Goal: Task Accomplishment & Management: Complete application form

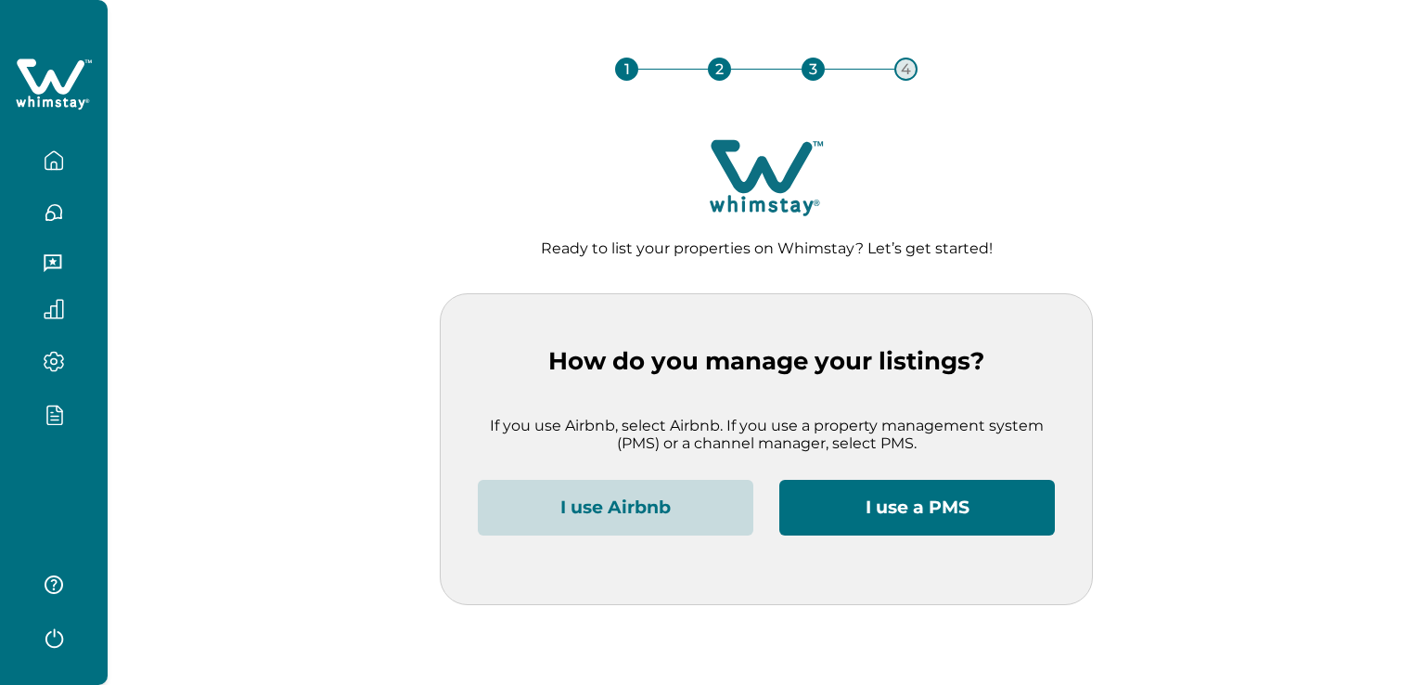
click at [605, 507] on button "I use Airbnb" at bounding box center [616, 508] width 276 height 56
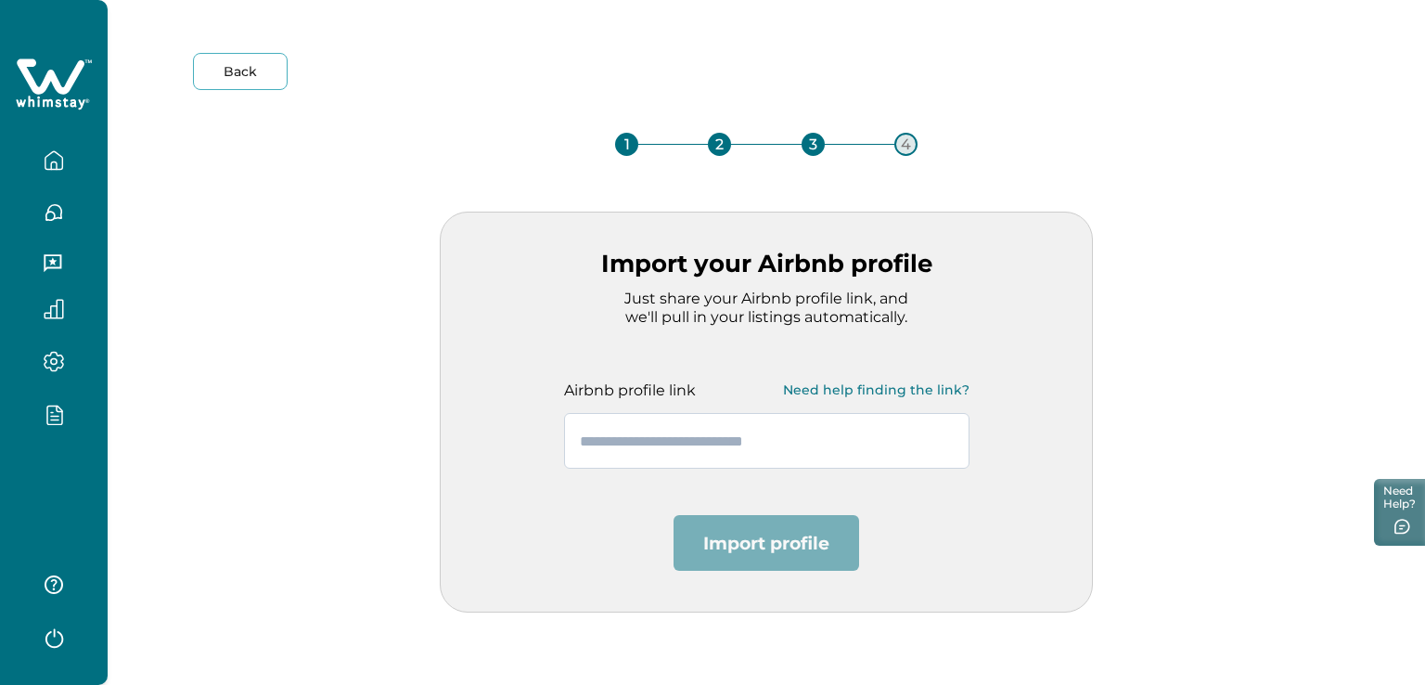
click at [684, 435] on input "text" at bounding box center [767, 441] width 406 height 56
drag, startPoint x: 1232, startPoint y: 365, endPoint x: 1084, endPoint y: 452, distance: 171.4
click at [1232, 365] on div "Back 1 2 3 4 Import your Airbnb profile Just share your Airbnb profile link, an…" at bounding box center [766, 333] width 1258 height 560
click at [629, 441] on input "text" at bounding box center [767, 441] width 406 height 56
paste input "**********"
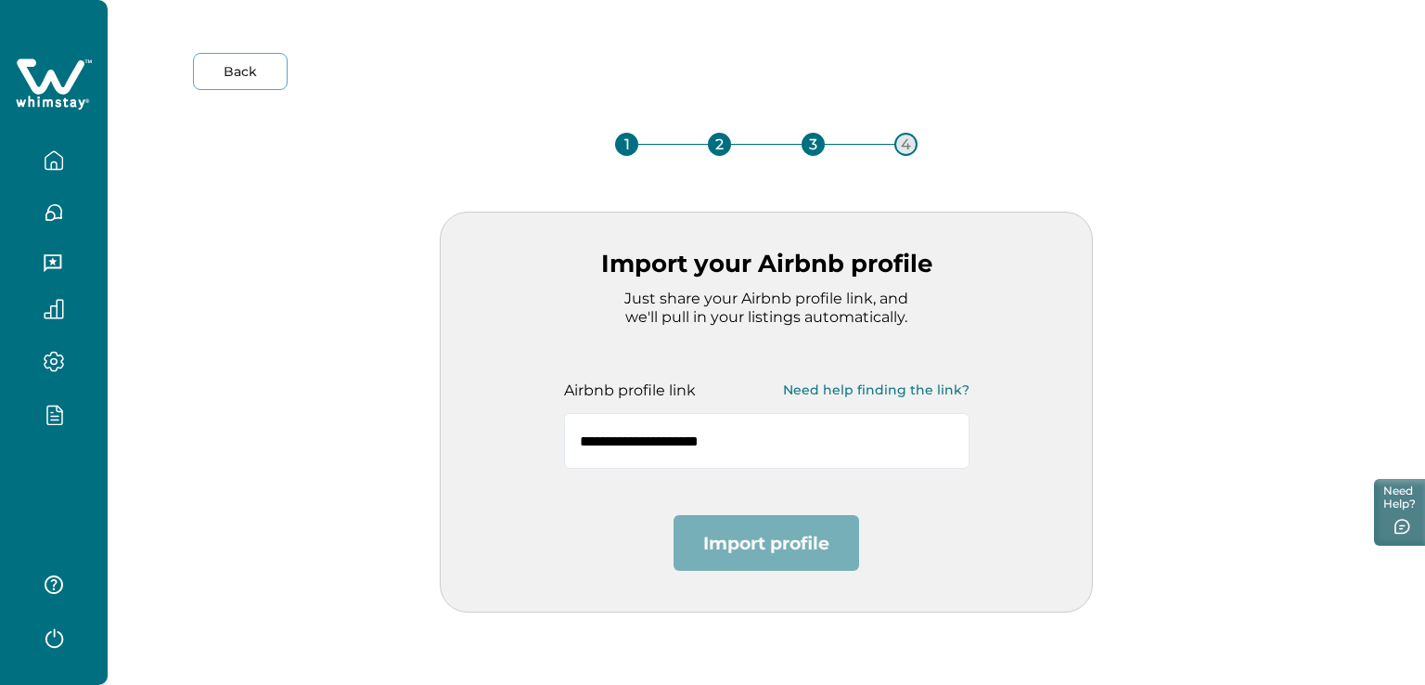
drag, startPoint x: 771, startPoint y: 420, endPoint x: 503, endPoint y: 423, distance: 268.2
click at [532, 425] on div "**********" at bounding box center [766, 412] width 653 height 401
paste input "**********"
type input "**********"
paste input "**********"
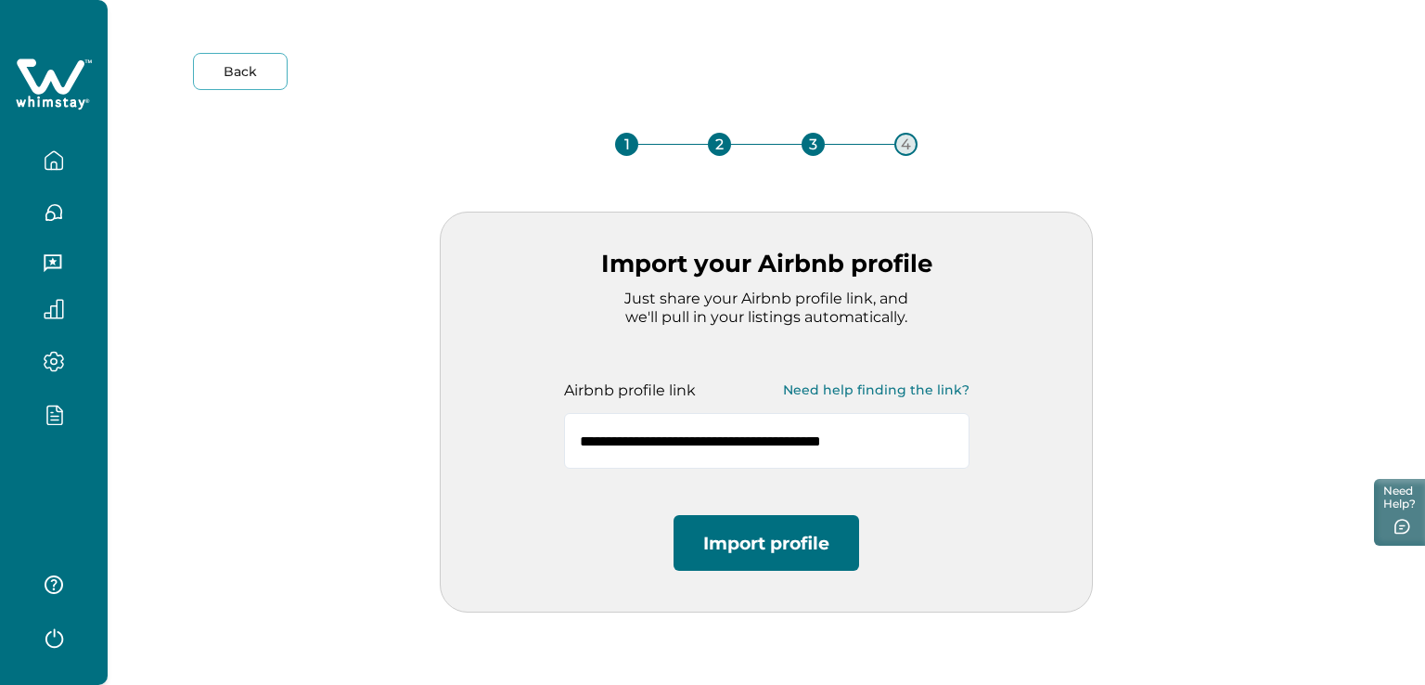
type input "**********"
click at [773, 545] on button "Import profile" at bounding box center [767, 543] width 186 height 56
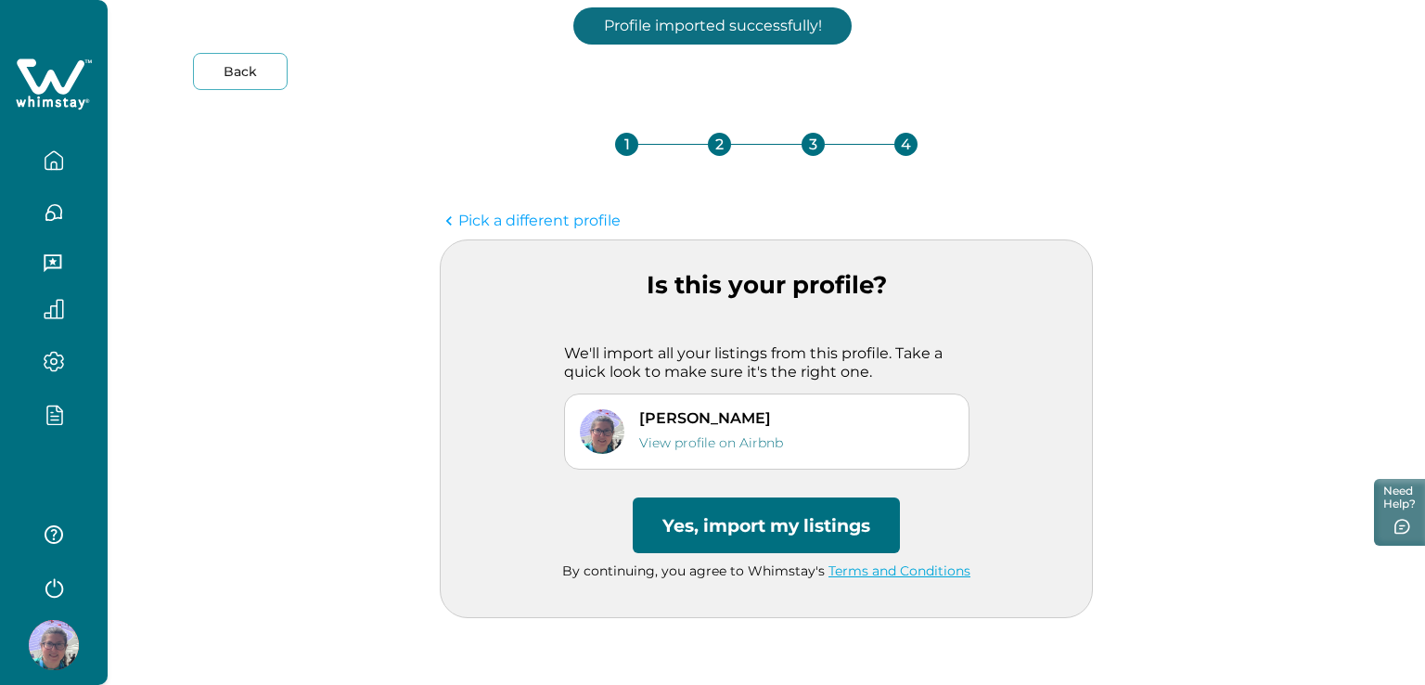
click at [792, 521] on button "Yes, import my listings" at bounding box center [766, 525] width 267 height 56
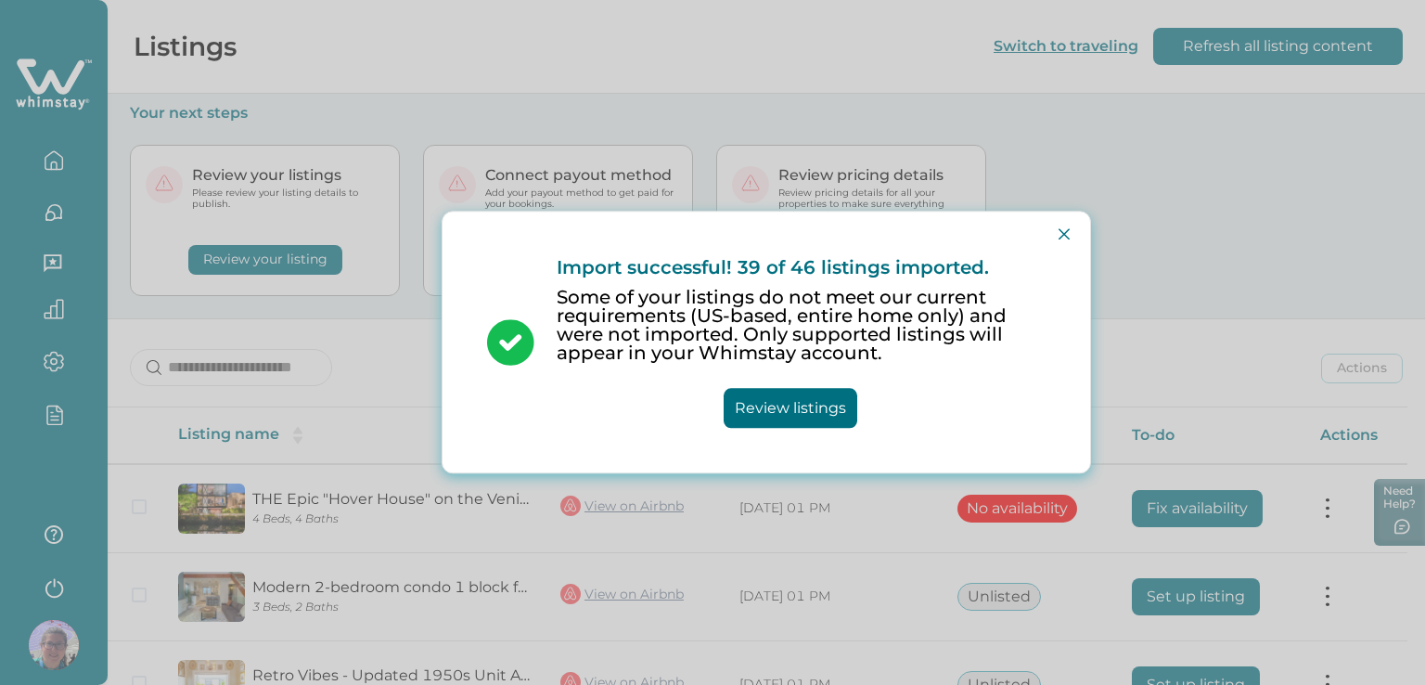
click at [802, 408] on button "Review listings" at bounding box center [791, 409] width 134 height 40
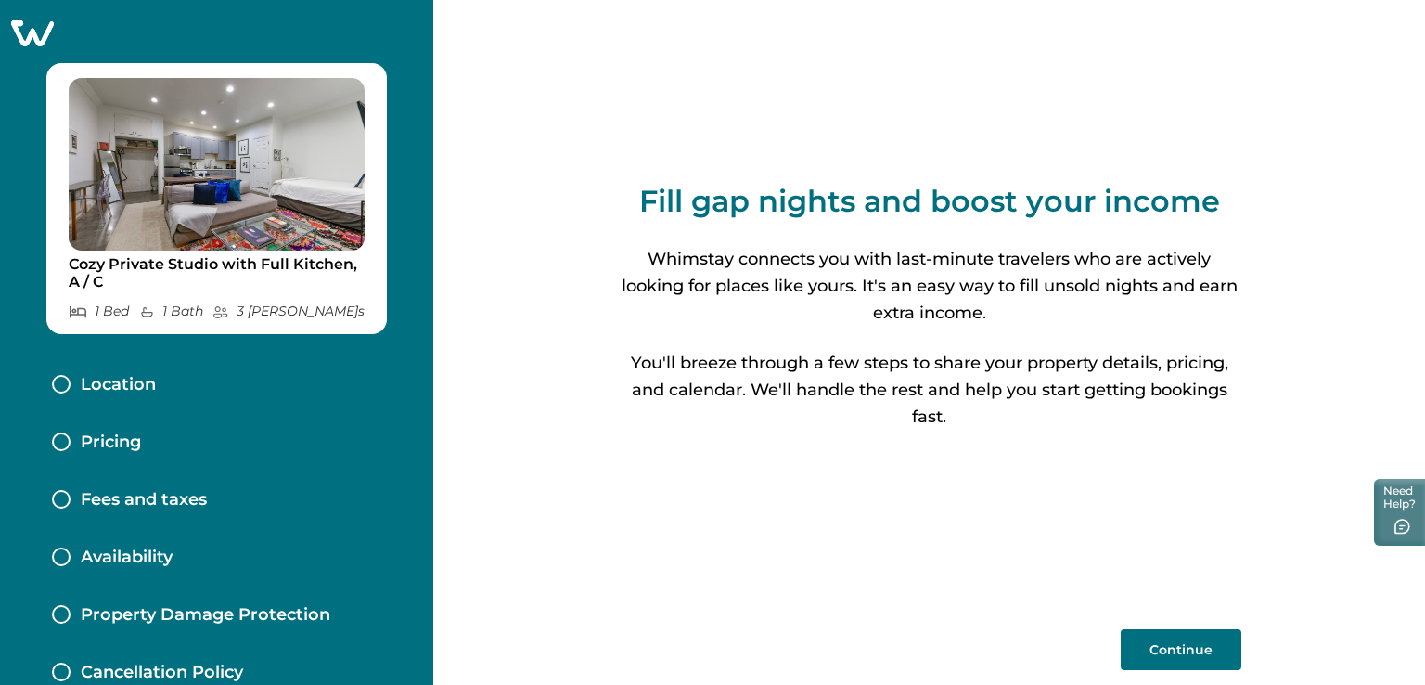
click at [1199, 648] on button "Continue" at bounding box center [1181, 649] width 121 height 41
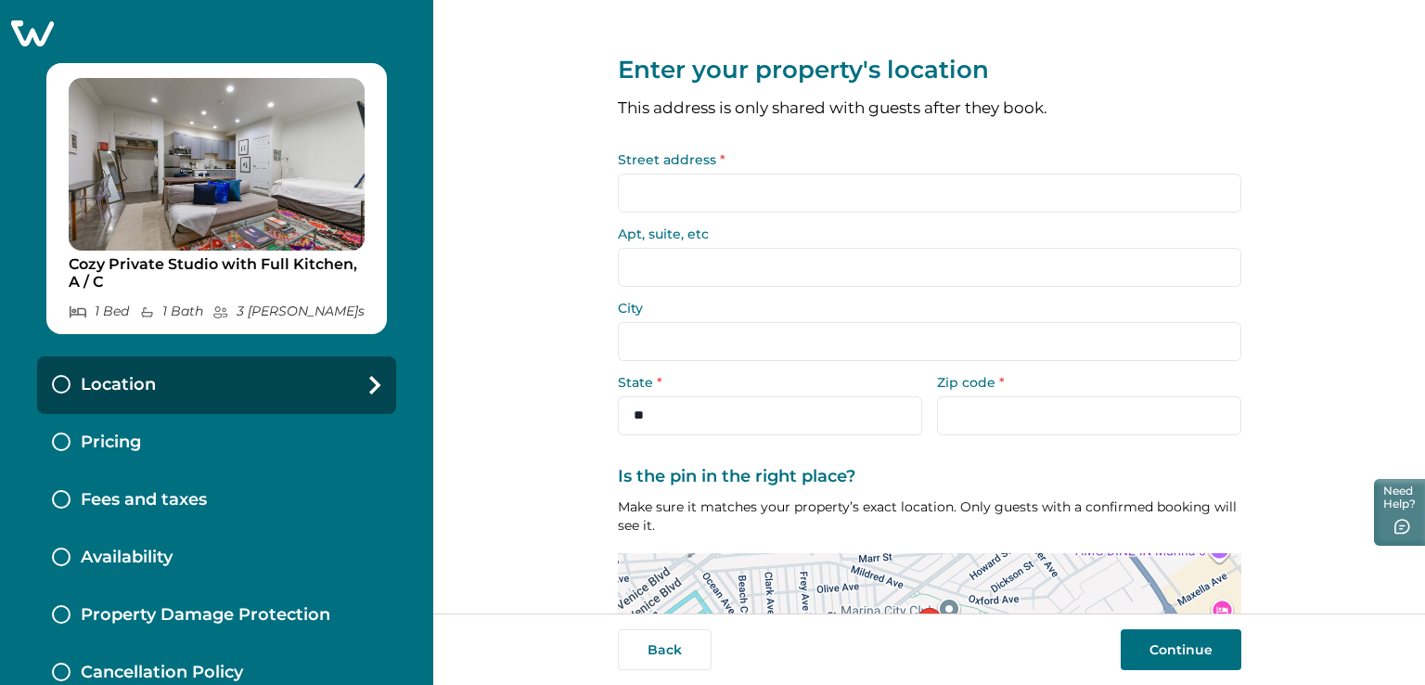
click at [720, 194] on input "Street address *" at bounding box center [930, 193] width 624 height 39
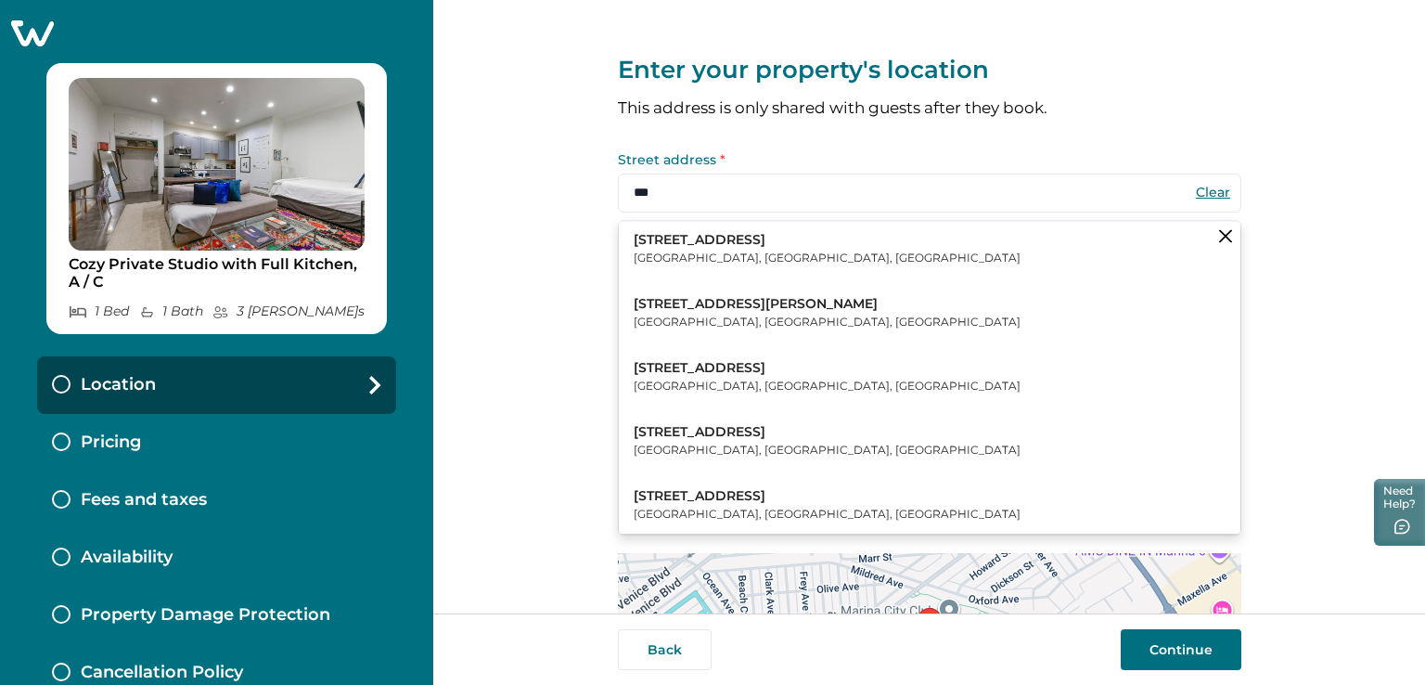
click at [669, 380] on p "[GEOGRAPHIC_DATA], [GEOGRAPHIC_DATA], [GEOGRAPHIC_DATA]" at bounding box center [827, 387] width 387 height 19
click at [672, 375] on p "[STREET_ADDRESS]" at bounding box center [827, 368] width 387 height 19
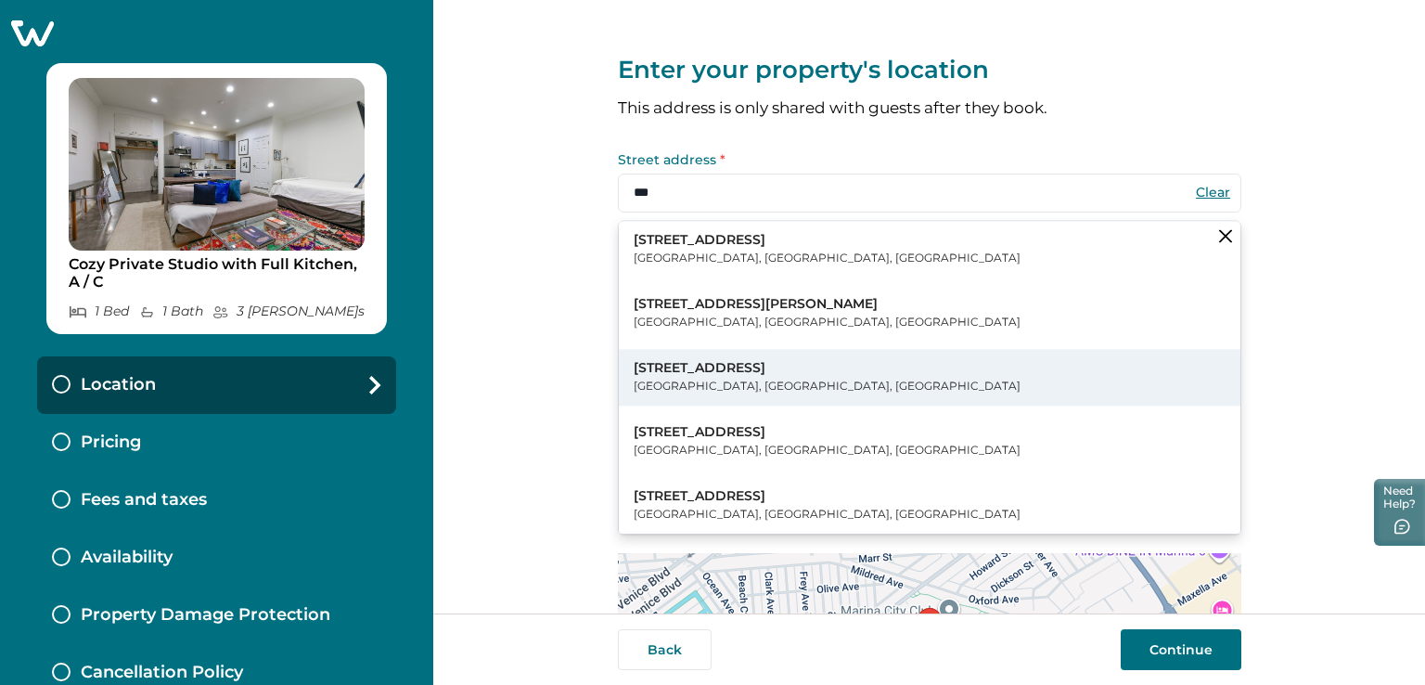
type input "**********"
type input "*********"
select select "**"
type input "*****"
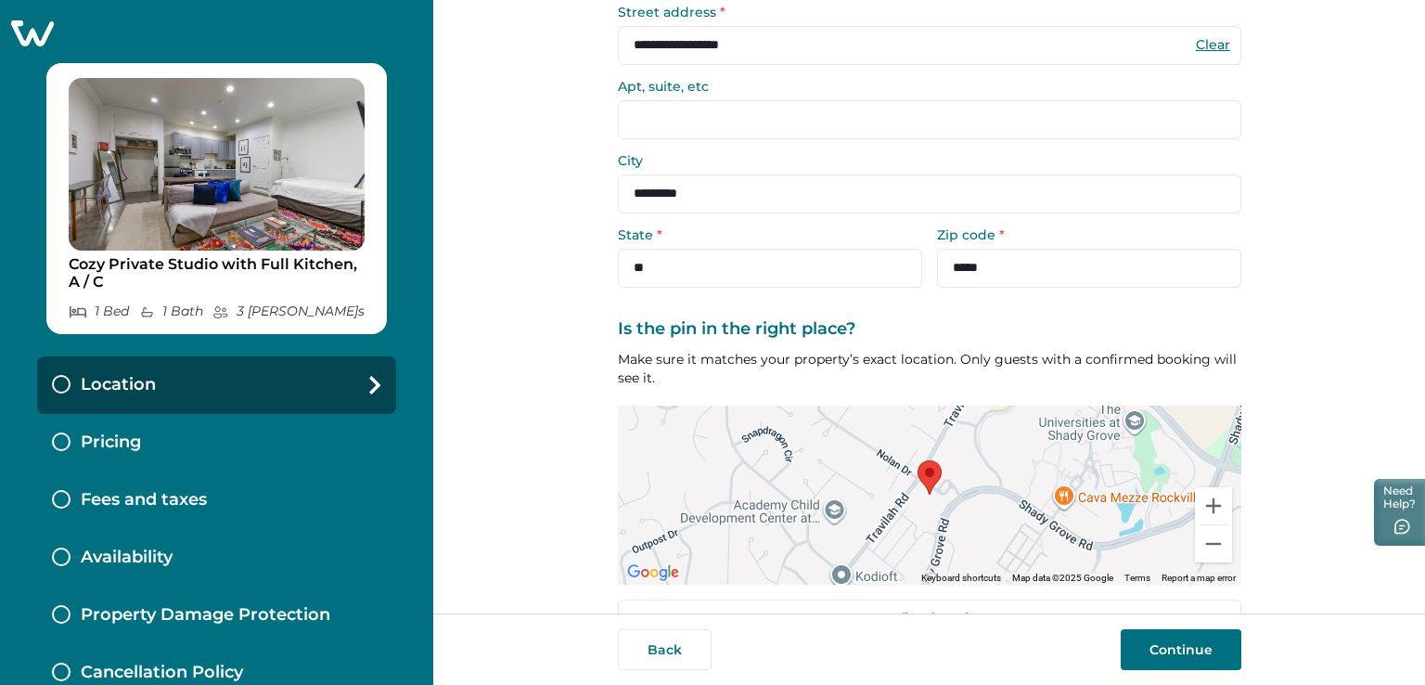
scroll to position [197, 0]
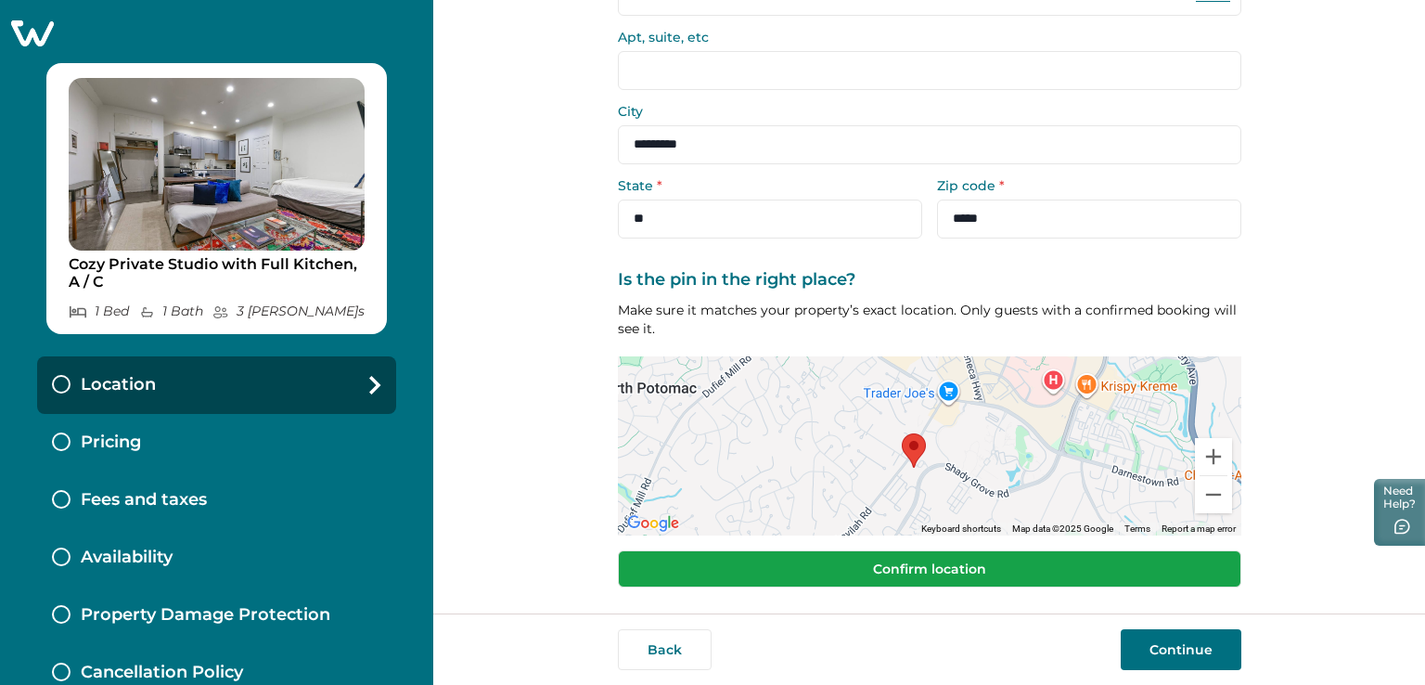
click at [922, 564] on button "Confirm location" at bounding box center [930, 568] width 624 height 37
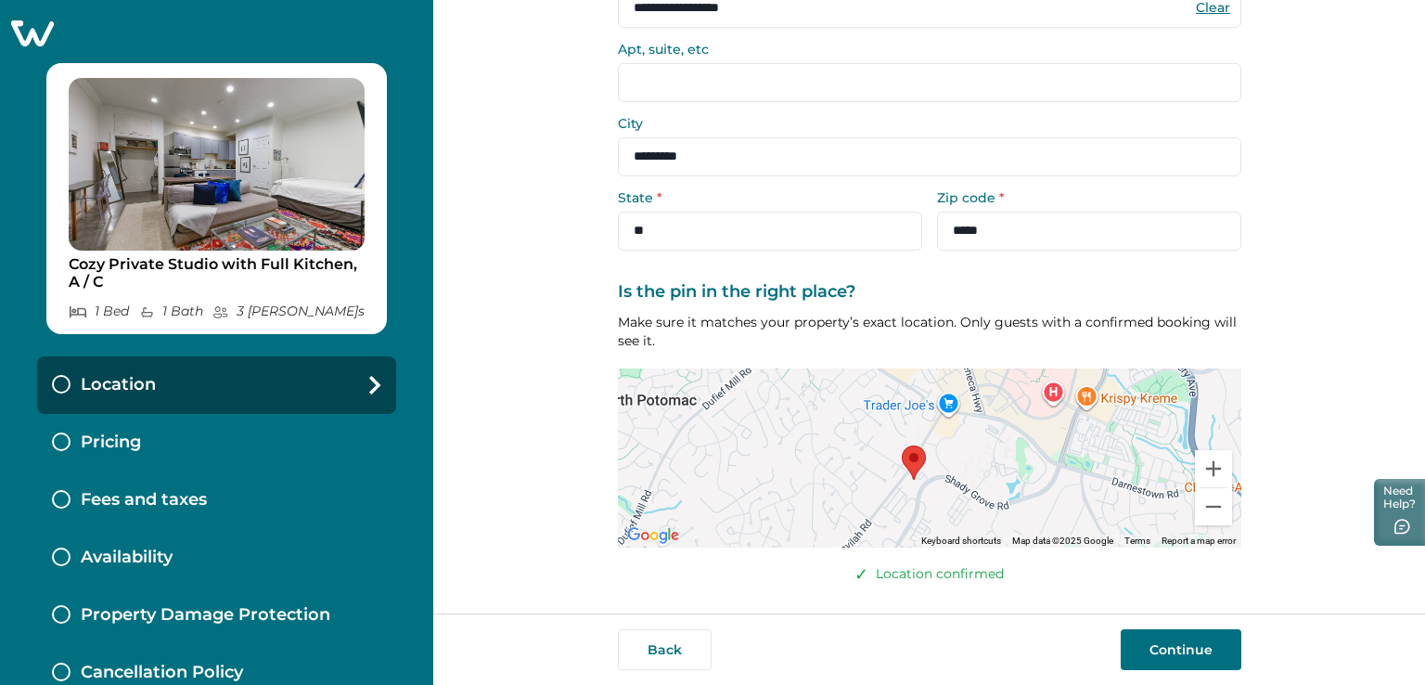
scroll to position [185, 0]
click at [1183, 649] on button "Continue" at bounding box center [1181, 649] width 121 height 41
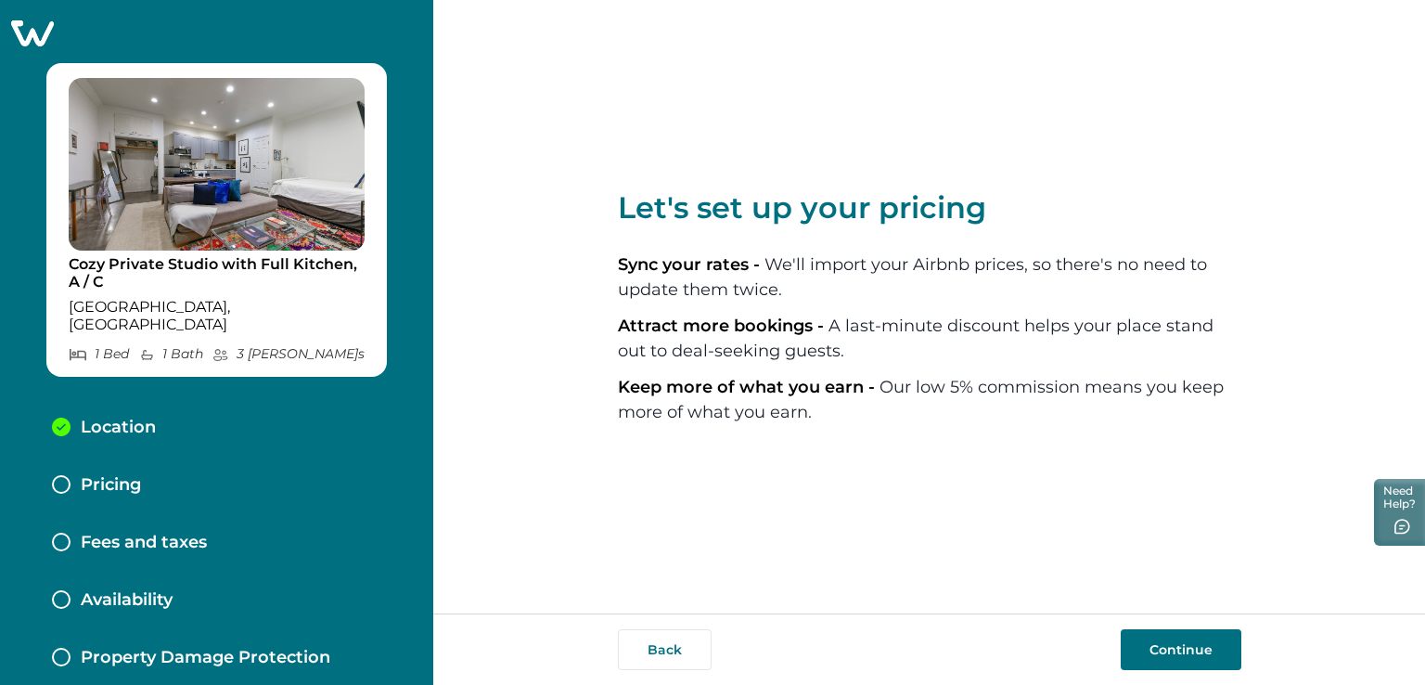
click at [1181, 653] on button "Continue" at bounding box center [1181, 649] width 121 height 41
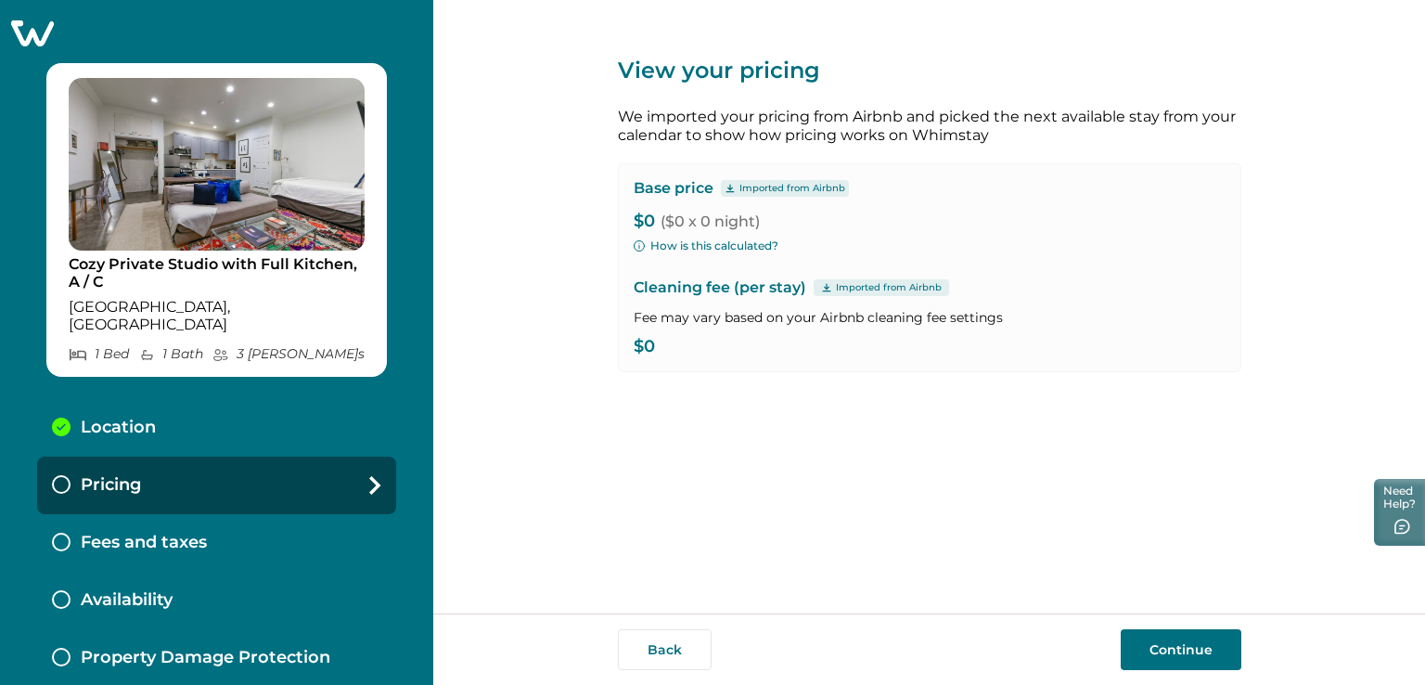
click at [663, 187] on p "Base price" at bounding box center [674, 188] width 80 height 19
click at [1169, 645] on button "Continue" at bounding box center [1181, 649] width 121 height 41
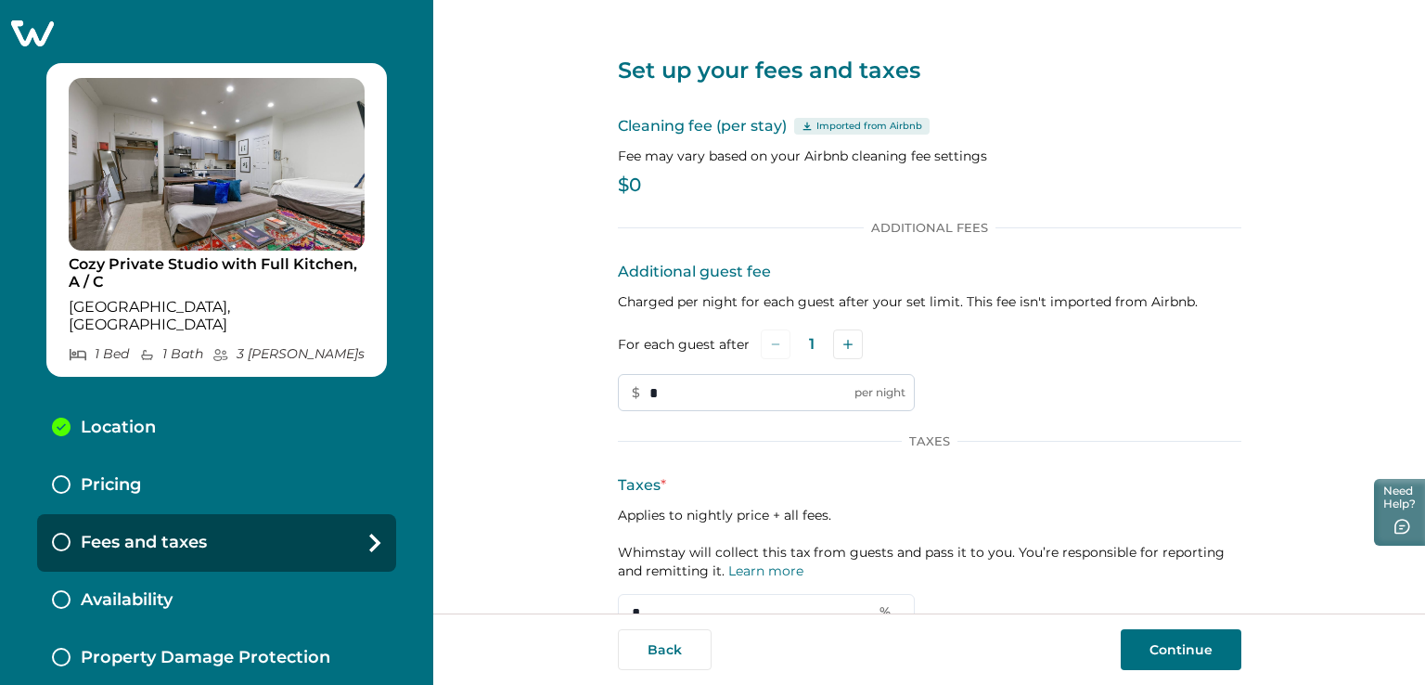
click at [669, 402] on input "*" at bounding box center [766, 392] width 297 height 37
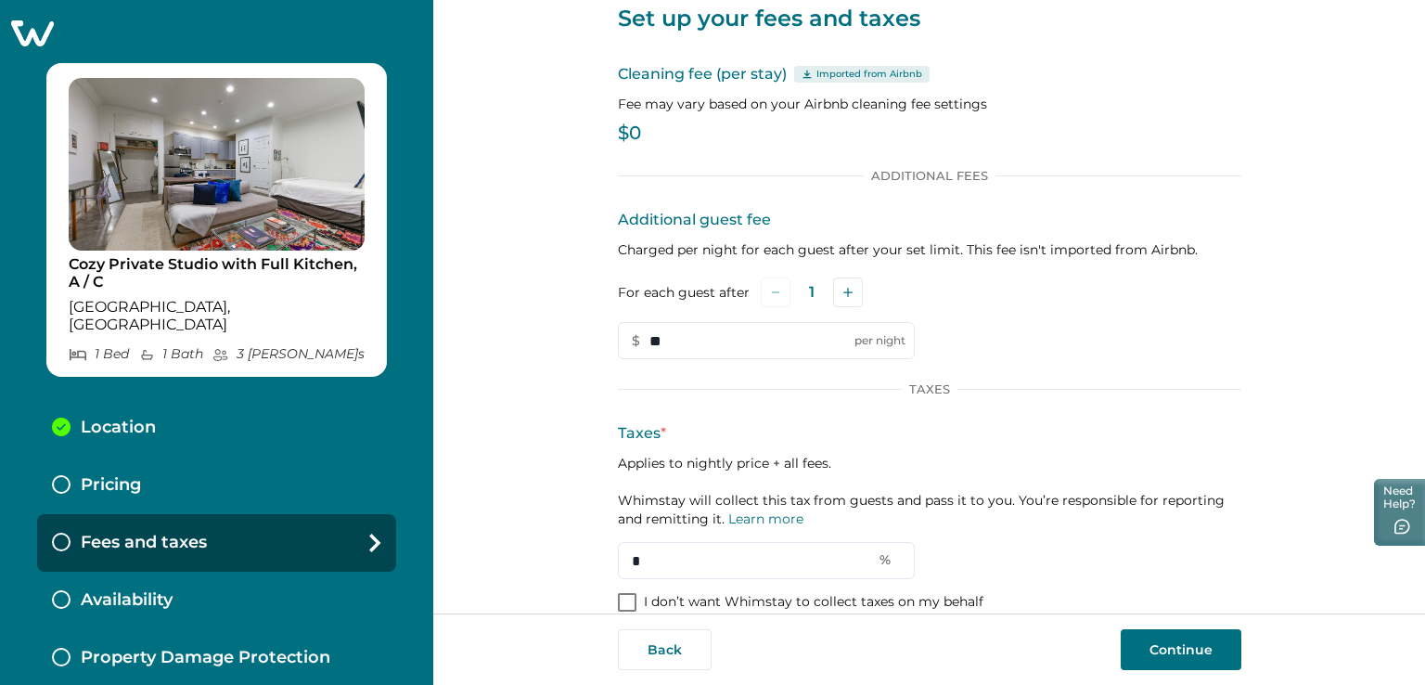
scroll to position [80, 0]
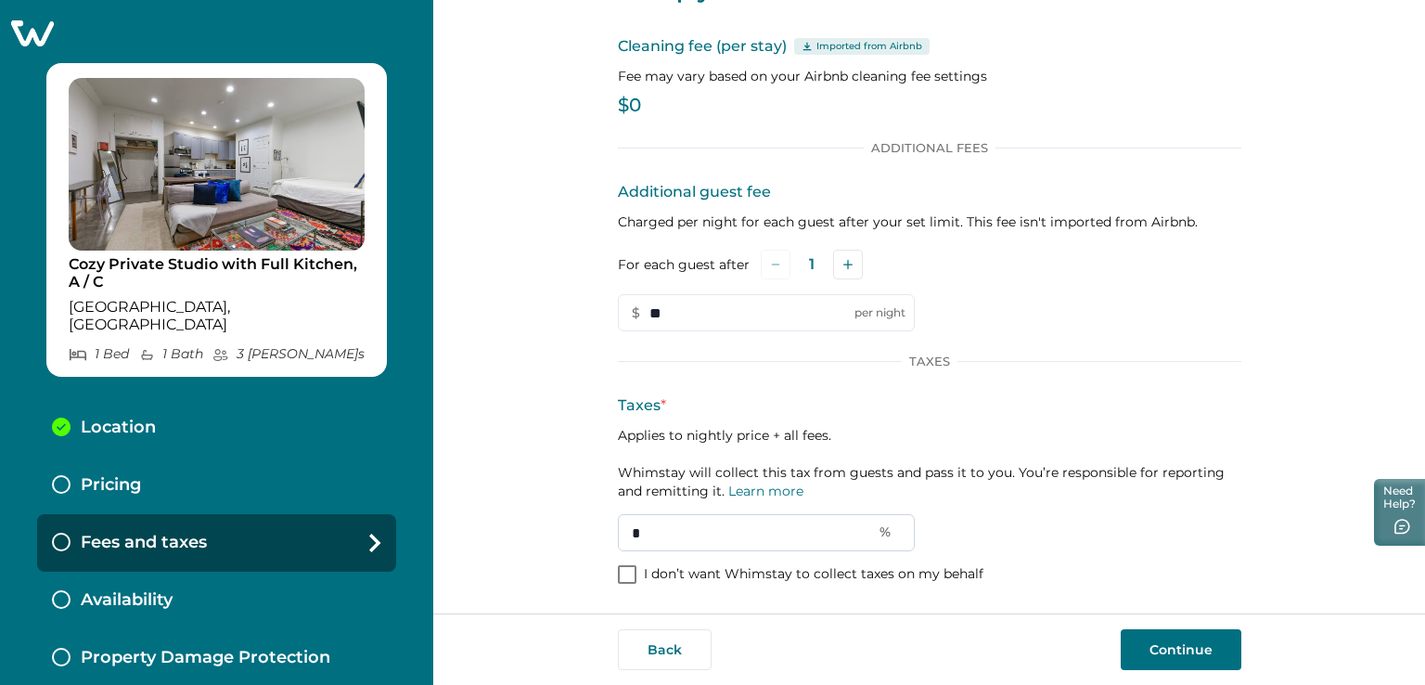
type input "**"
click at [677, 534] on input "*" at bounding box center [766, 532] width 297 height 37
click at [626, 577] on span at bounding box center [627, 574] width 19 height 19
type input "*"
click at [1183, 646] on button "Continue" at bounding box center [1181, 649] width 121 height 41
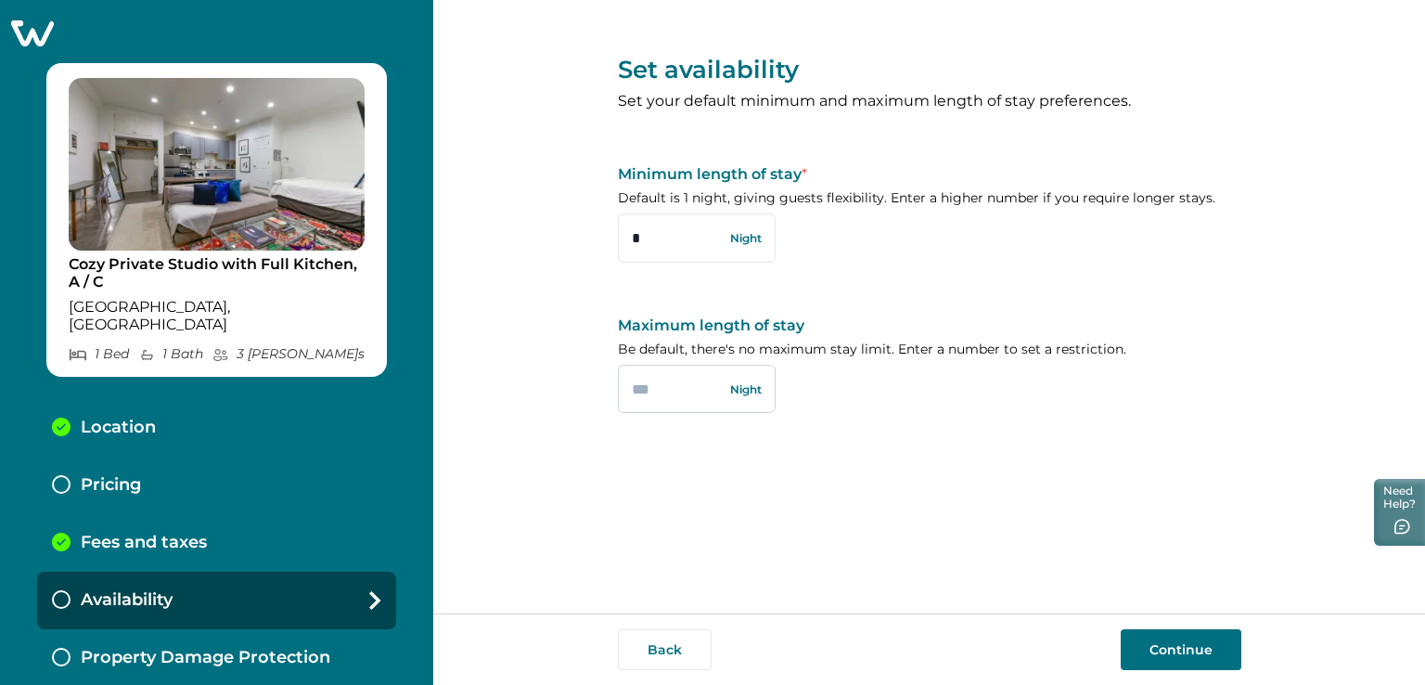
click at [684, 393] on input "text" at bounding box center [697, 389] width 158 height 48
type input "**"
click at [1175, 649] on button "Continue" at bounding box center [1181, 649] width 121 height 41
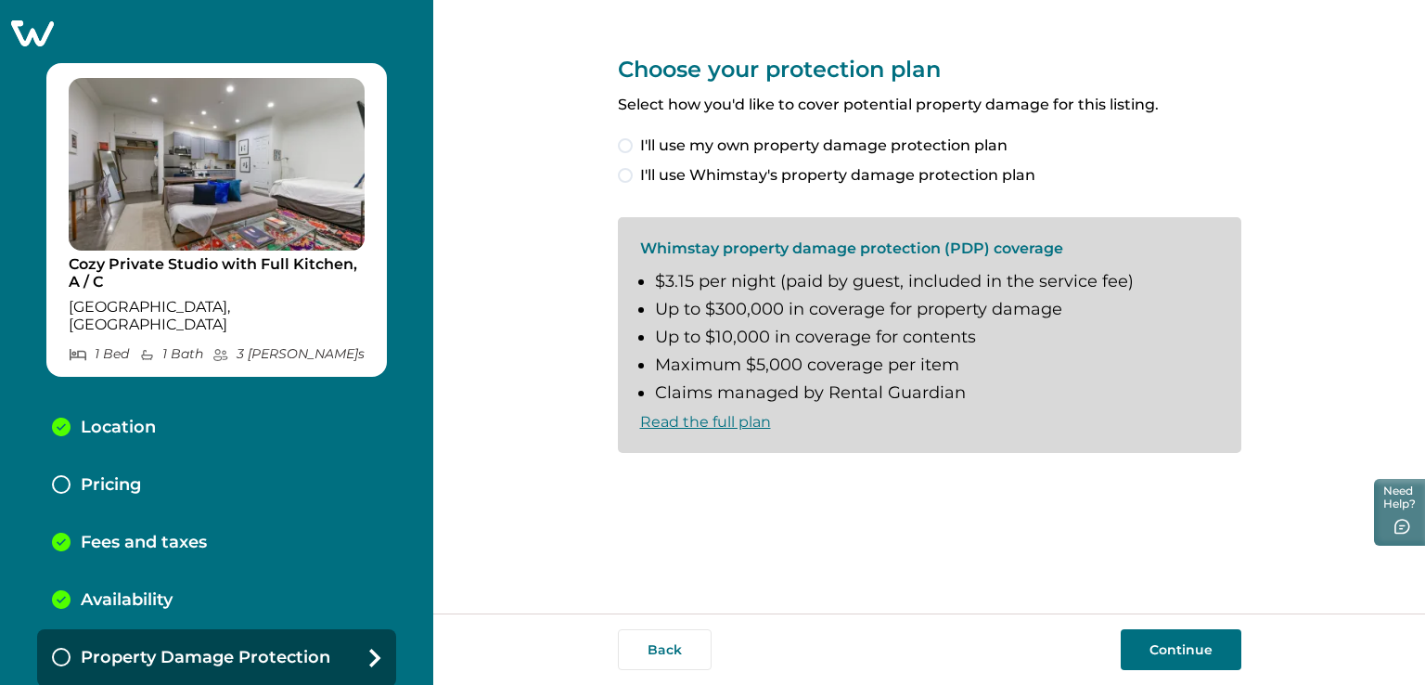
click at [630, 179] on label "I'll use Whimstay's property damage protection plan" at bounding box center [930, 175] width 624 height 22
click at [628, 486] on span at bounding box center [625, 483] width 15 height 15
click at [1191, 645] on button "Continue" at bounding box center [1181, 649] width 121 height 41
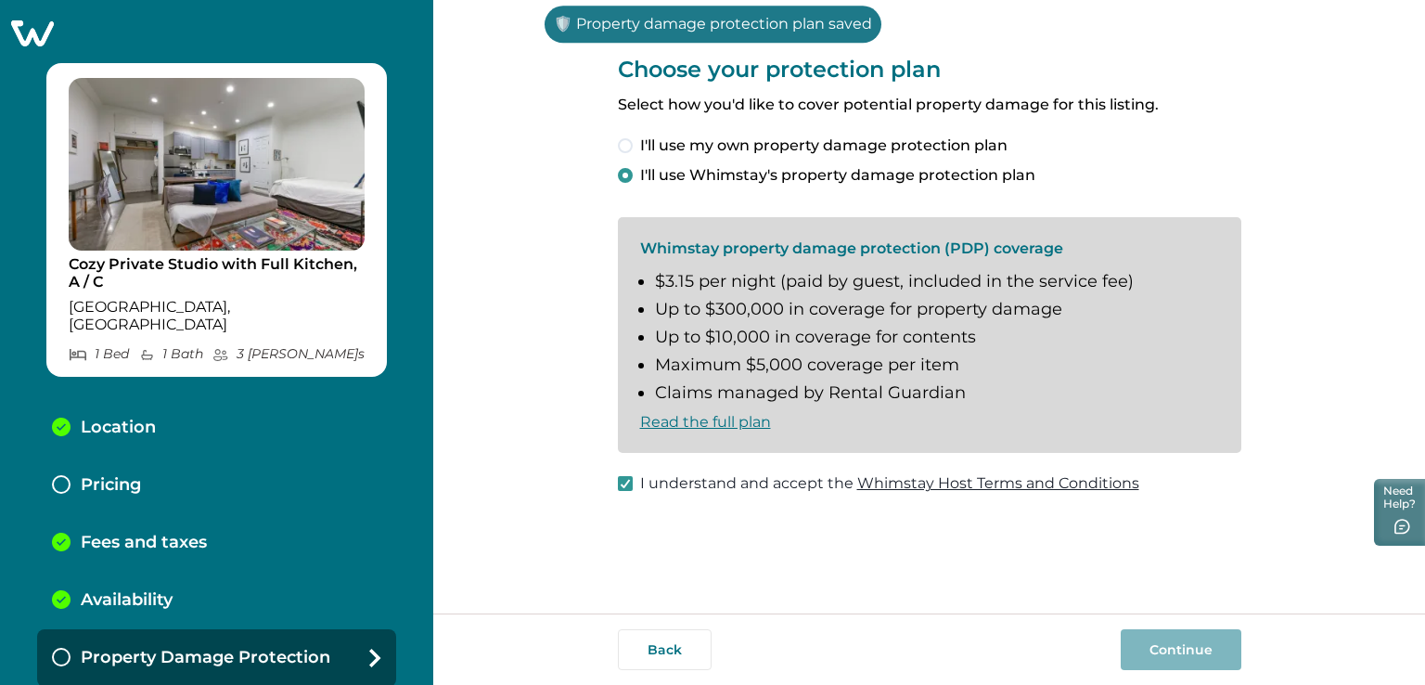
scroll to position [41, 0]
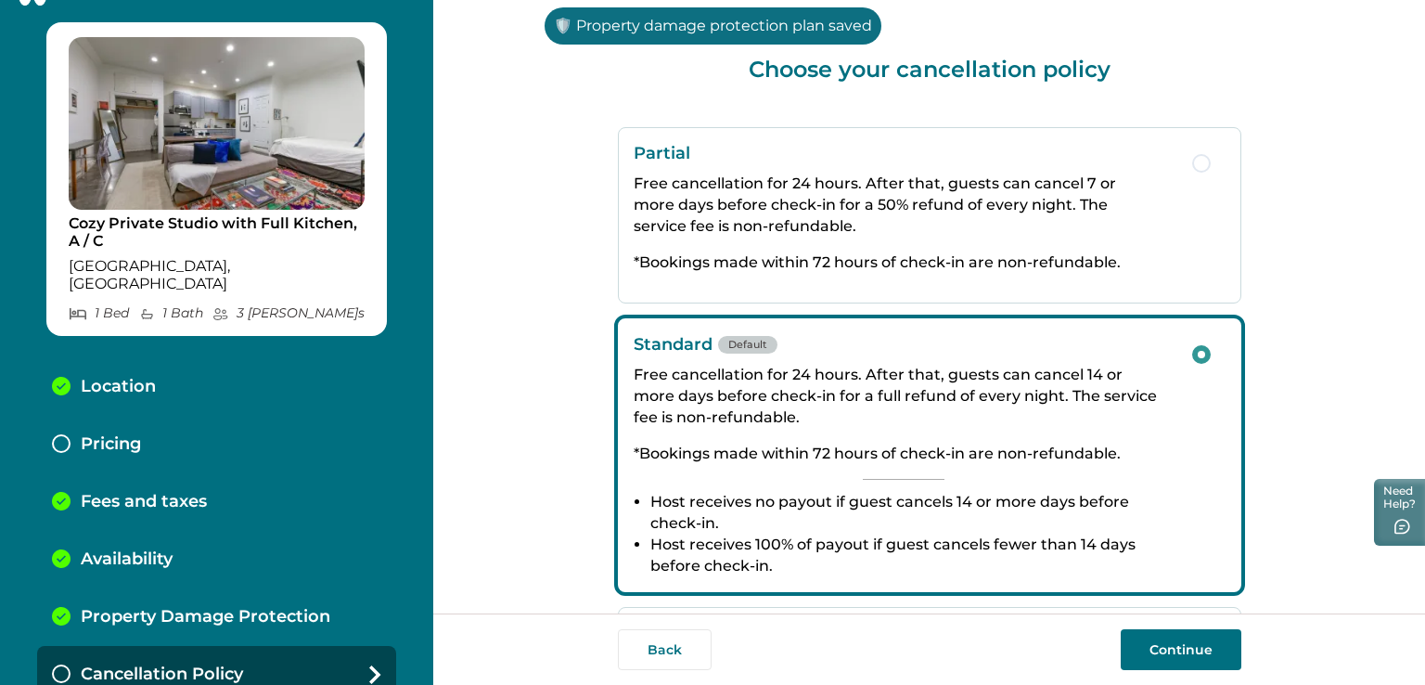
click at [1187, 653] on button "Continue" at bounding box center [1181, 649] width 121 height 41
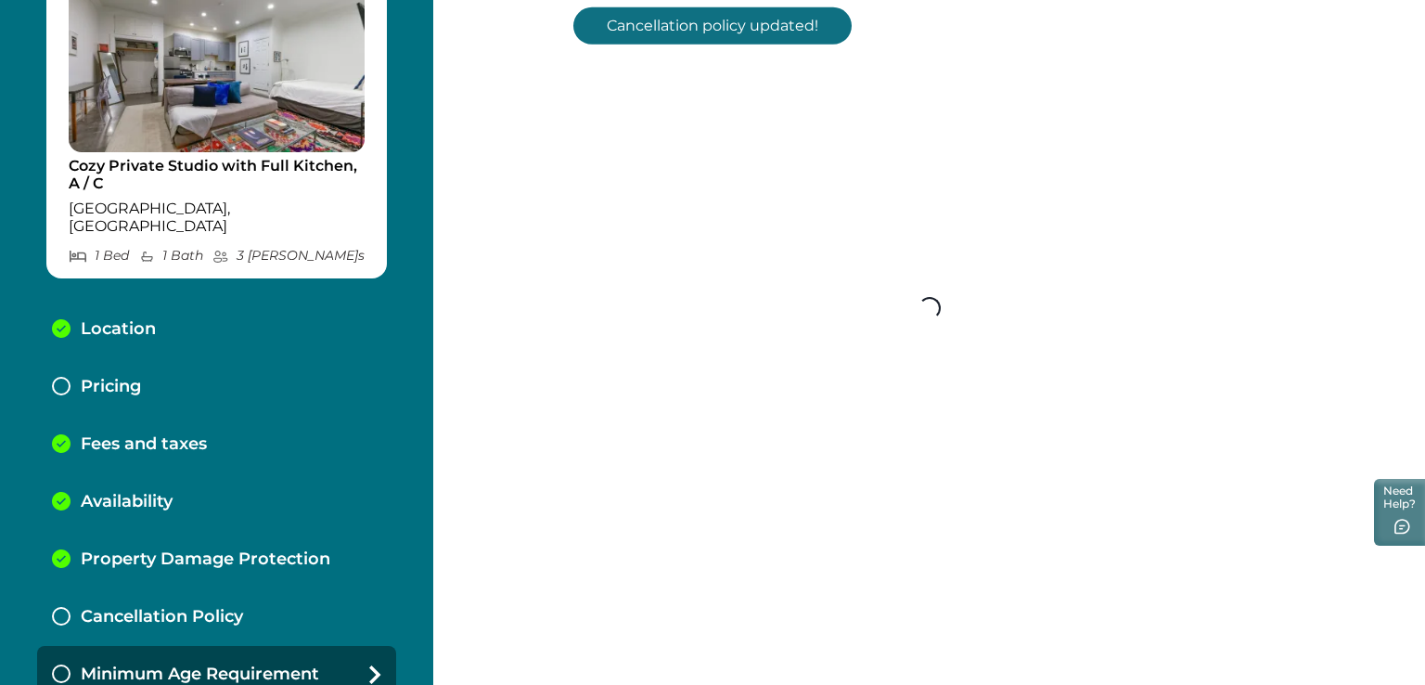
scroll to position [99, 0]
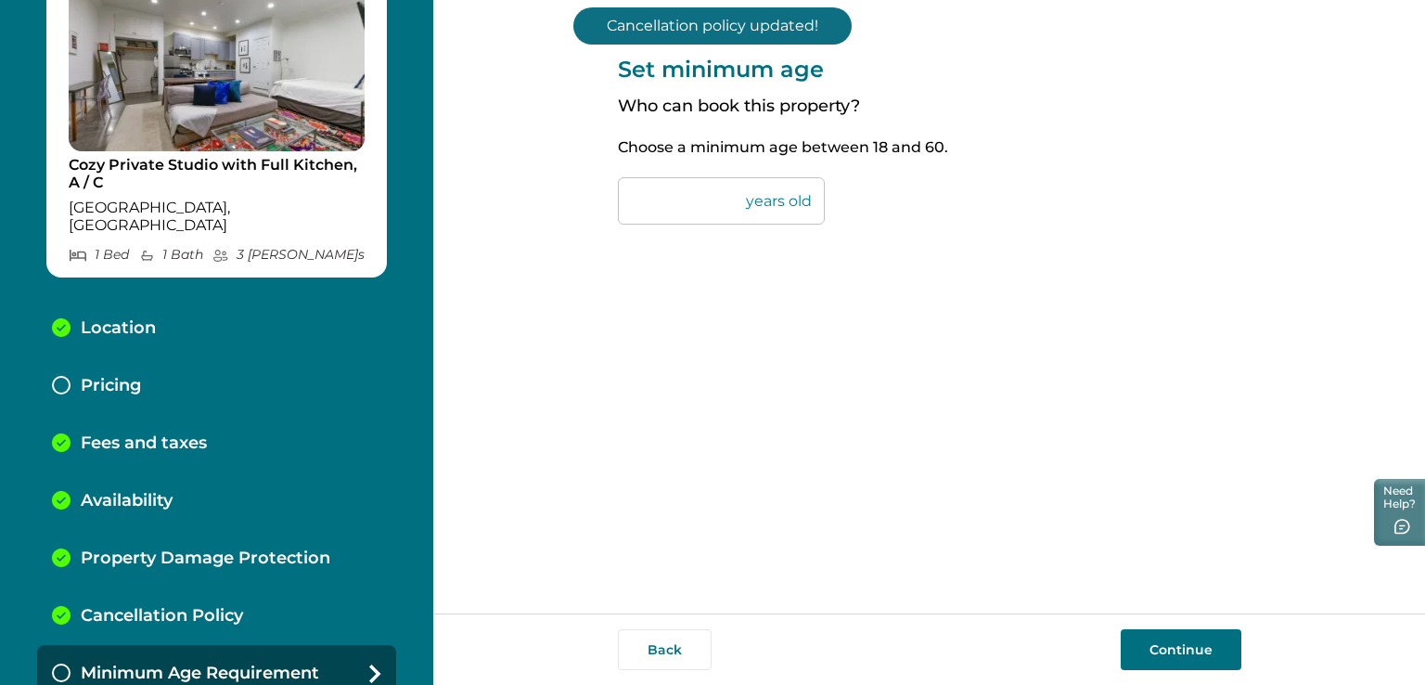
click at [1165, 651] on button "Continue" at bounding box center [1181, 649] width 121 height 41
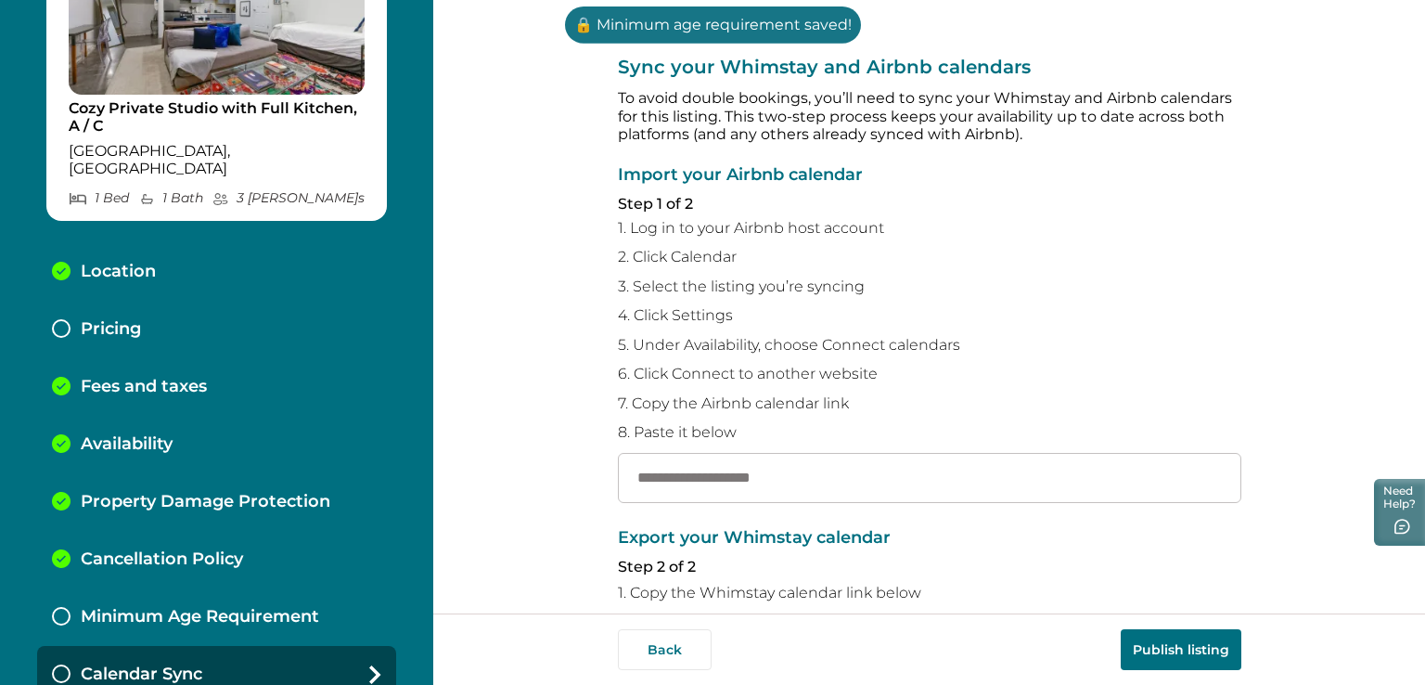
scroll to position [156, 0]
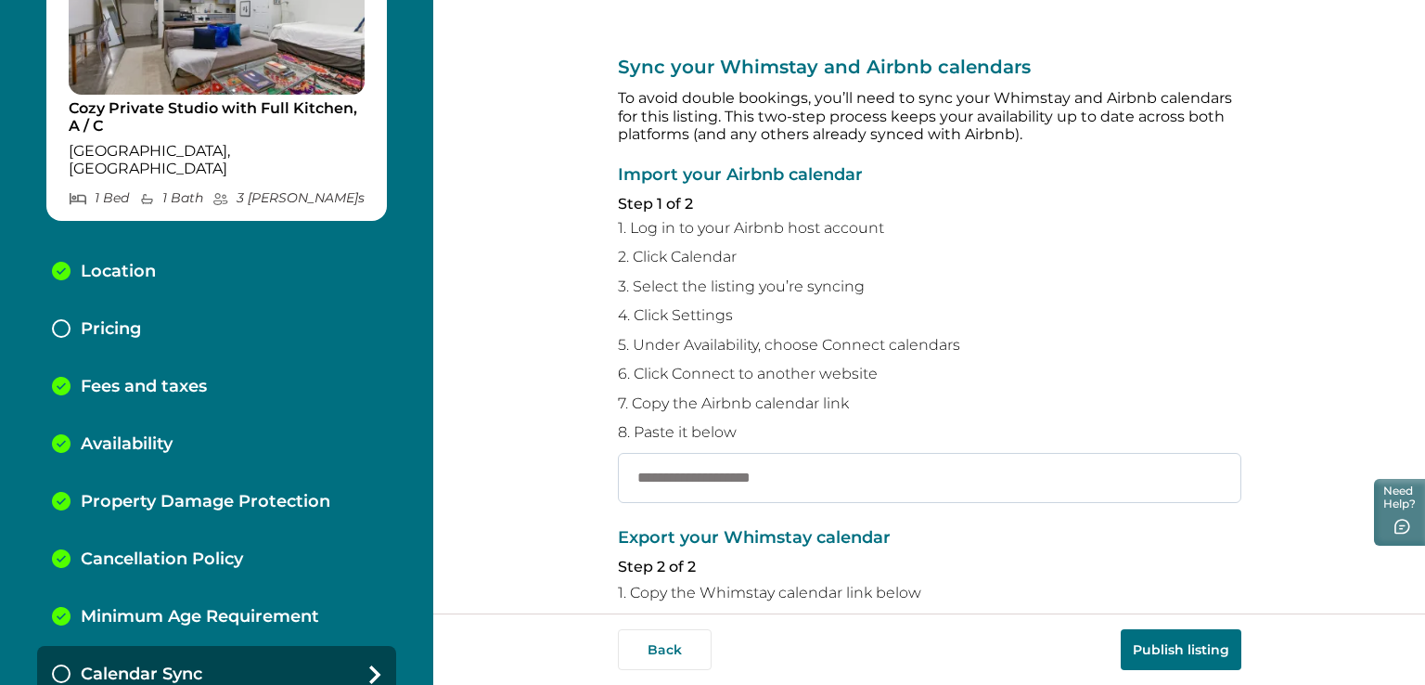
click at [664, 489] on input "text" at bounding box center [930, 478] width 624 height 50
paste input "**********"
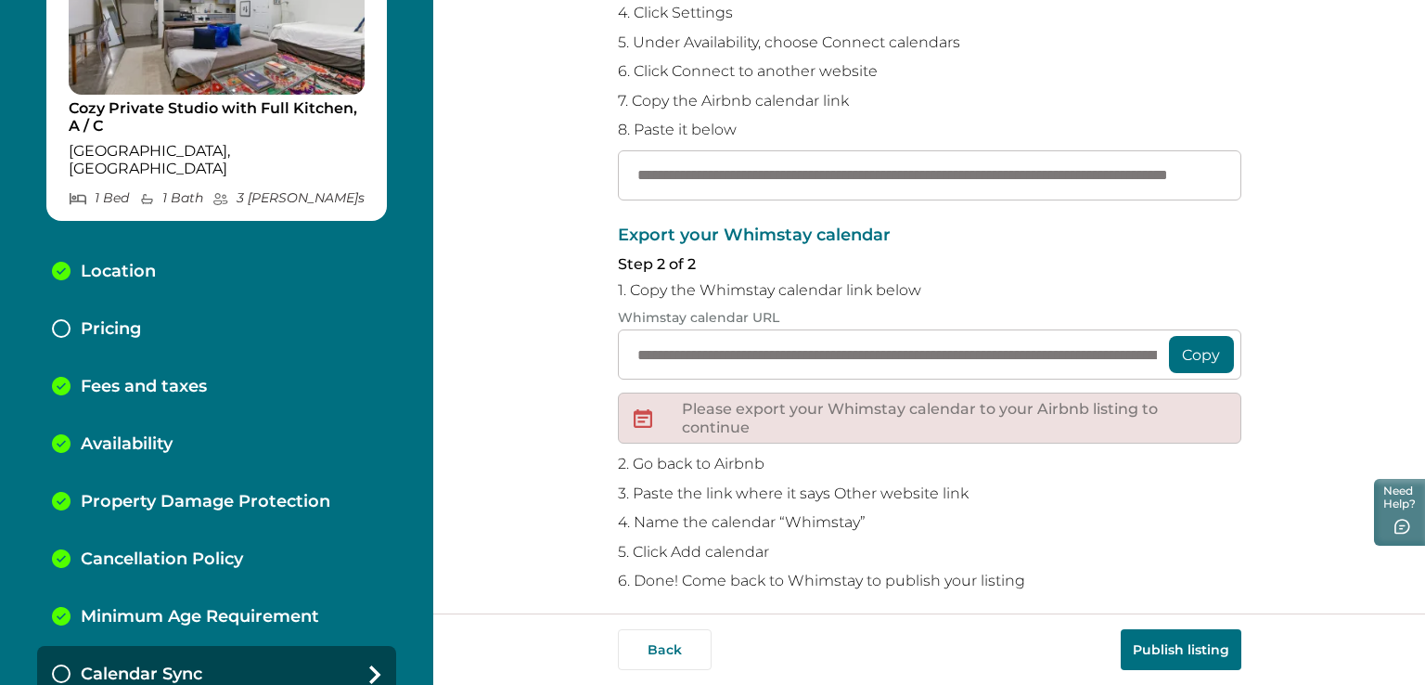
scroll to position [316, 0]
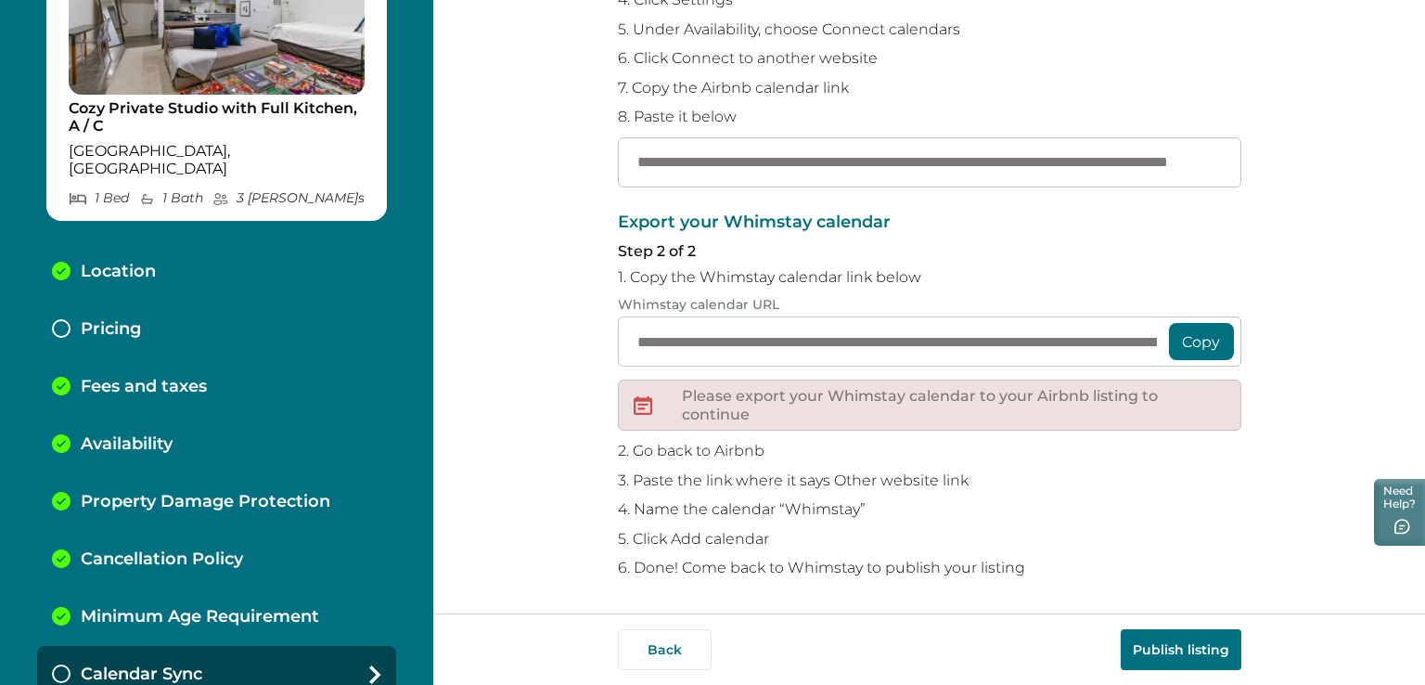
type input "**********"
click at [1194, 653] on button "Publish listing" at bounding box center [1181, 649] width 121 height 41
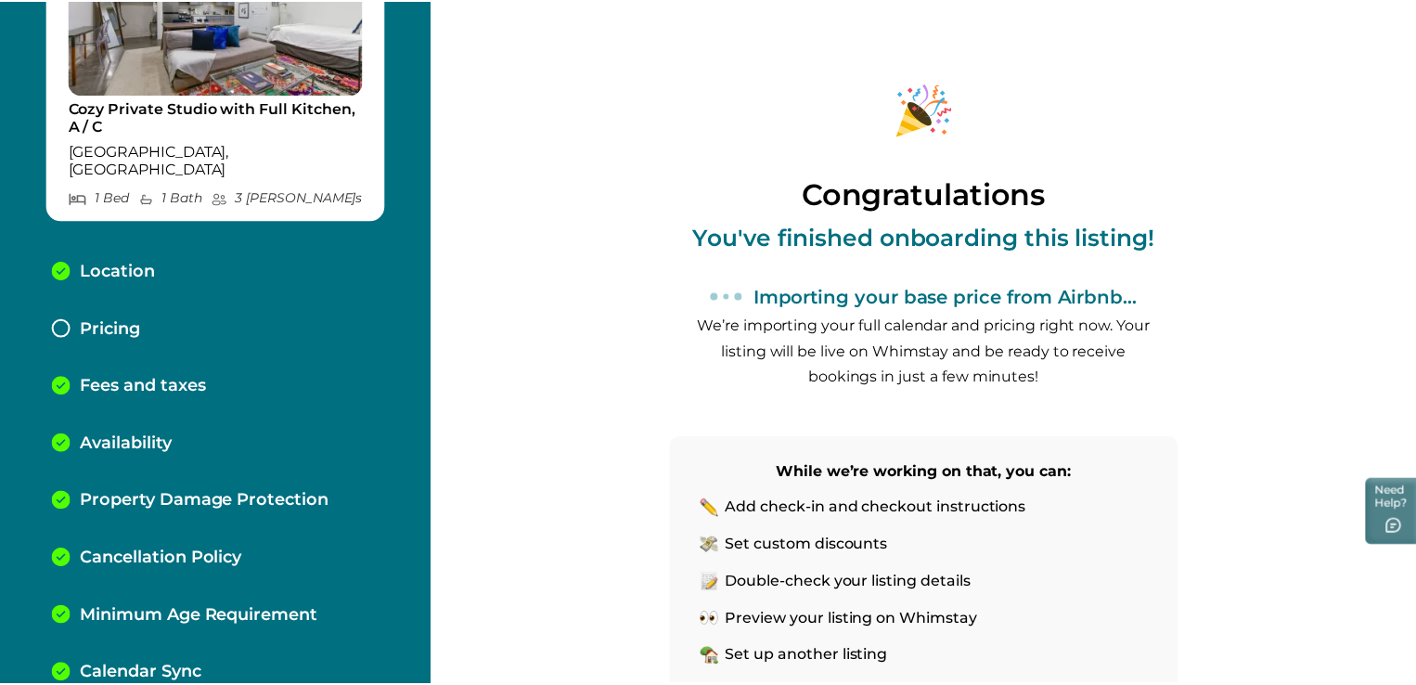
scroll to position [215, 0]
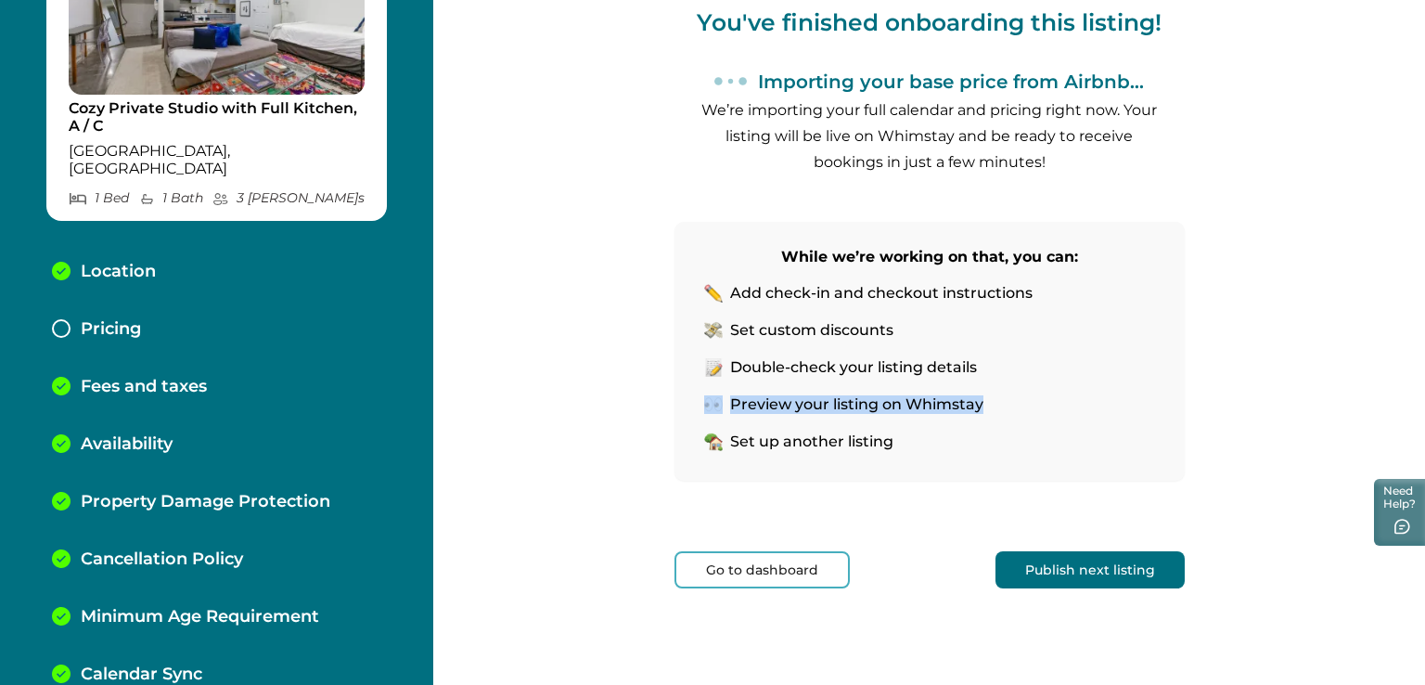
drag, startPoint x: 1351, startPoint y: 311, endPoint x: 1378, endPoint y: 305, distance: 27.5
click at [1350, 256] on div "Congratulations You've finished onboarding this listing! Importing your base pr…" at bounding box center [929, 342] width 992 height 685
click at [1211, 600] on div "Congratulations You've finished onboarding this listing! Importing your base pr…" at bounding box center [929, 342] width 992 height 685
click at [698, 574] on button "Go to dashboard" at bounding box center [762, 569] width 175 height 37
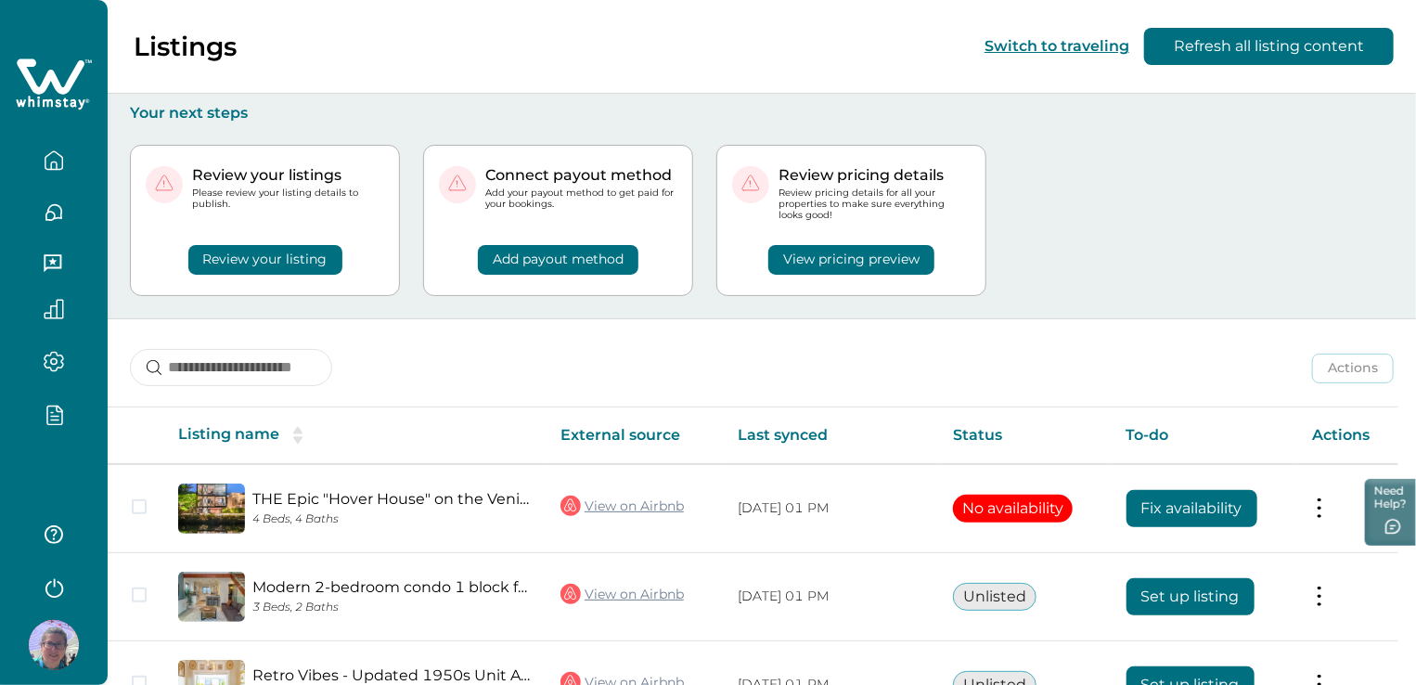
click at [697, 73] on div "Listings Switch to traveling Refresh all listing content" at bounding box center [708, 47] width 1416 height 94
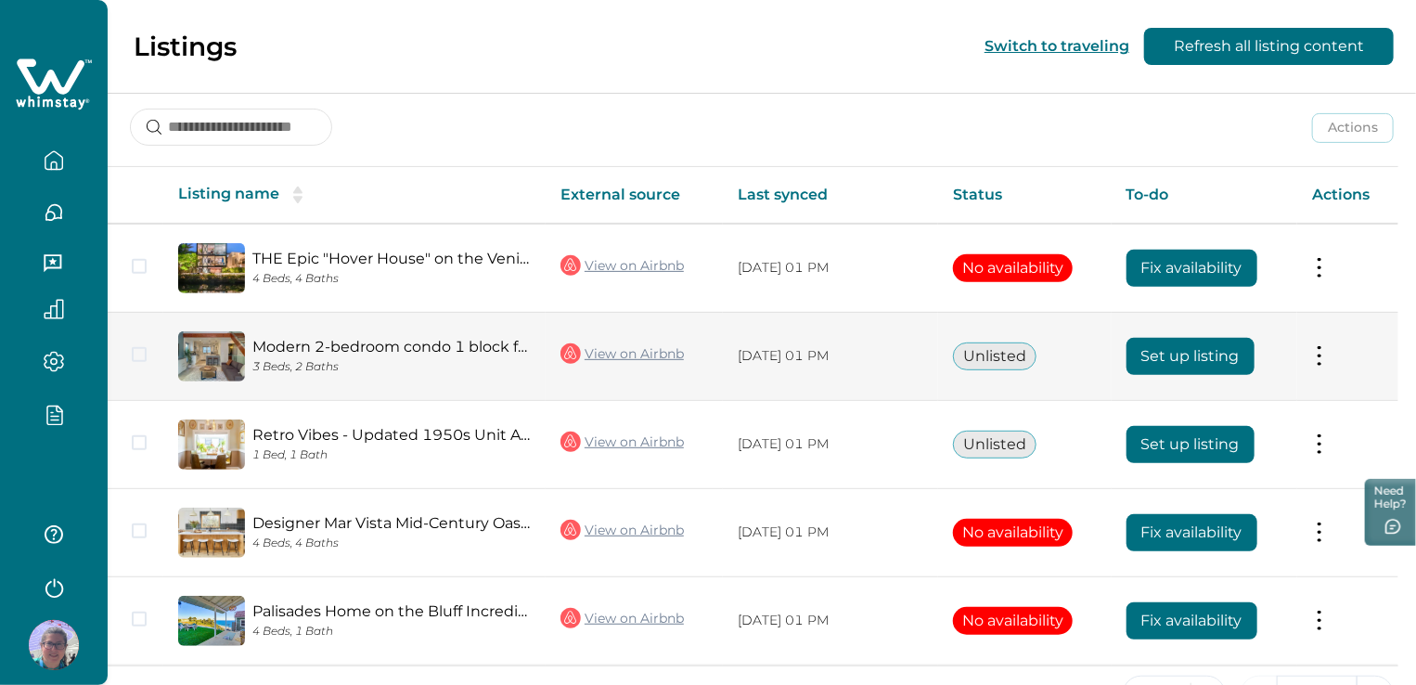
scroll to position [295, 0]
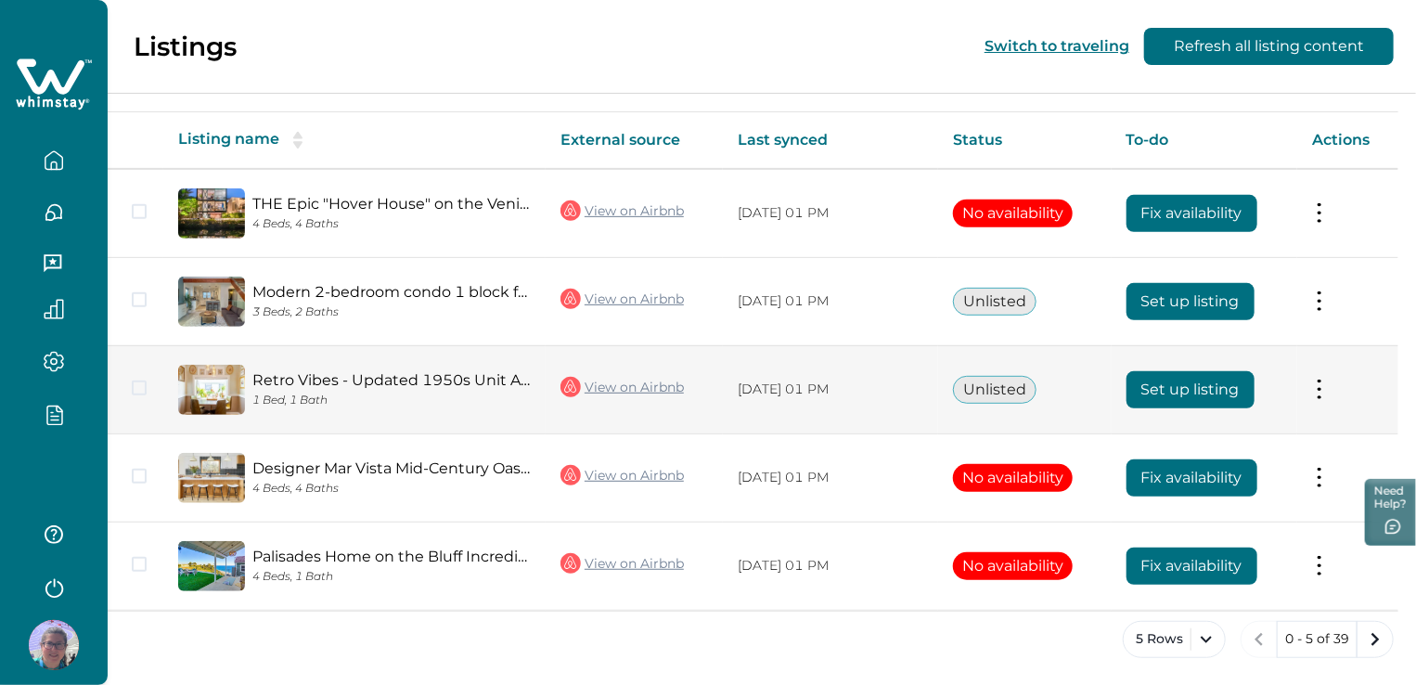
click at [1192, 383] on button "Set up listing" at bounding box center [1191, 389] width 128 height 37
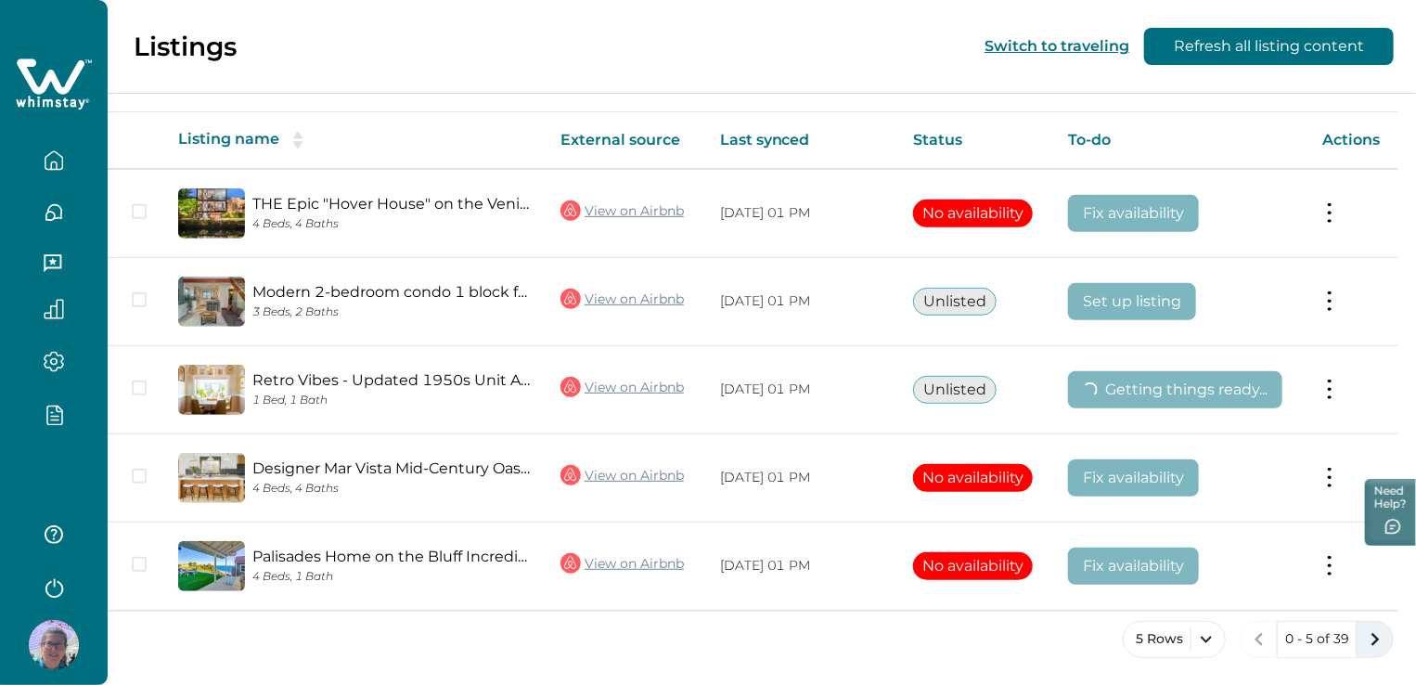
click at [1372, 639] on icon "next page" at bounding box center [1375, 639] width 26 height 26
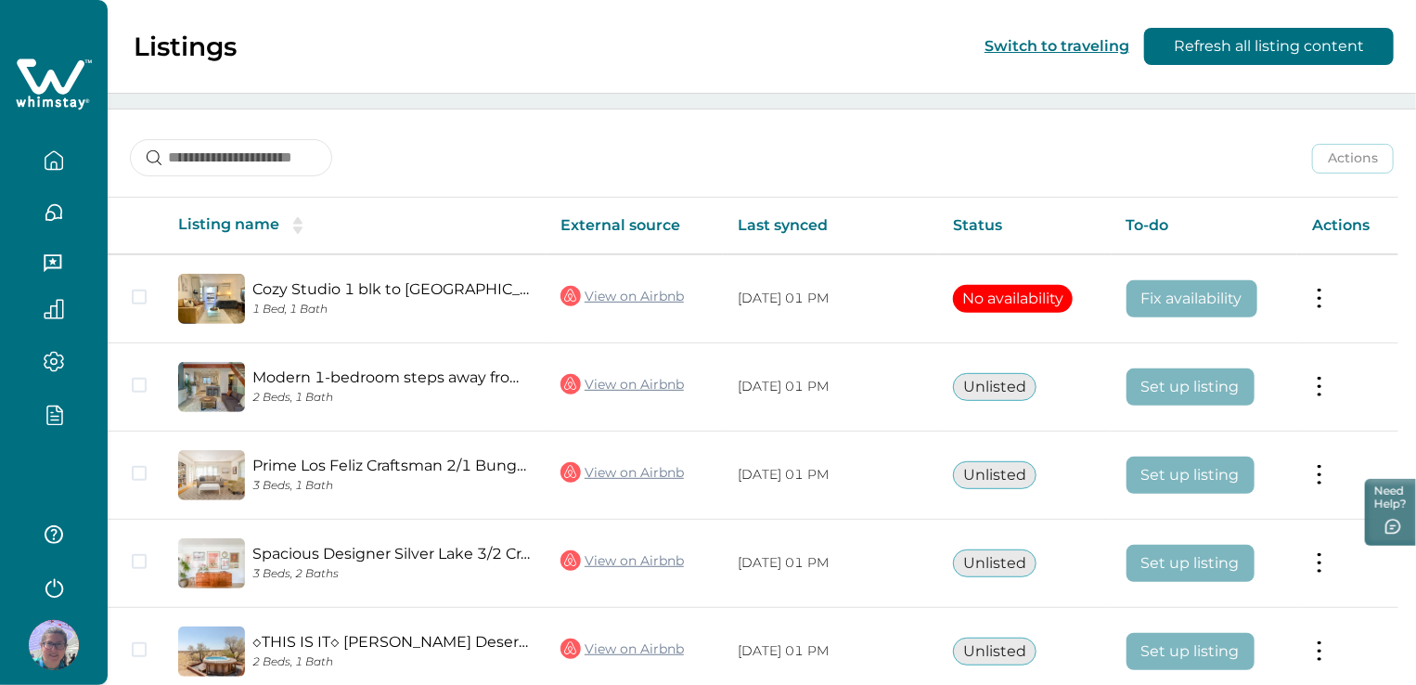
scroll to position [295, 0]
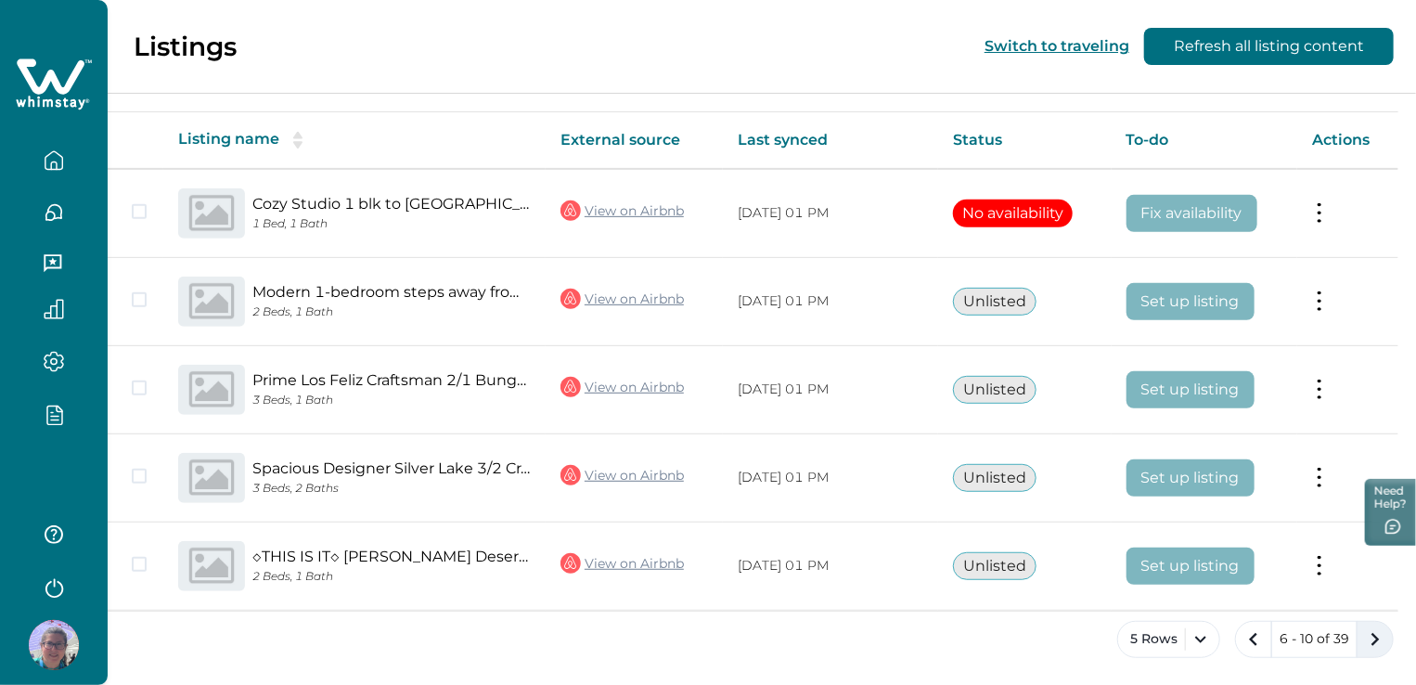
click at [1370, 639] on icon "next page" at bounding box center [1375, 639] width 26 height 26
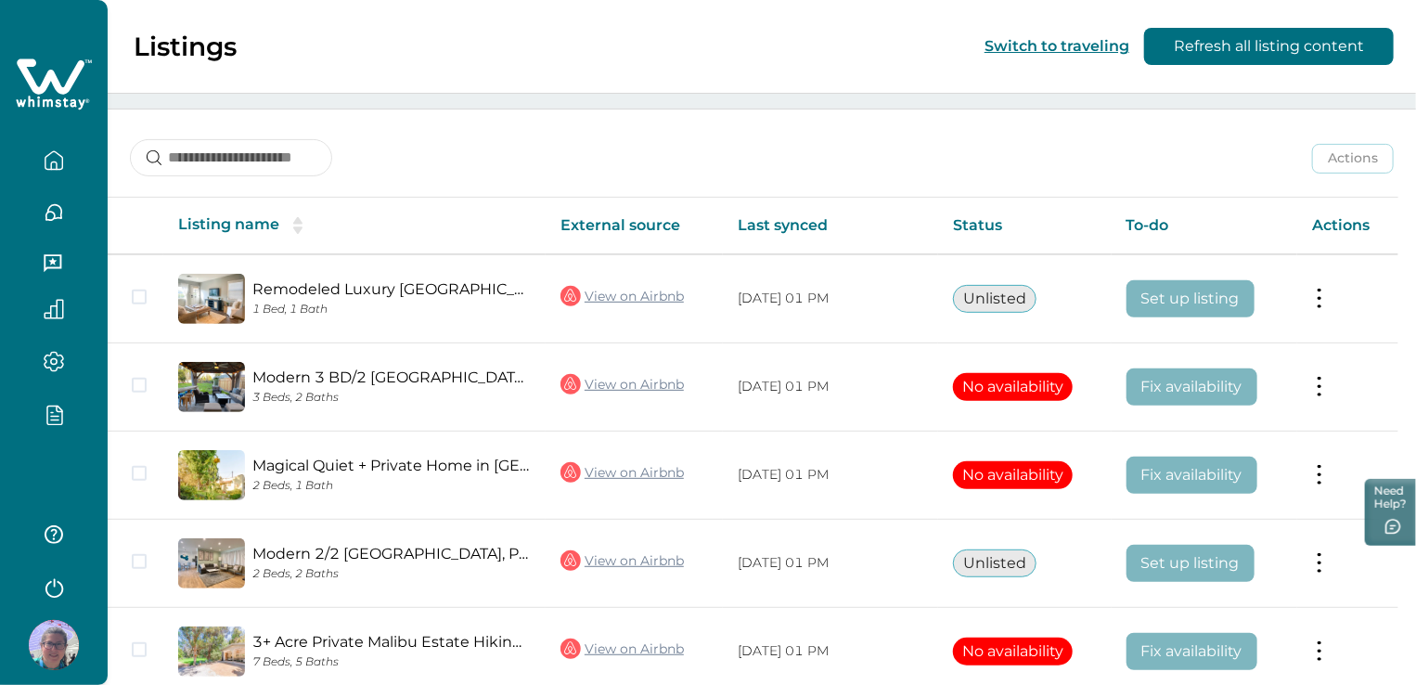
scroll to position [295, 0]
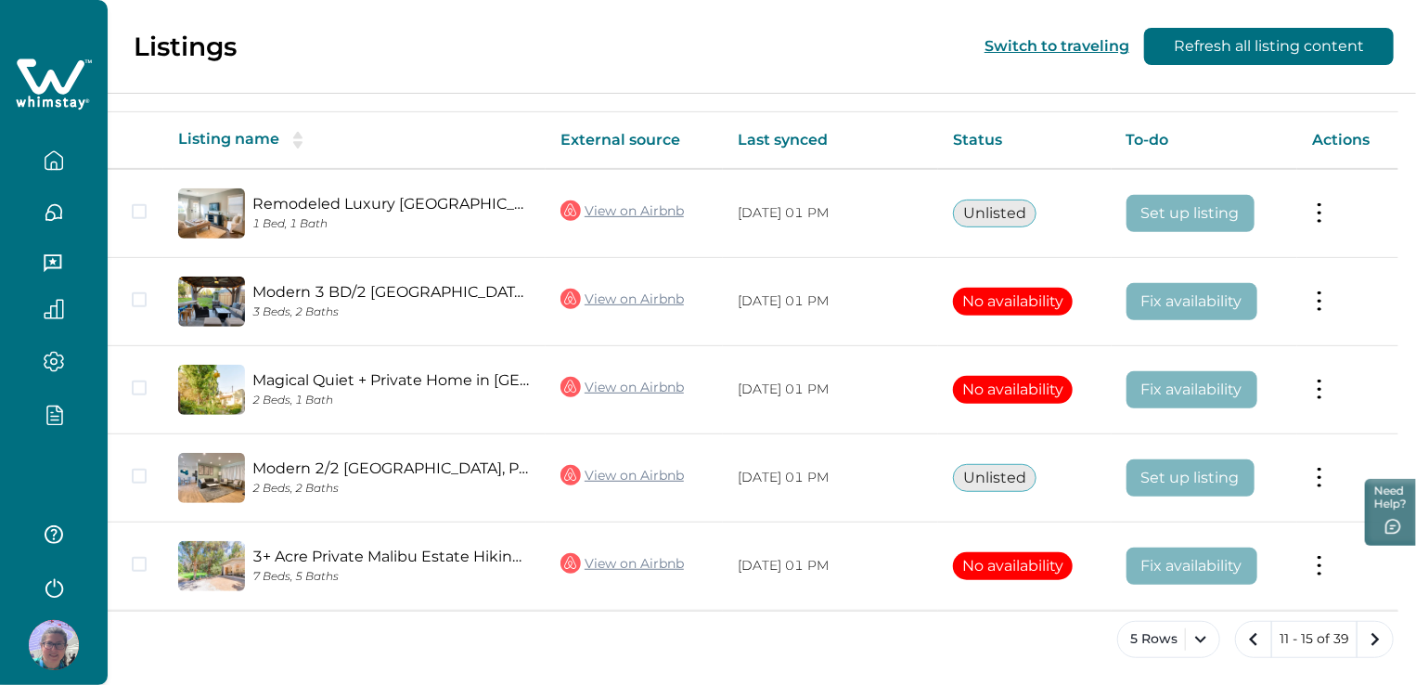
click at [1370, 639] on icon "next page" at bounding box center [1375, 639] width 26 height 26
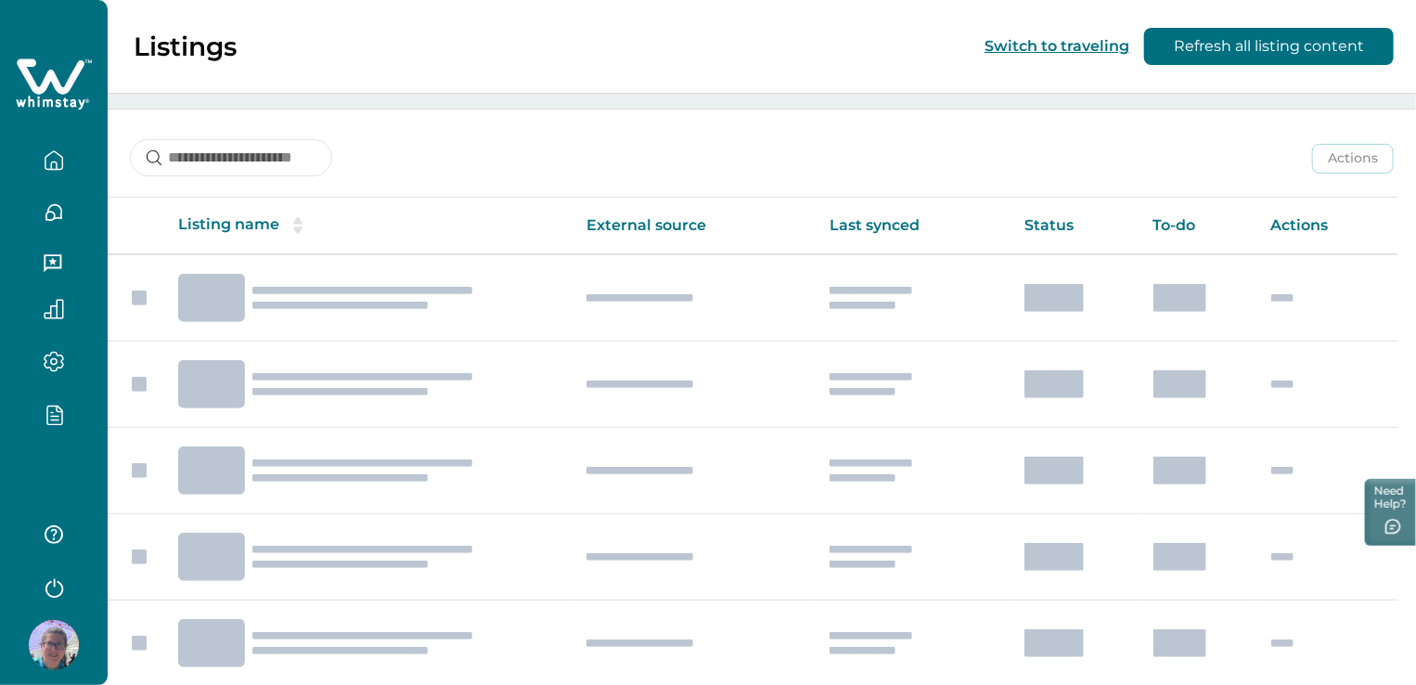
scroll to position [295, 0]
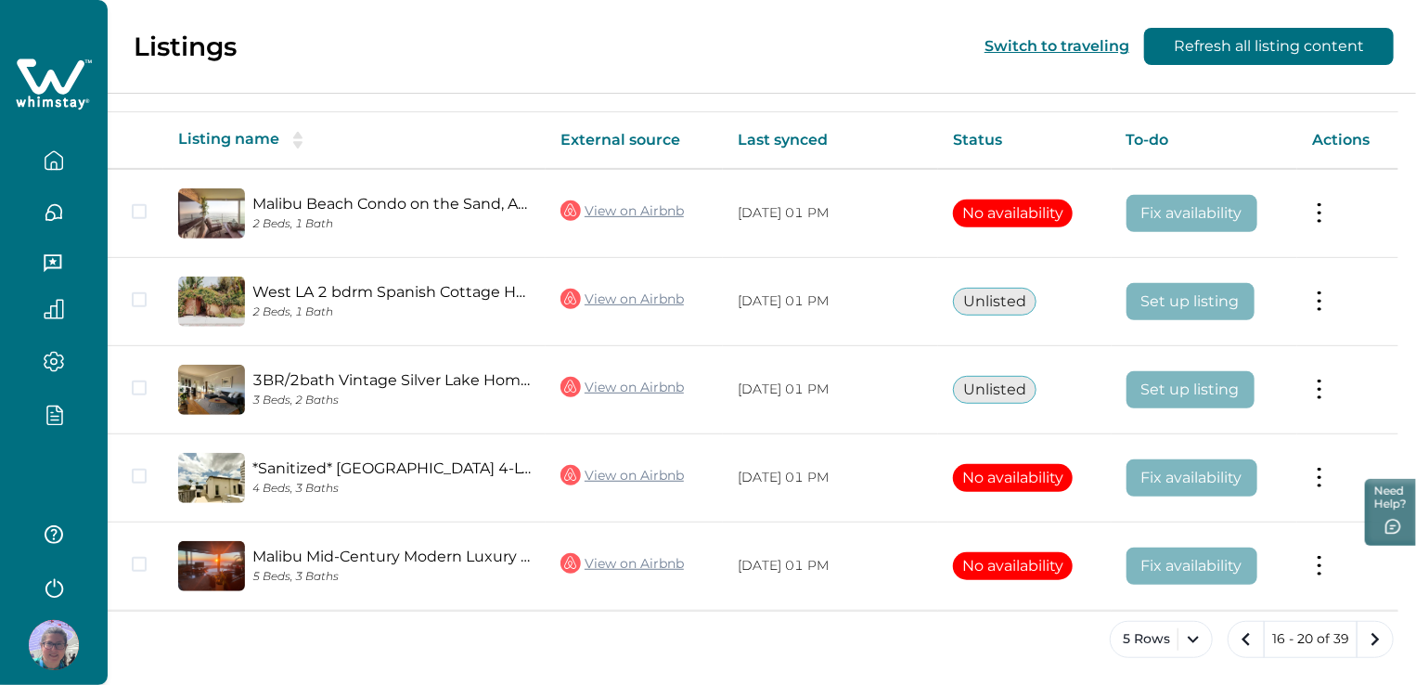
click at [1370, 639] on icon "next page" at bounding box center [1375, 639] width 26 height 26
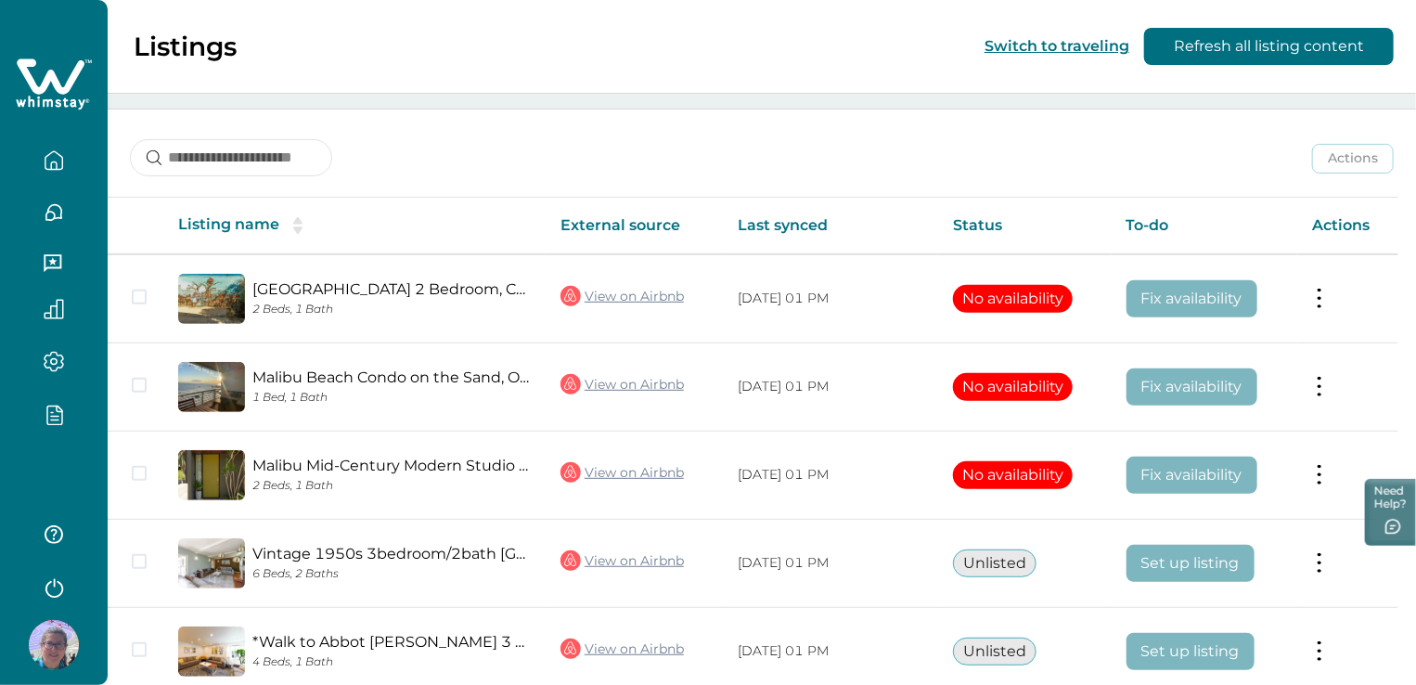
scroll to position [295, 0]
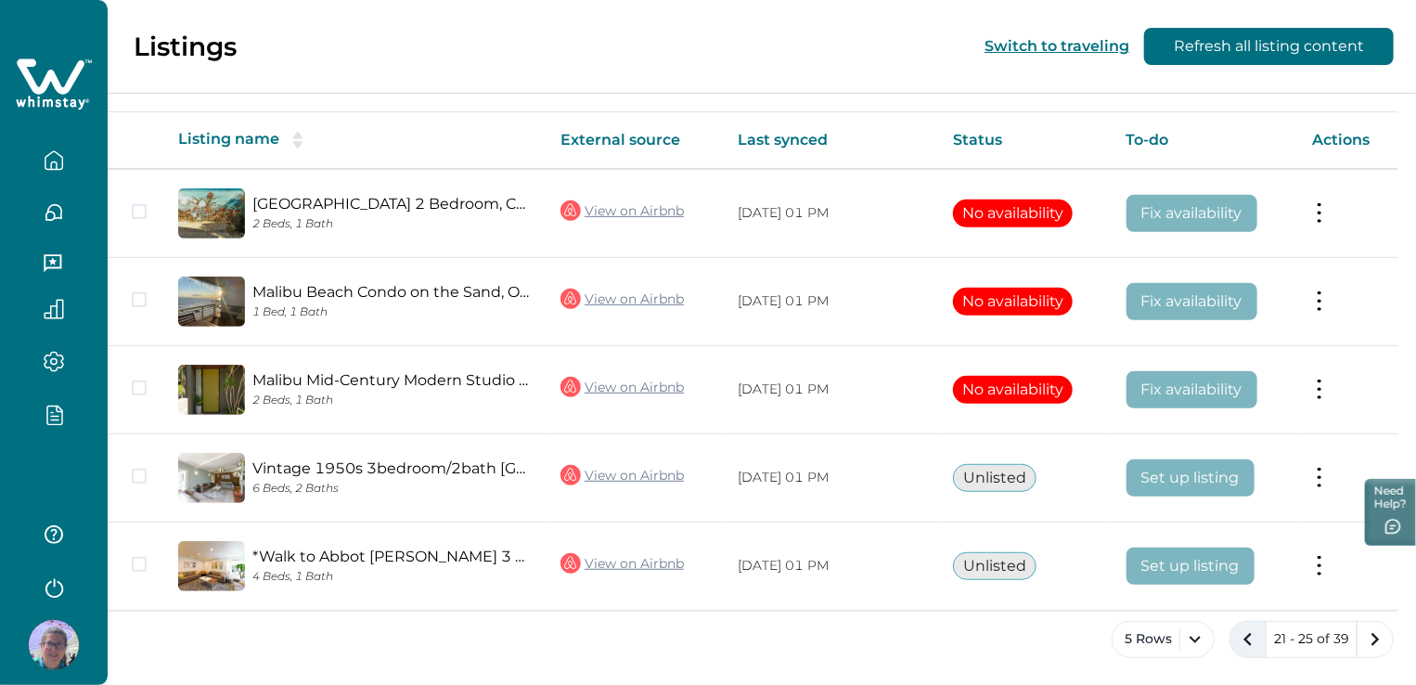
click at [1236, 628] on icon "previous page" at bounding box center [1248, 639] width 26 height 26
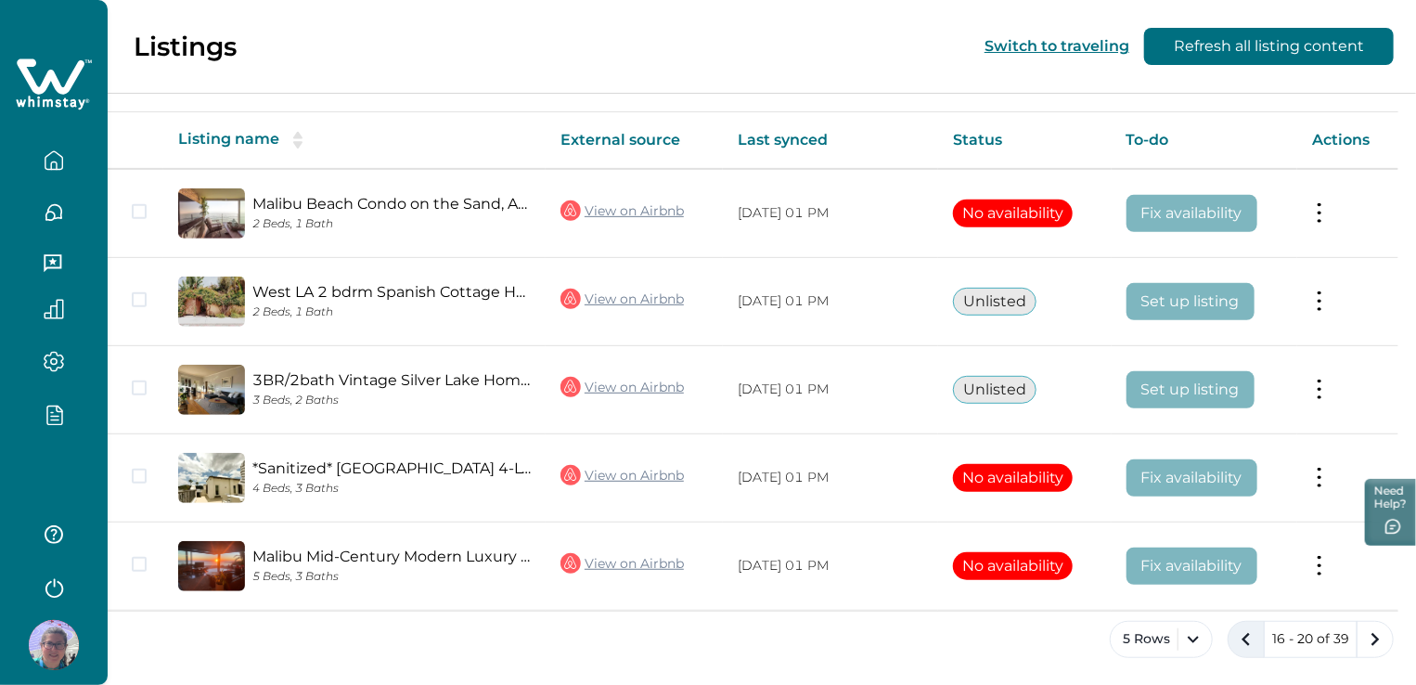
click at [1233, 637] on icon "previous page" at bounding box center [1246, 639] width 26 height 26
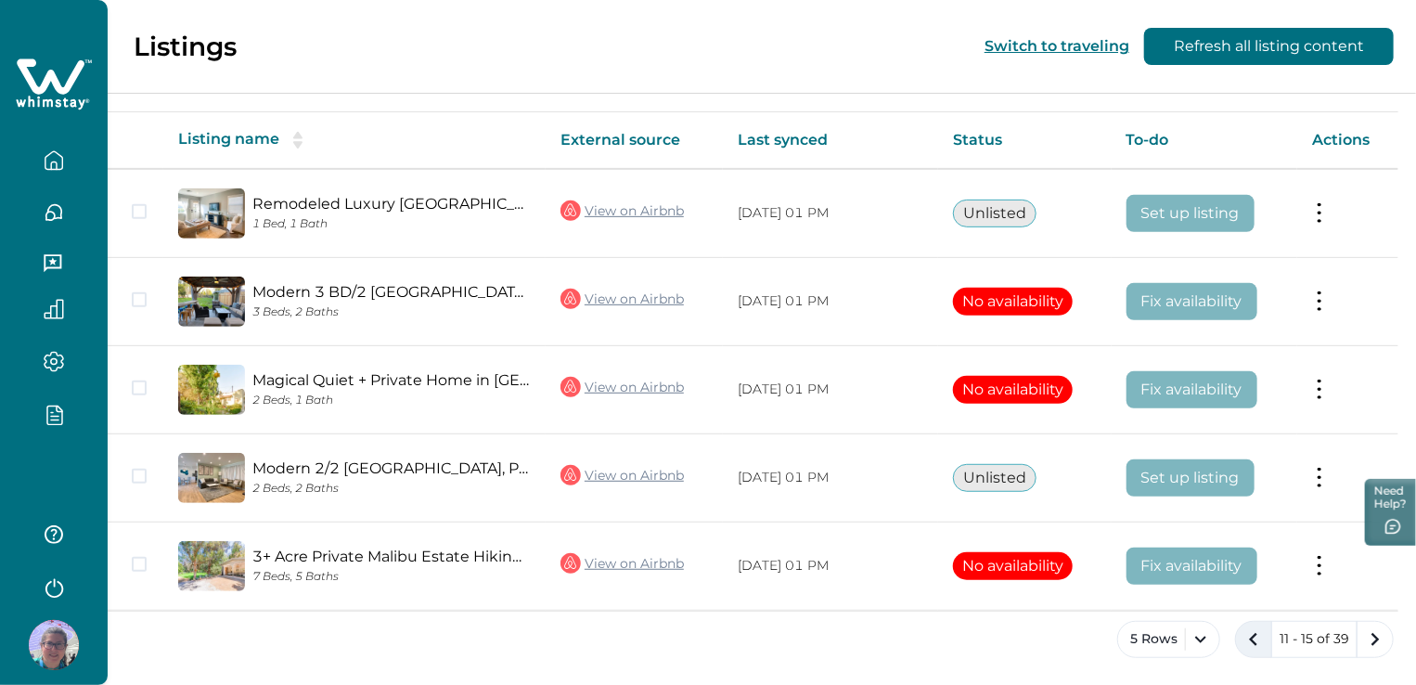
click at [1235, 637] on button "previous page" at bounding box center [1253, 639] width 37 height 37
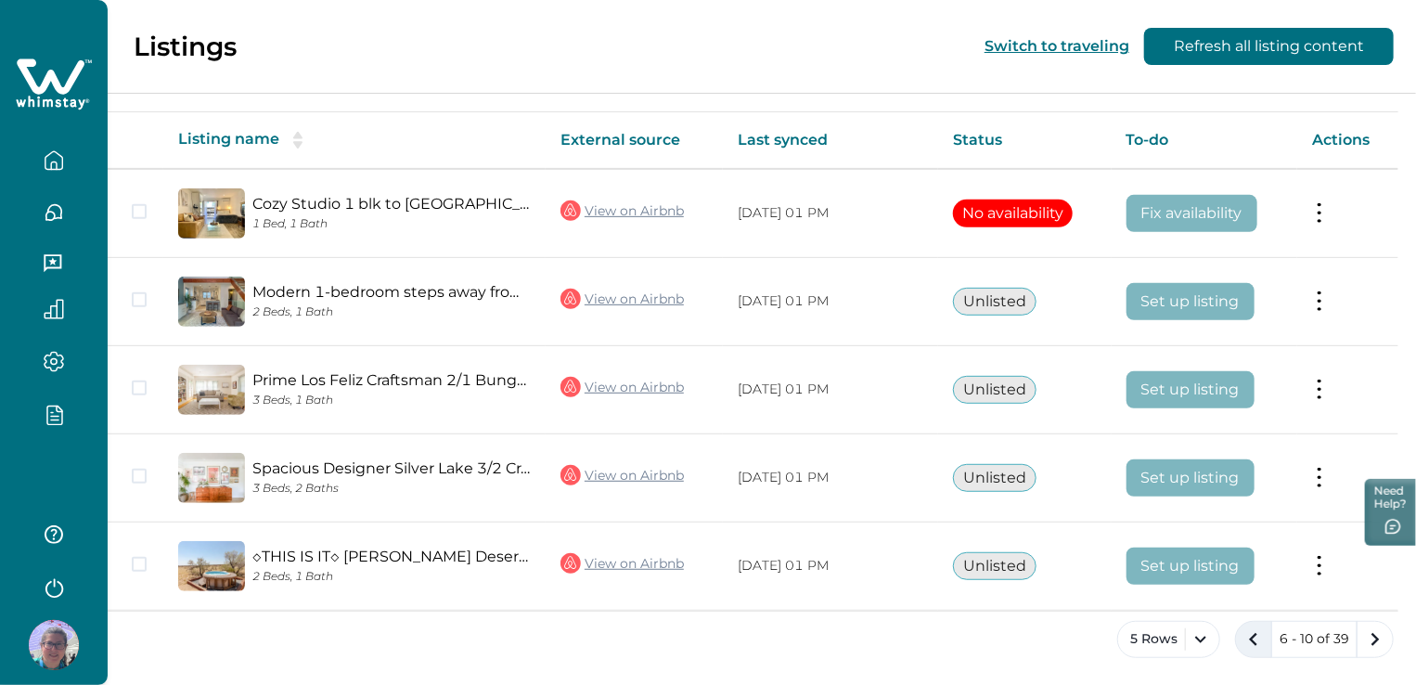
click at [1235, 638] on button "previous page" at bounding box center [1253, 639] width 37 height 37
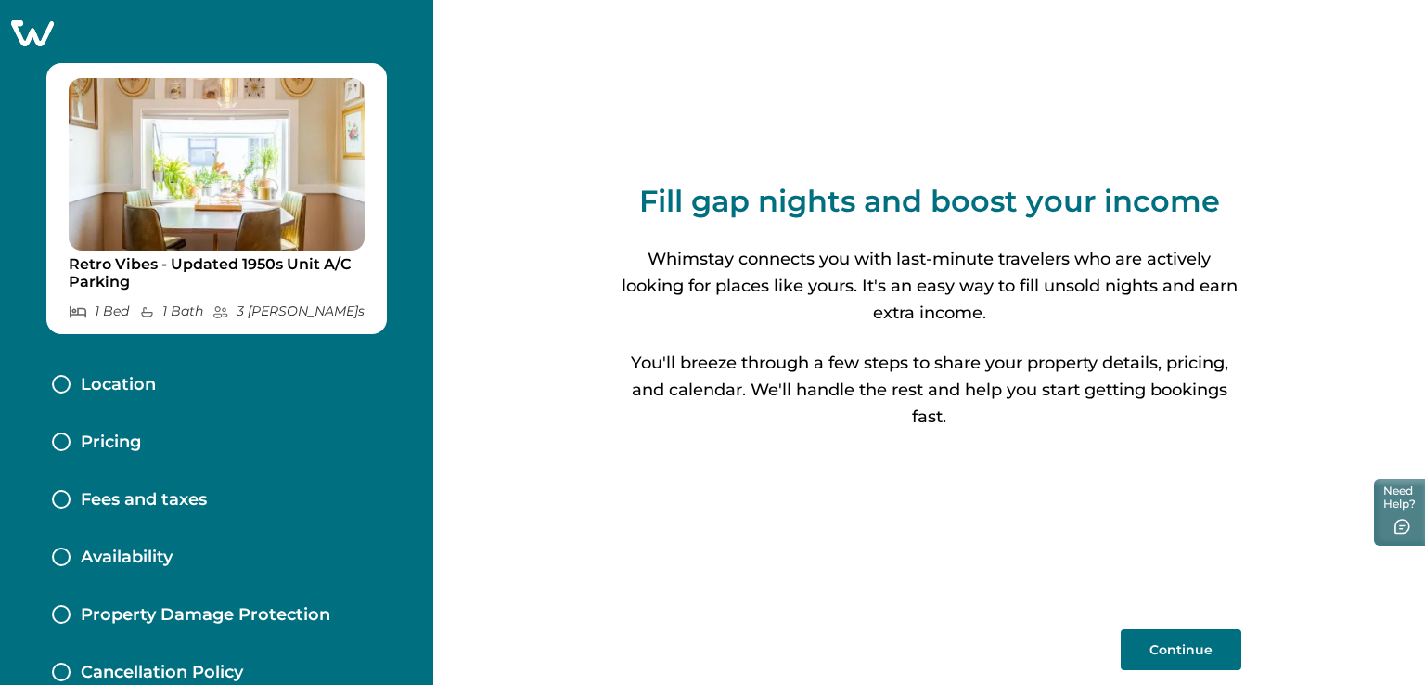
click at [1161, 650] on button "Continue" at bounding box center [1181, 649] width 121 height 41
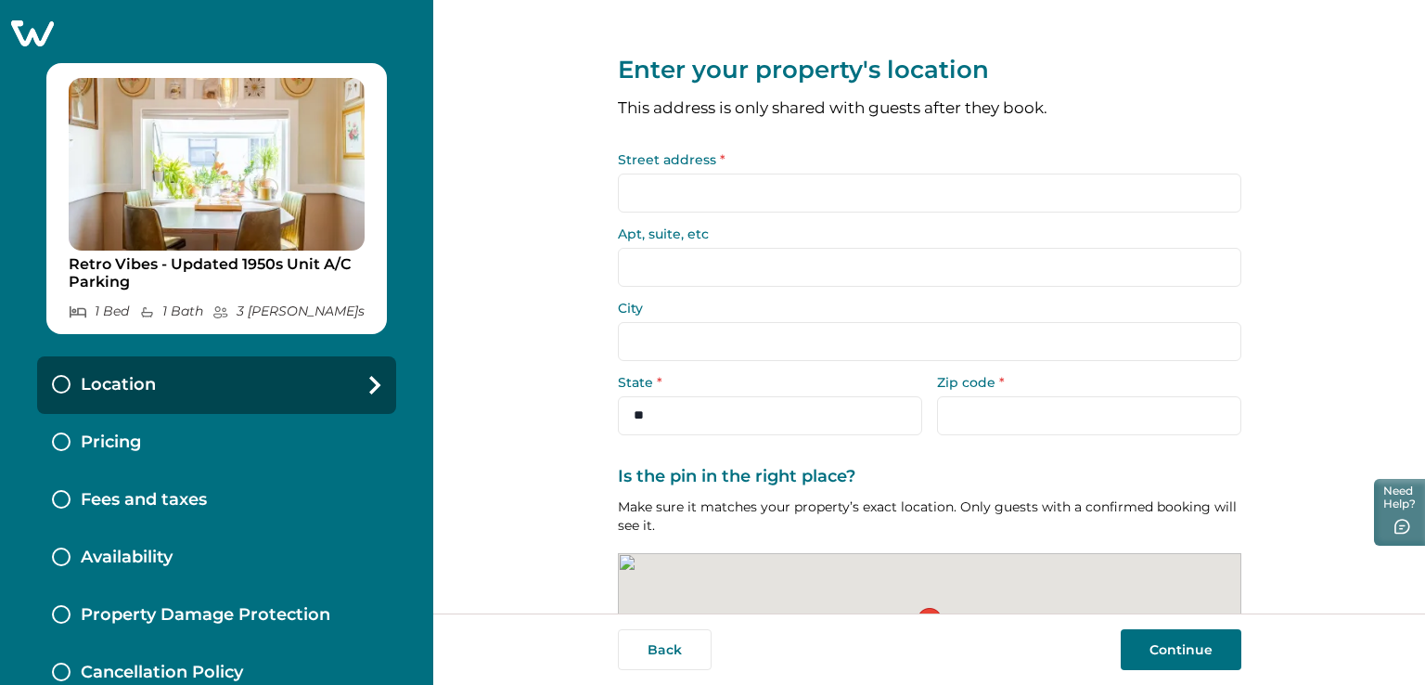
click at [820, 201] on input "Street address *" at bounding box center [930, 193] width 624 height 39
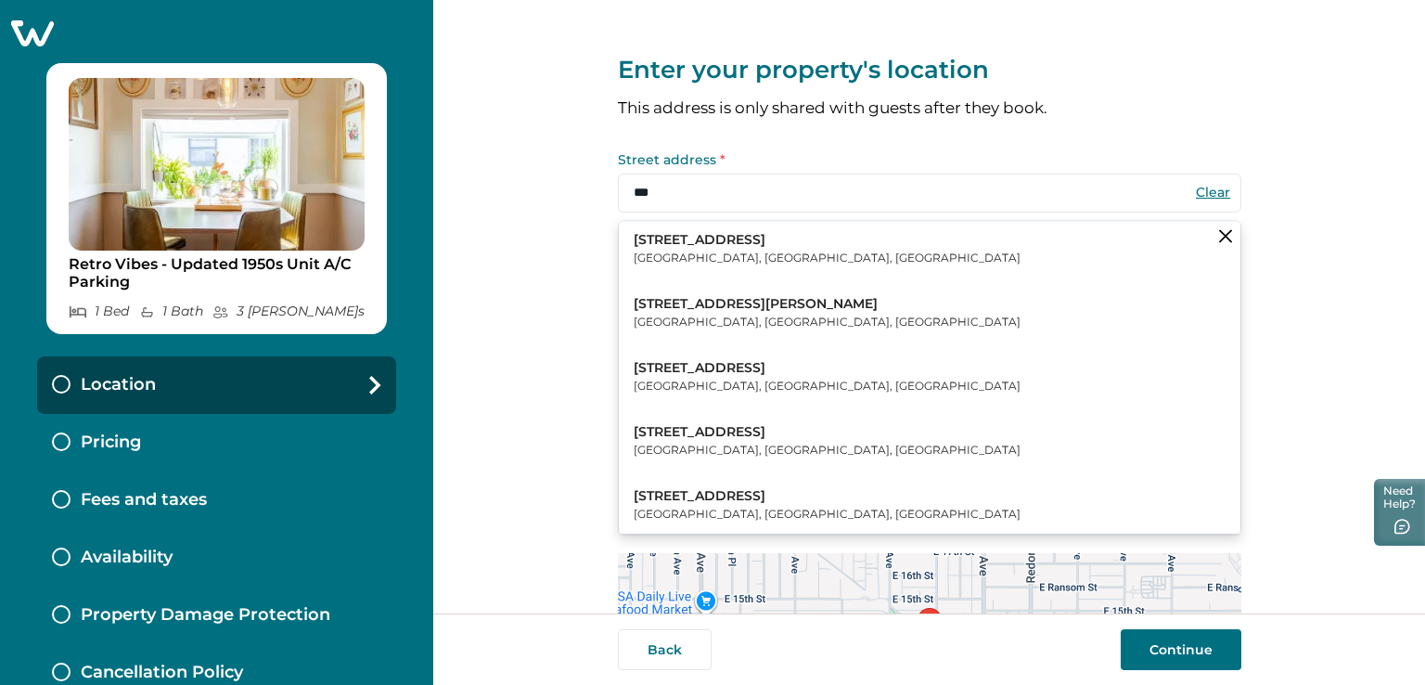
click at [696, 264] on p "[GEOGRAPHIC_DATA], [GEOGRAPHIC_DATA], [GEOGRAPHIC_DATA]" at bounding box center [827, 259] width 387 height 19
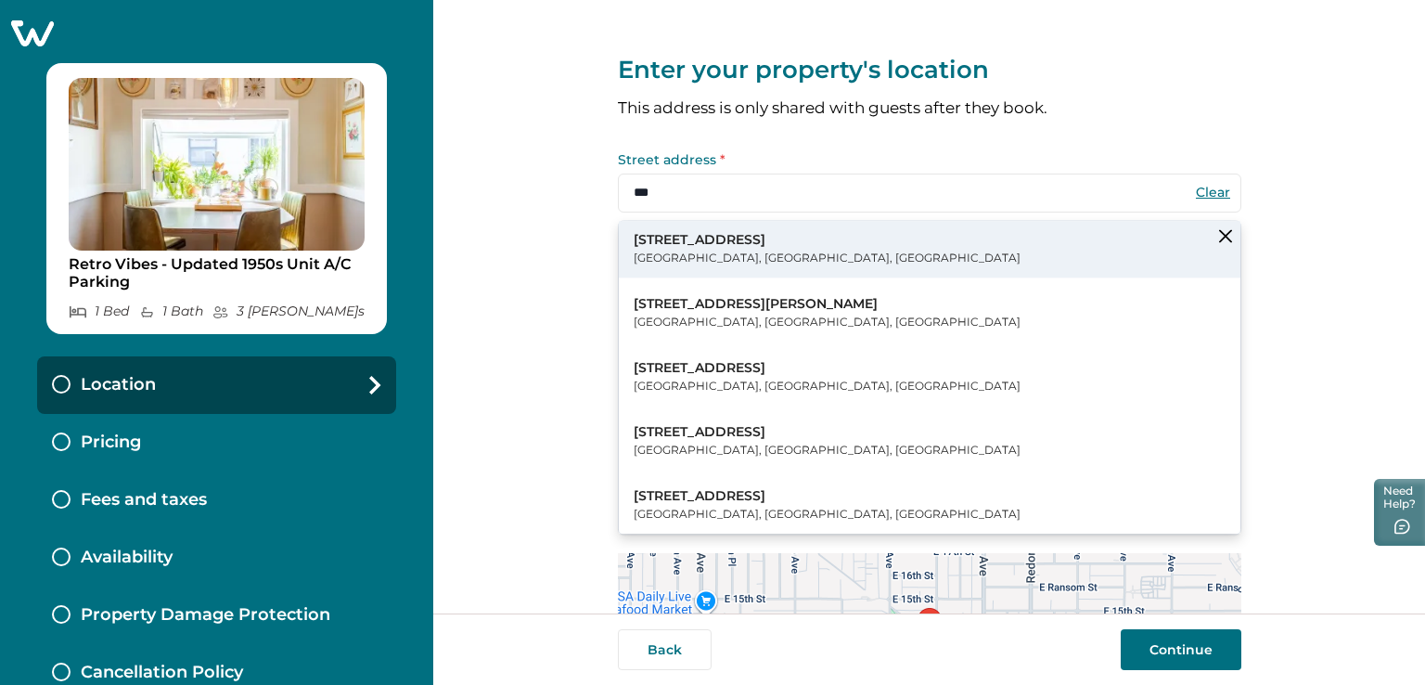
type input "**********"
type input "********"
select select "**"
type input "*****"
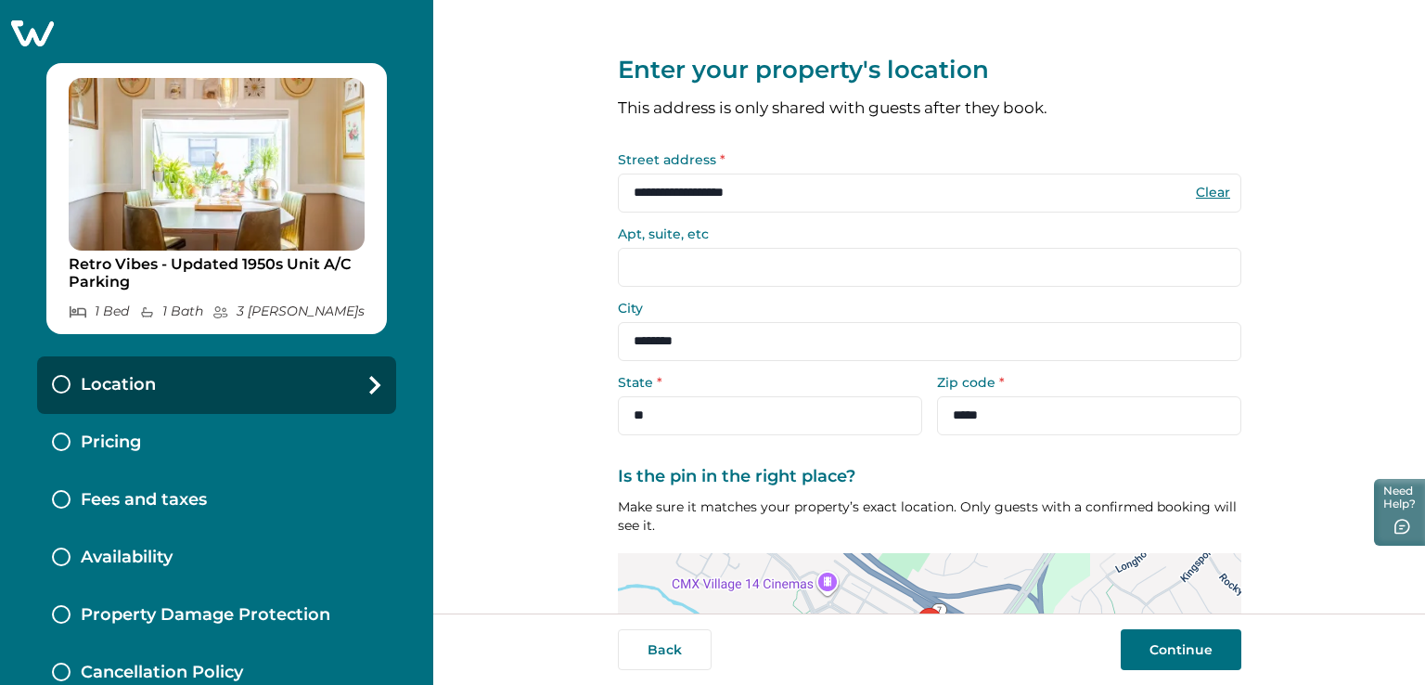
scroll to position [197, 0]
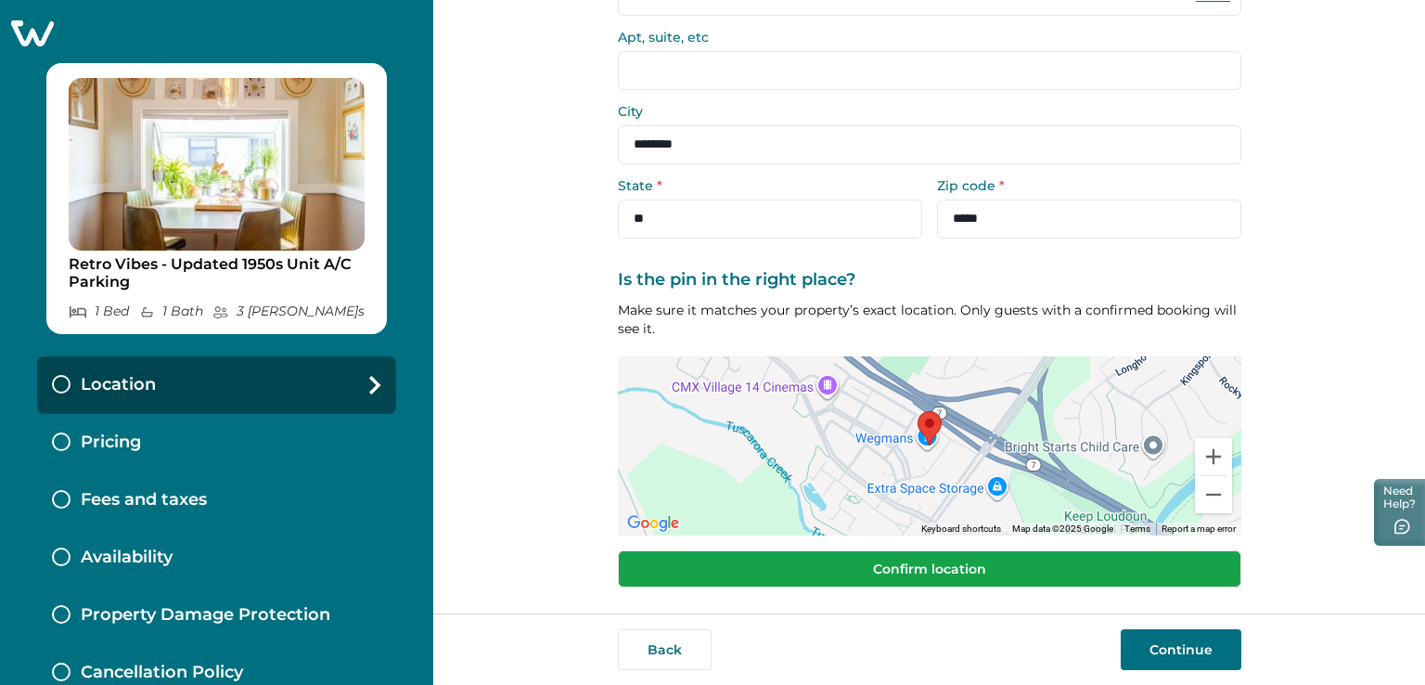
click at [845, 573] on button "Confirm location" at bounding box center [930, 568] width 624 height 37
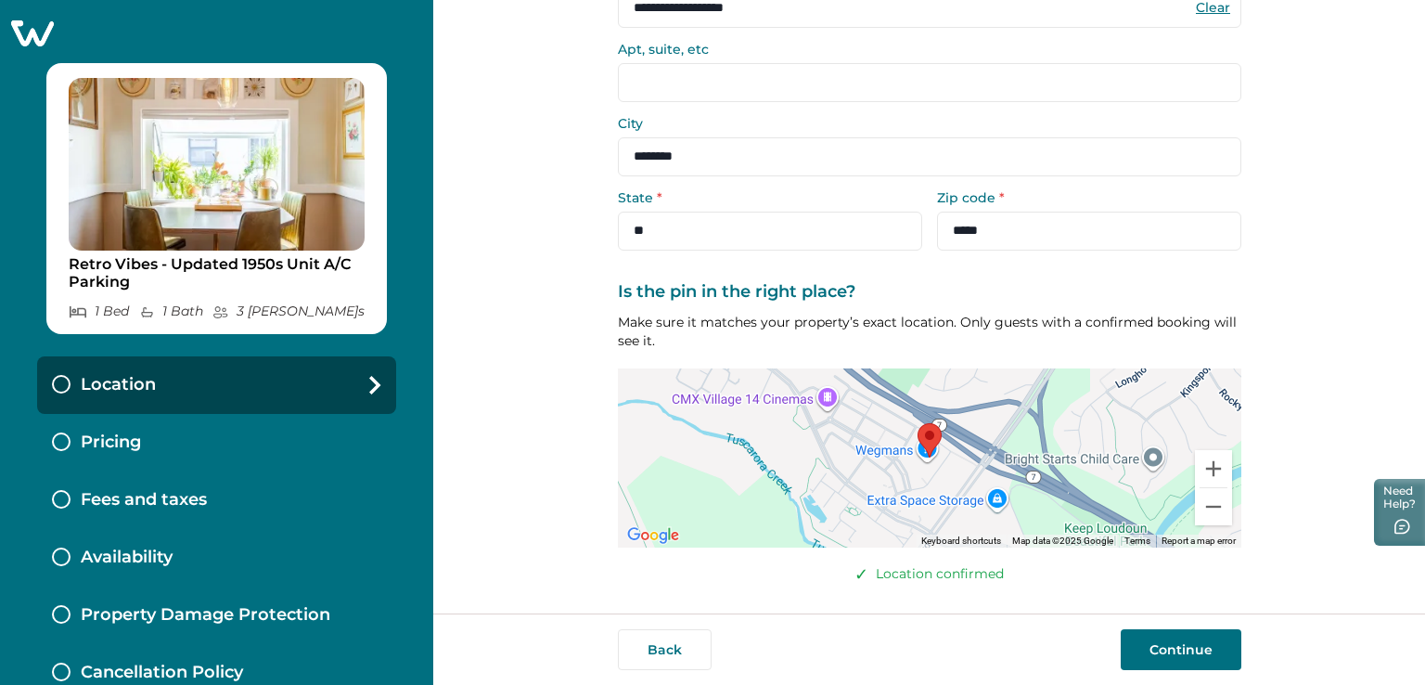
scroll to position [185, 0]
click at [1149, 647] on button "Continue" at bounding box center [1181, 649] width 121 height 41
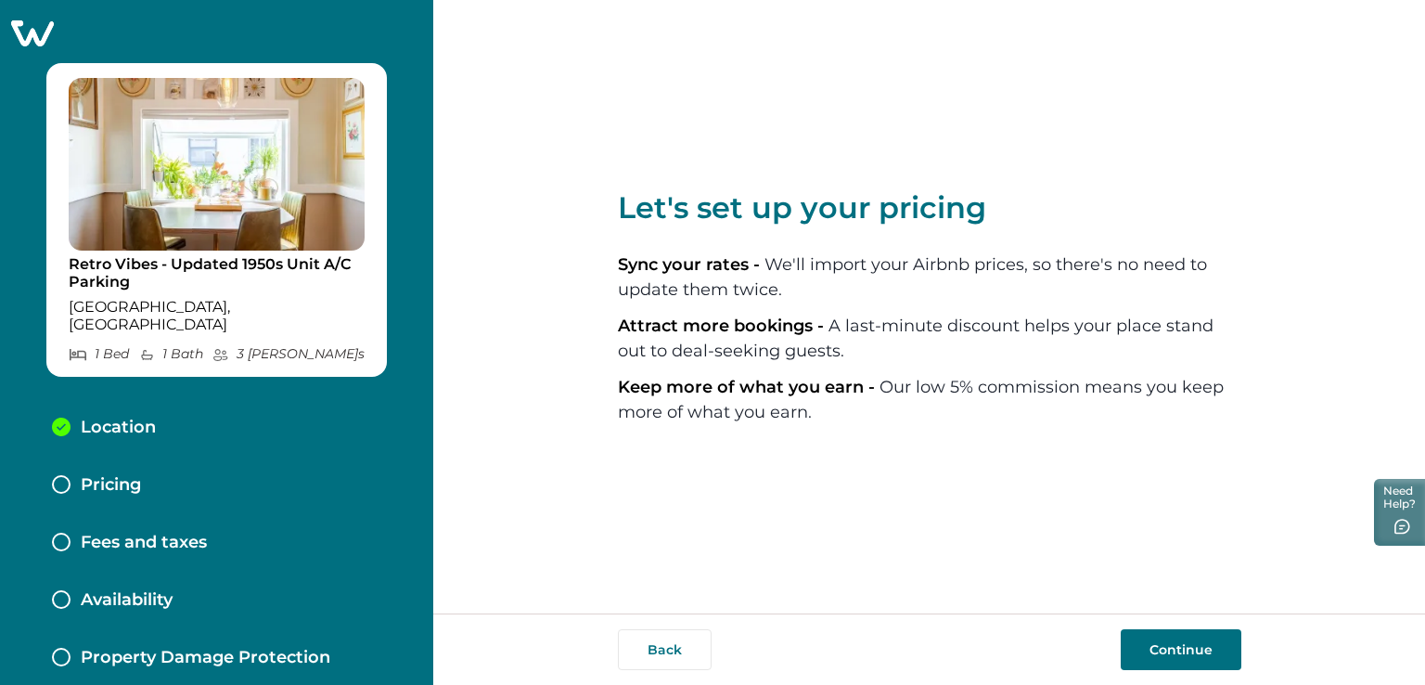
click at [1174, 636] on button "Continue" at bounding box center [1181, 649] width 121 height 41
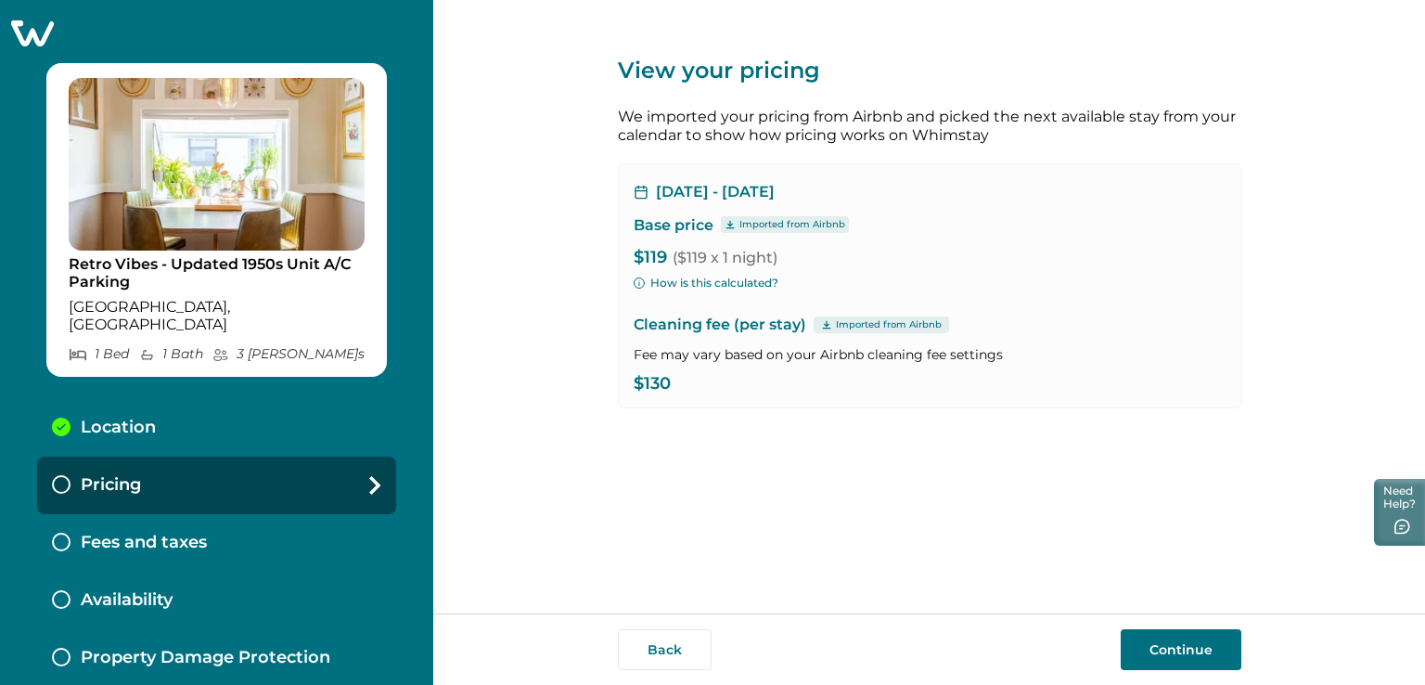
click at [1132, 668] on button "Continue" at bounding box center [1181, 649] width 121 height 41
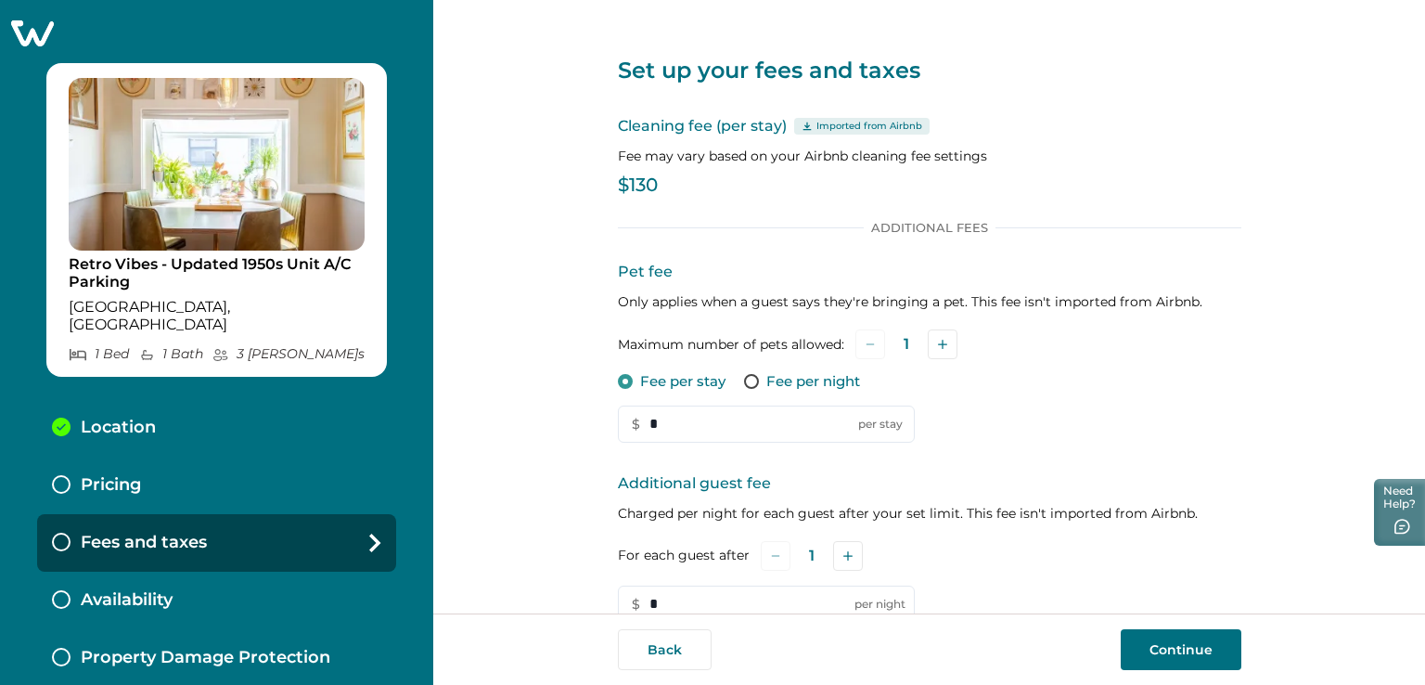
click at [136, 475] on p "Pricing" at bounding box center [111, 485] width 60 height 20
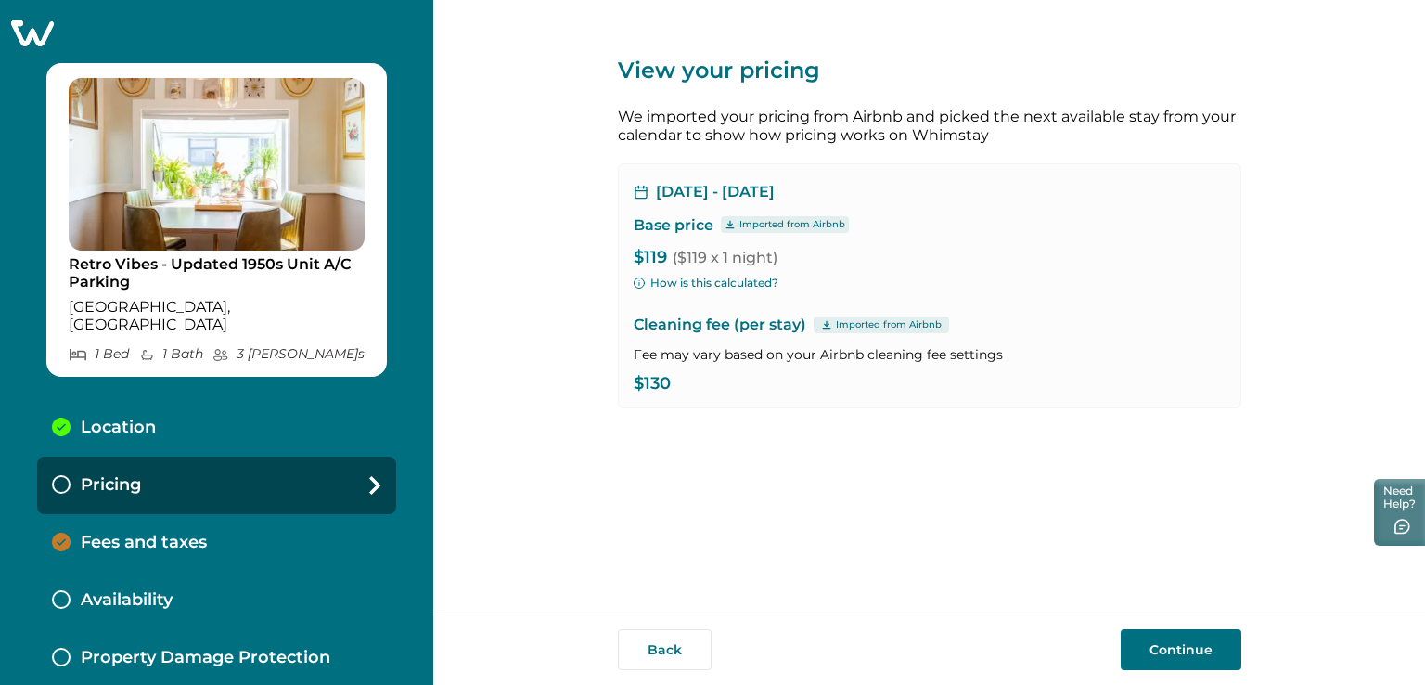
click at [758, 219] on p "Imported from Airbnb" at bounding box center [793, 224] width 106 height 15
click at [728, 249] on p "$119 ($119 x 1 night)" at bounding box center [930, 258] width 592 height 19
click at [720, 252] on span "($119 x 1 night)" at bounding box center [725, 258] width 105 height 18
click at [664, 625] on div "Back Continue" at bounding box center [929, 648] width 992 height 71
click at [1197, 662] on button "Continue" at bounding box center [1181, 649] width 121 height 41
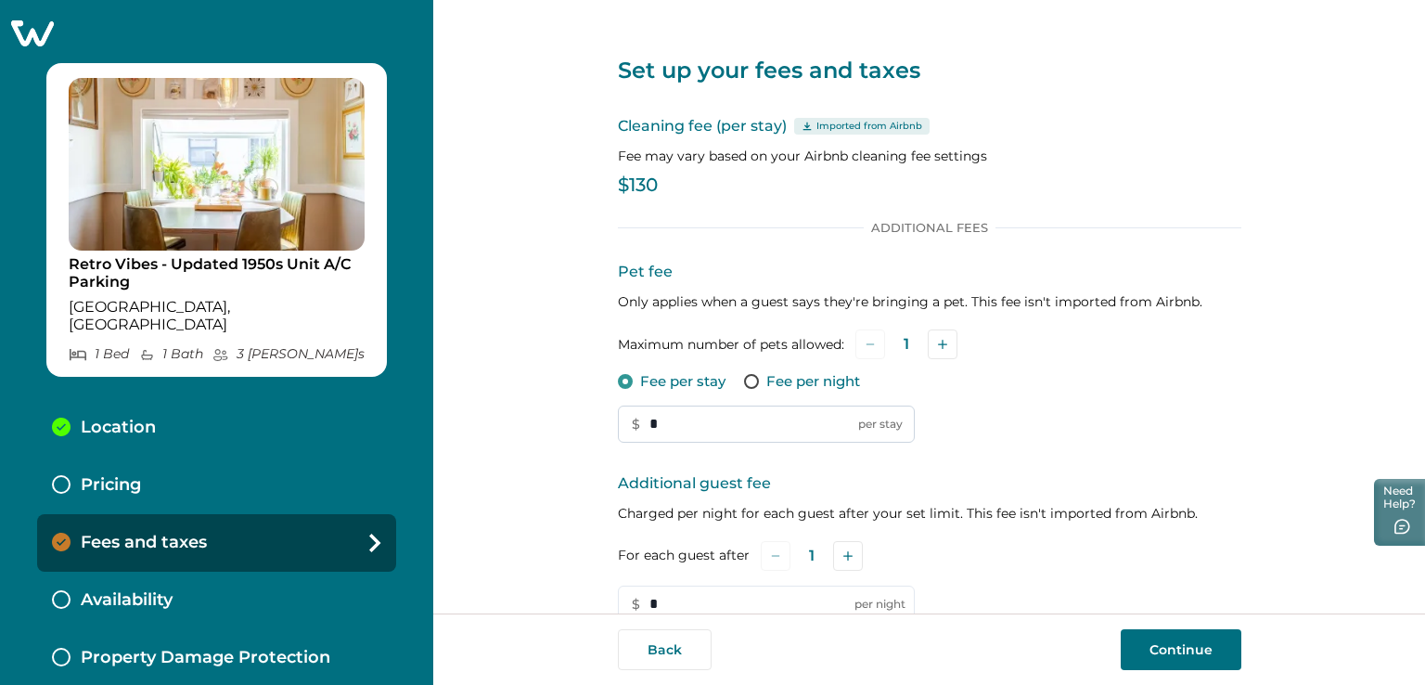
click at [684, 410] on input "*" at bounding box center [766, 424] width 297 height 37
type input "**"
click at [656, 594] on input "*" at bounding box center [766, 604] width 297 height 37
type input "*"
click at [1169, 648] on button "Continue" at bounding box center [1181, 649] width 121 height 41
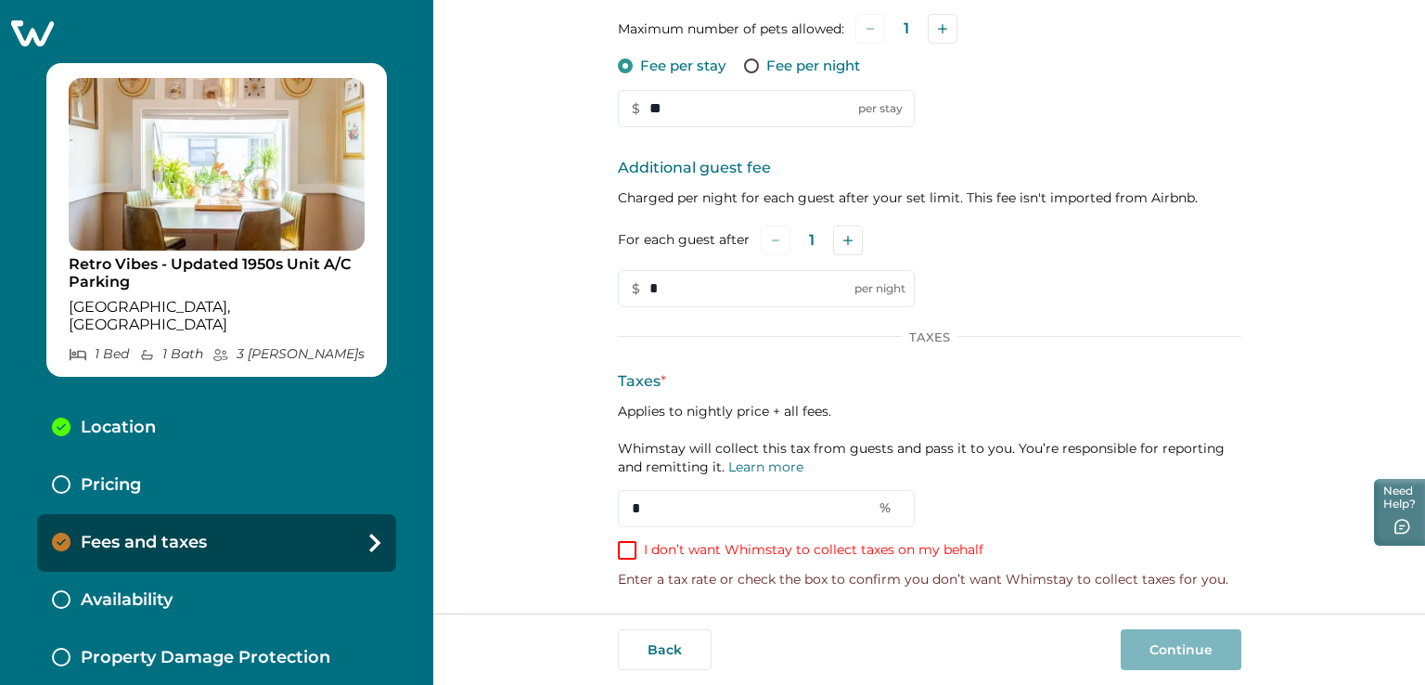
scroll to position [316, 0]
click at [618, 560] on div "Additional Fees Pet fee Only applies when a guest says they're bringing a pet. …" at bounding box center [930, 245] width 624 height 684
click at [619, 550] on span at bounding box center [627, 549] width 19 height 19
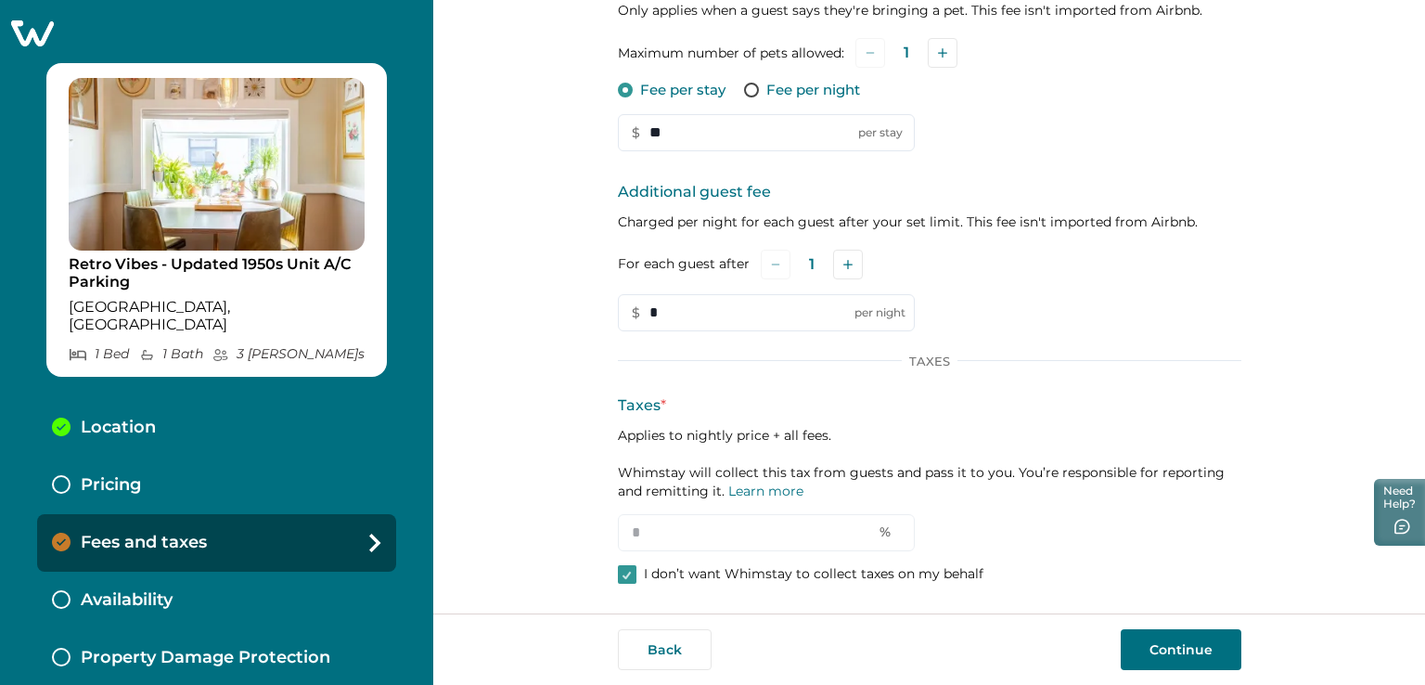
scroll to position [290, 0]
click at [1199, 664] on button "Continue" at bounding box center [1181, 649] width 121 height 41
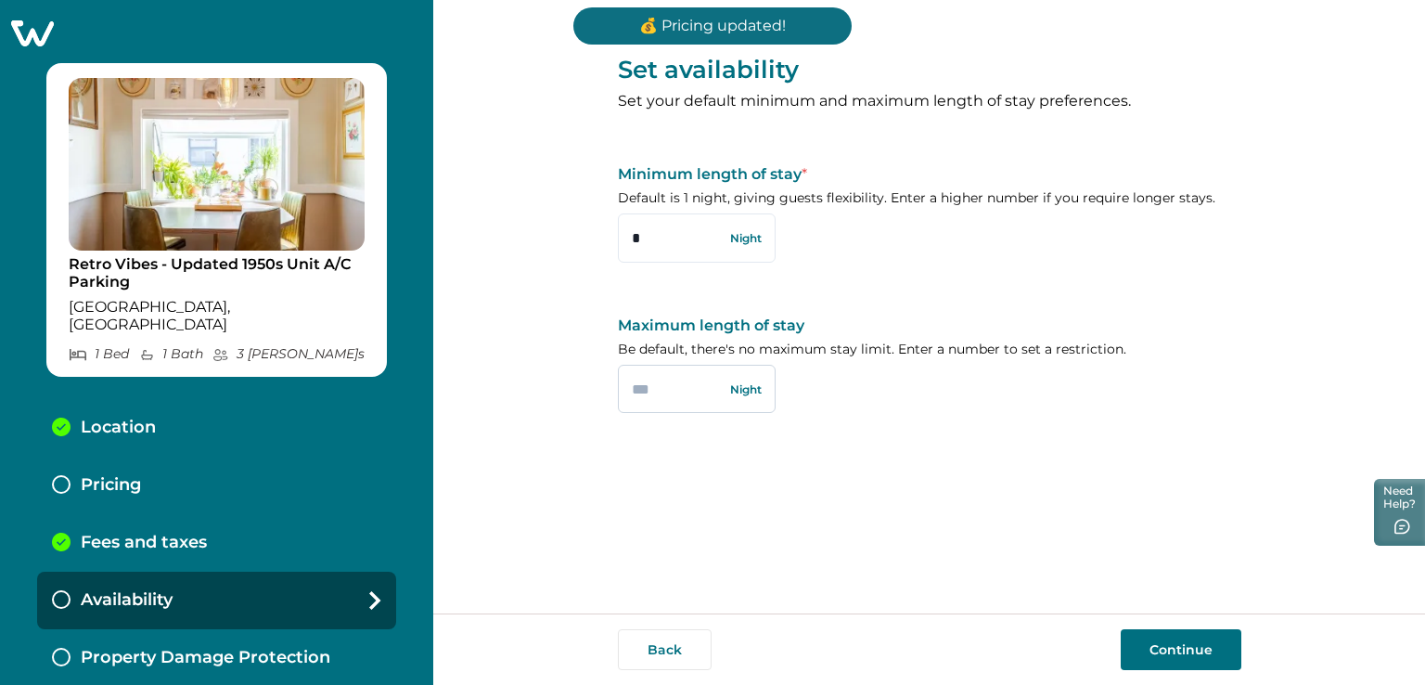
click at [665, 404] on input "text" at bounding box center [697, 389] width 158 height 48
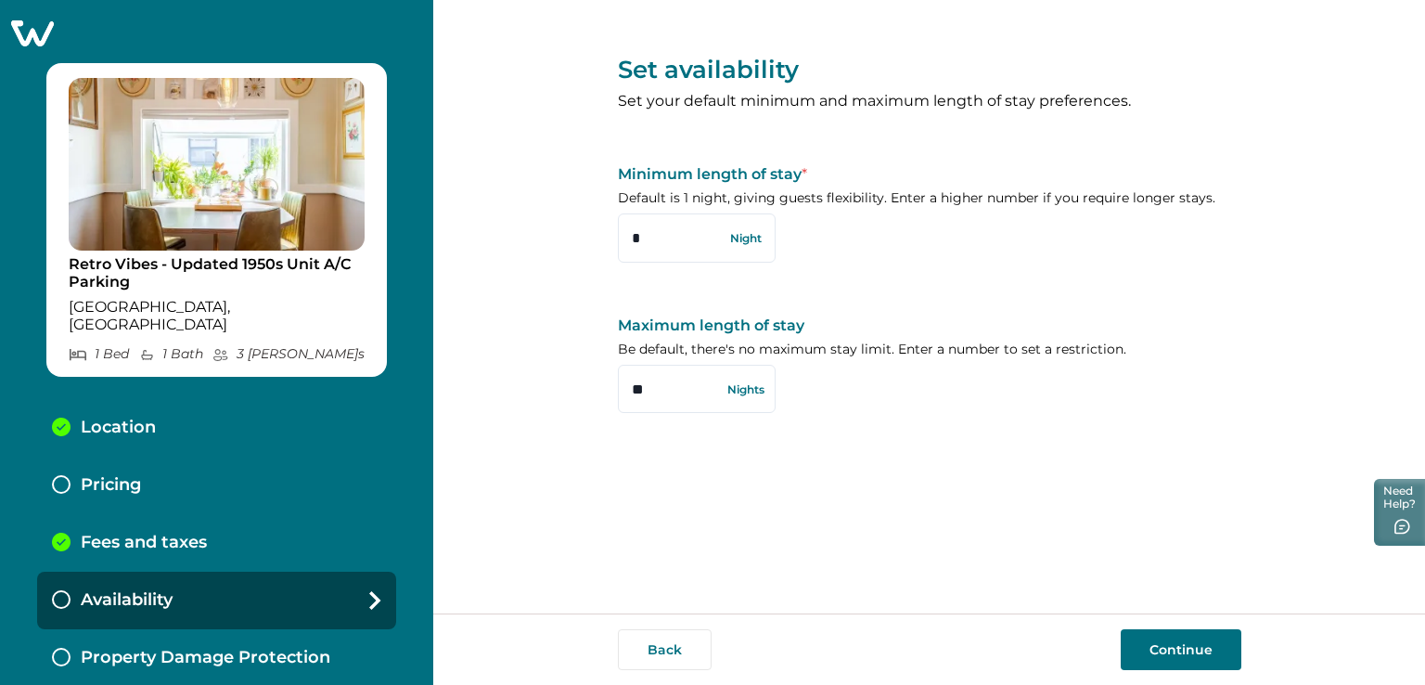
type input "**"
click at [1204, 637] on button "Continue" at bounding box center [1181, 649] width 121 height 41
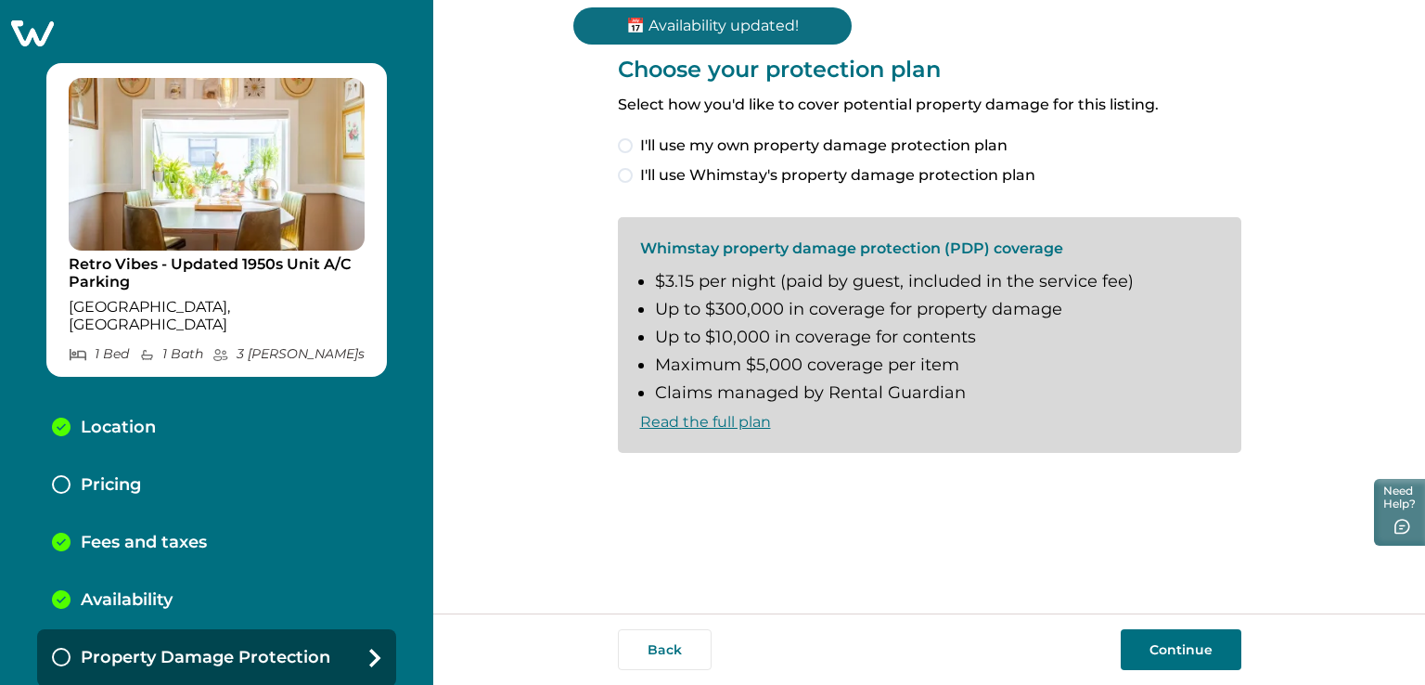
click at [624, 176] on span at bounding box center [625, 175] width 15 height 15
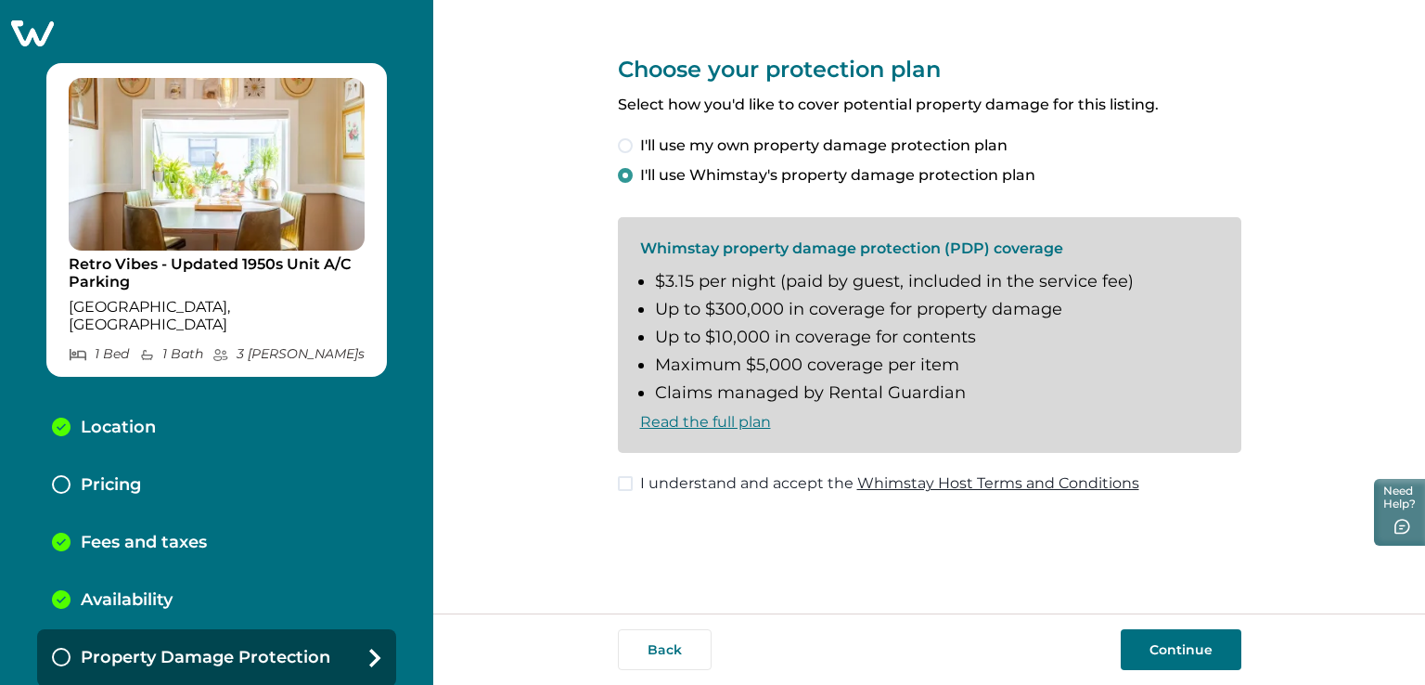
click at [1154, 642] on button "Continue" at bounding box center [1181, 649] width 121 height 41
click at [633, 484] on label "I understand and accept the Whimstay Host Terms and Conditions" at bounding box center [879, 483] width 522 height 22
click at [1238, 654] on button "Continue" at bounding box center [1181, 649] width 121 height 41
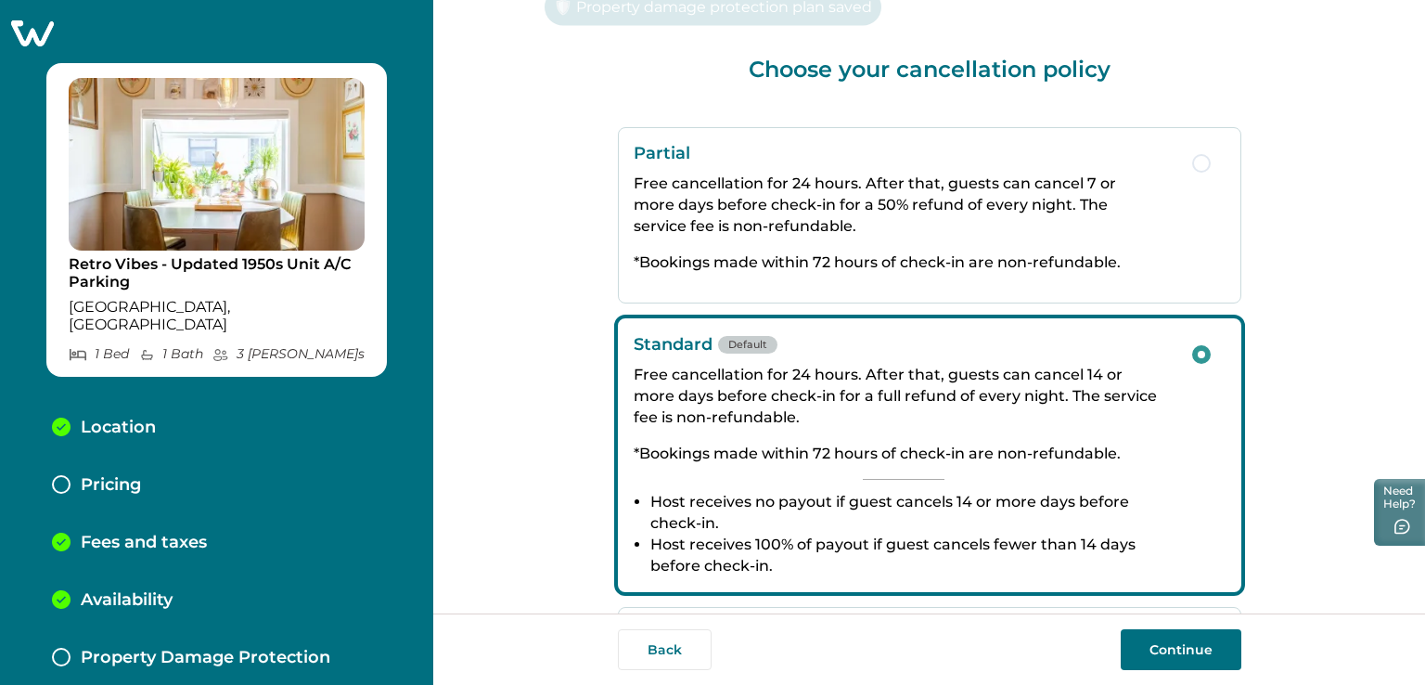
scroll to position [41, 0]
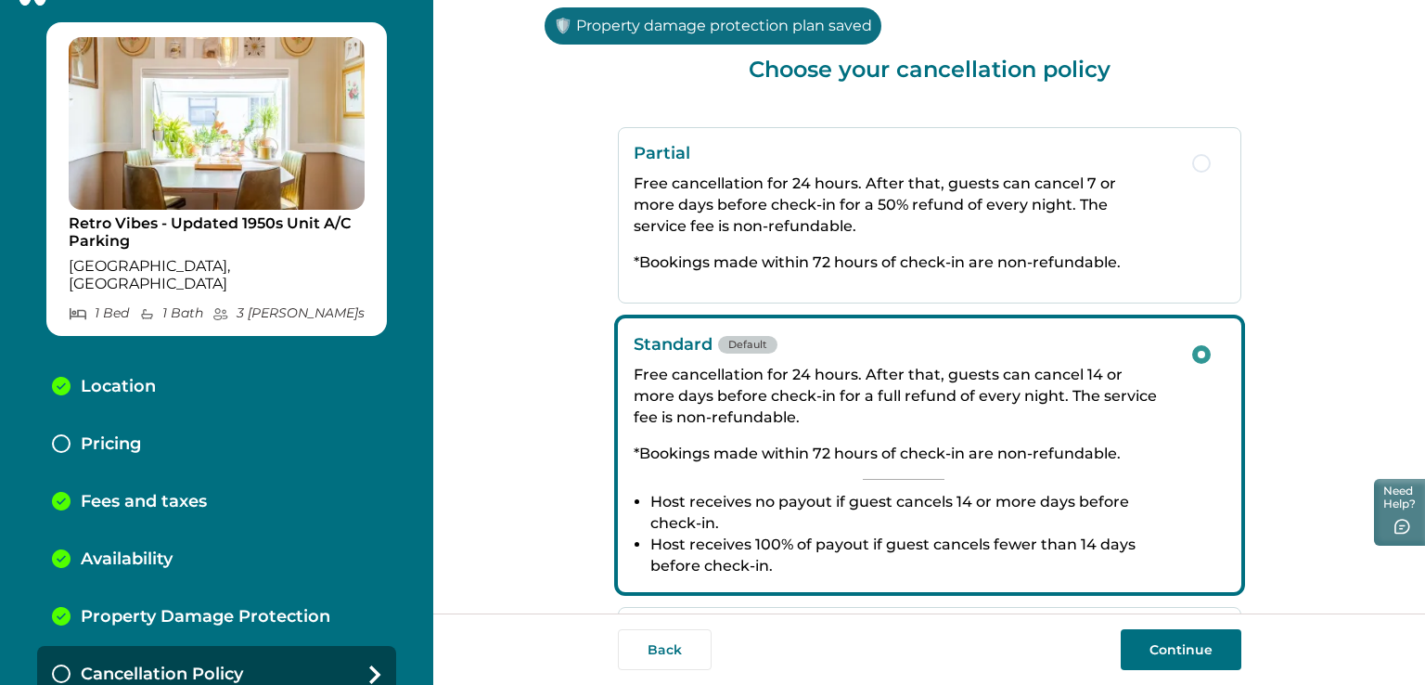
click at [1169, 645] on button "Continue" at bounding box center [1181, 649] width 121 height 41
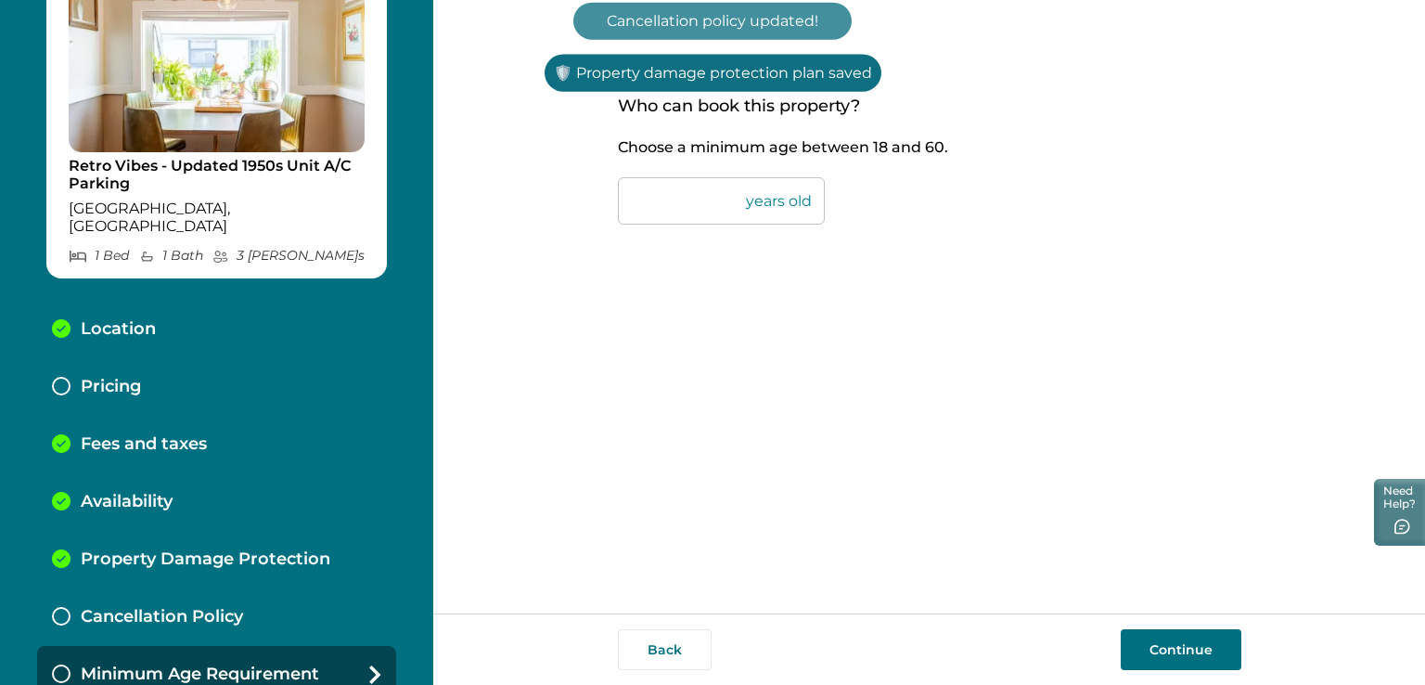
scroll to position [99, 0]
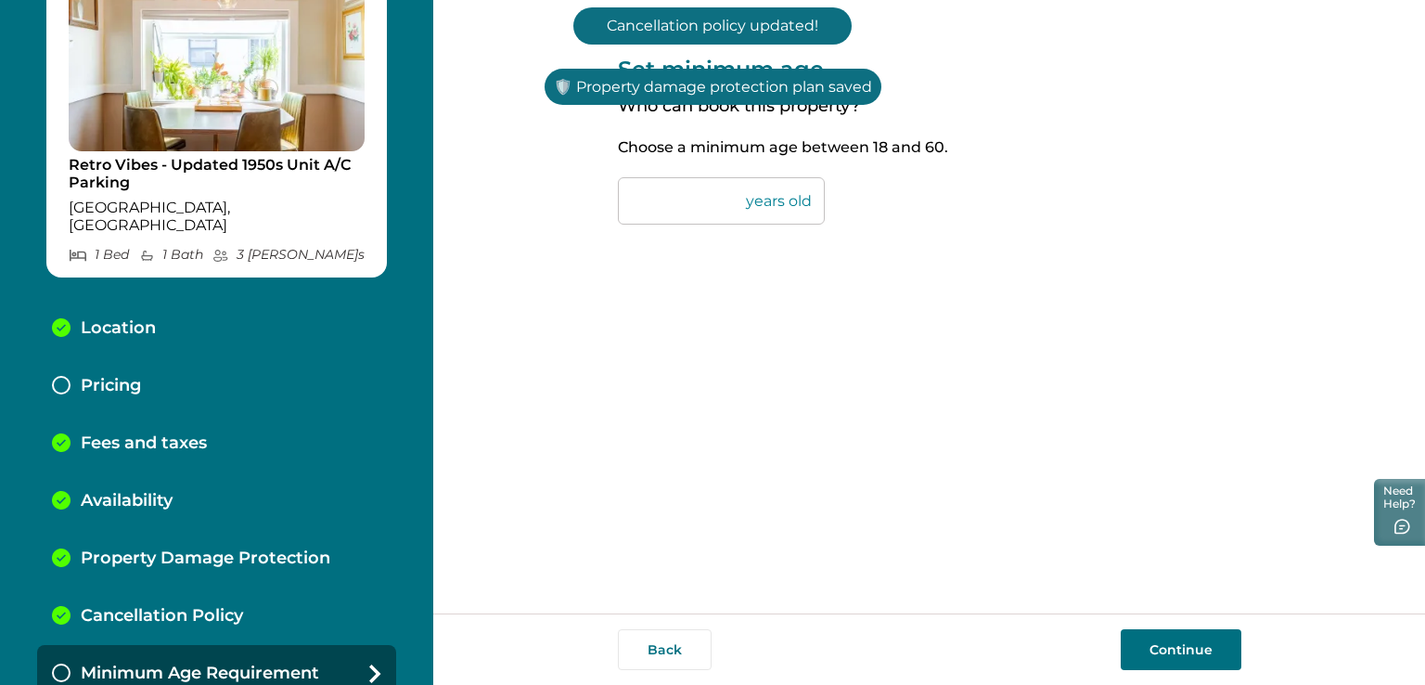
click at [1169, 645] on button "Continue" at bounding box center [1181, 649] width 121 height 41
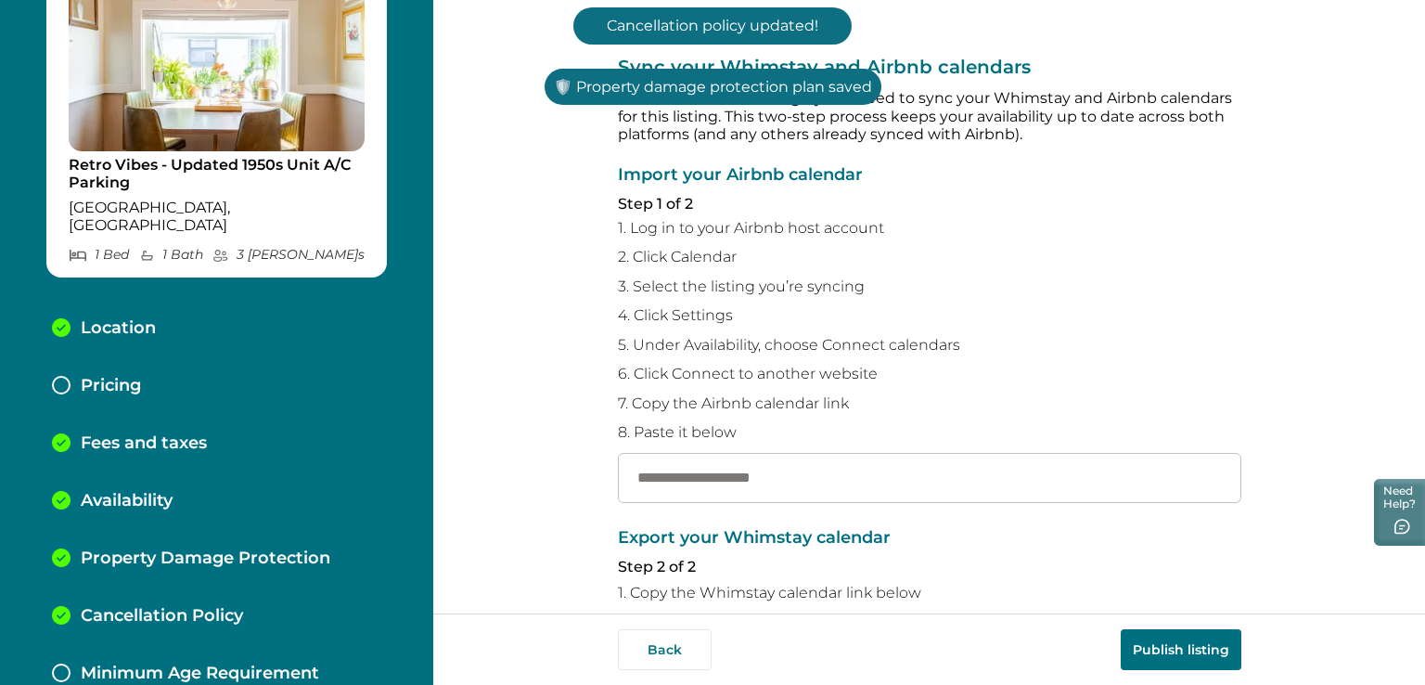
scroll to position [156, 0]
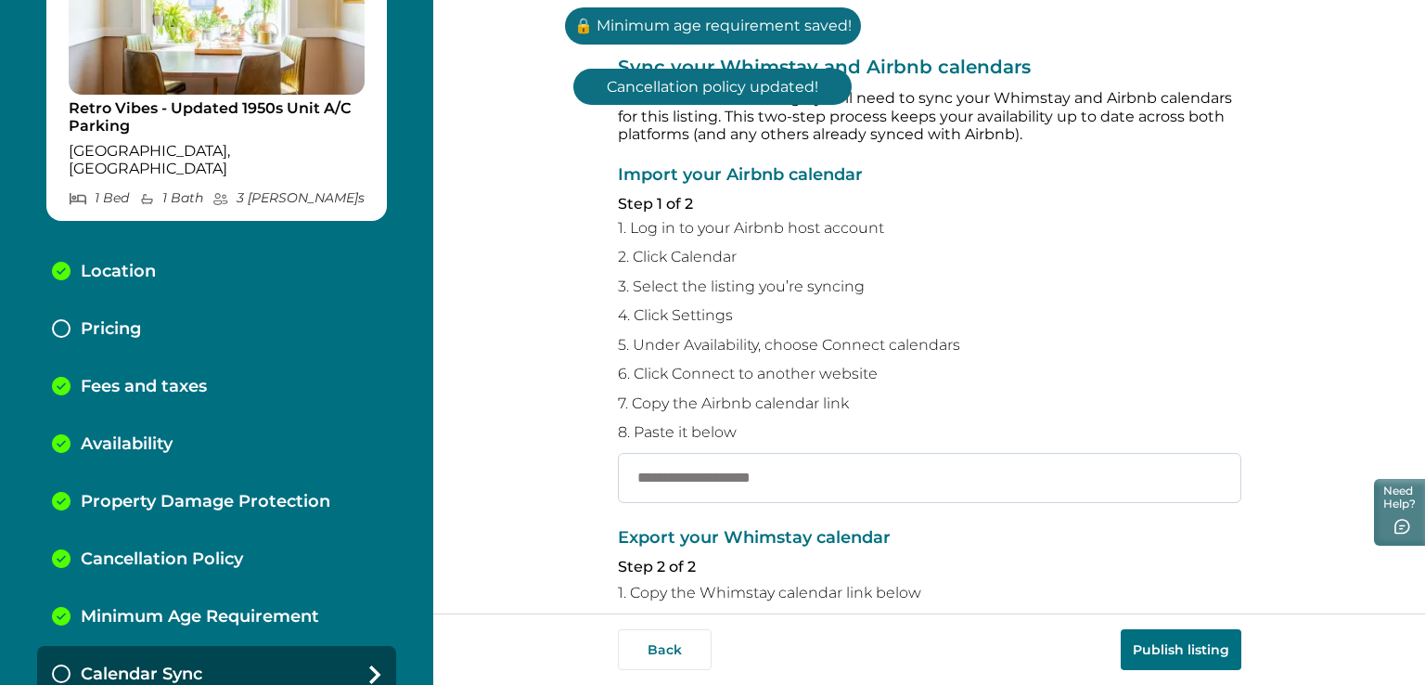
click at [724, 472] on input "text" at bounding box center [930, 478] width 624 height 50
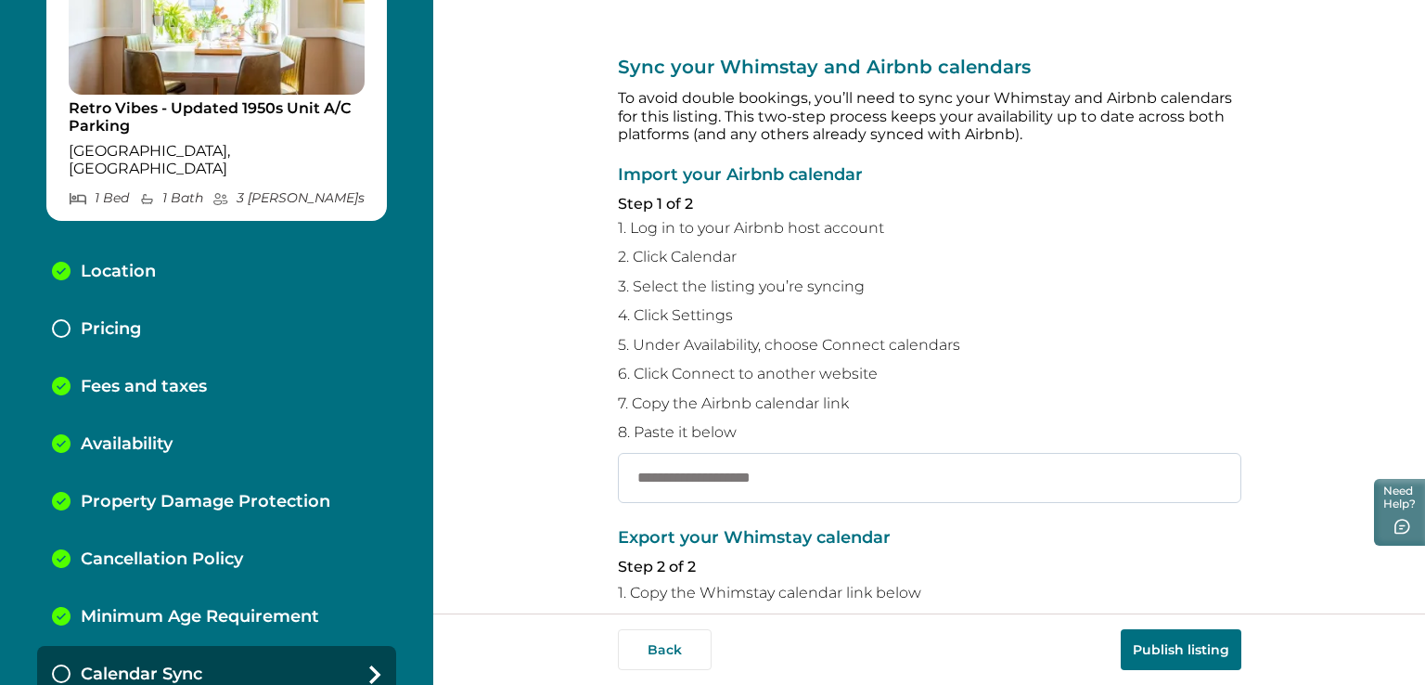
paste input "**********"
type input "**********"
click at [1172, 652] on button "Publish listing" at bounding box center [1181, 649] width 121 height 41
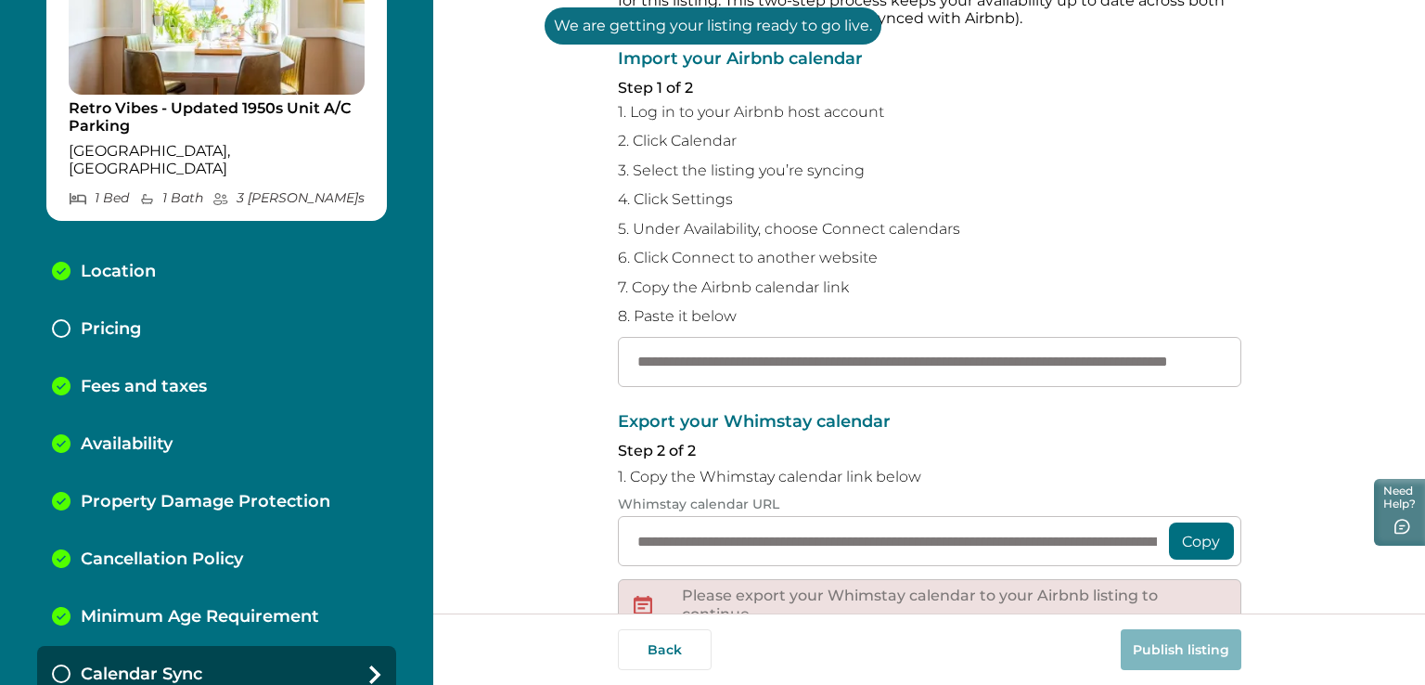
scroll to position [316, 0]
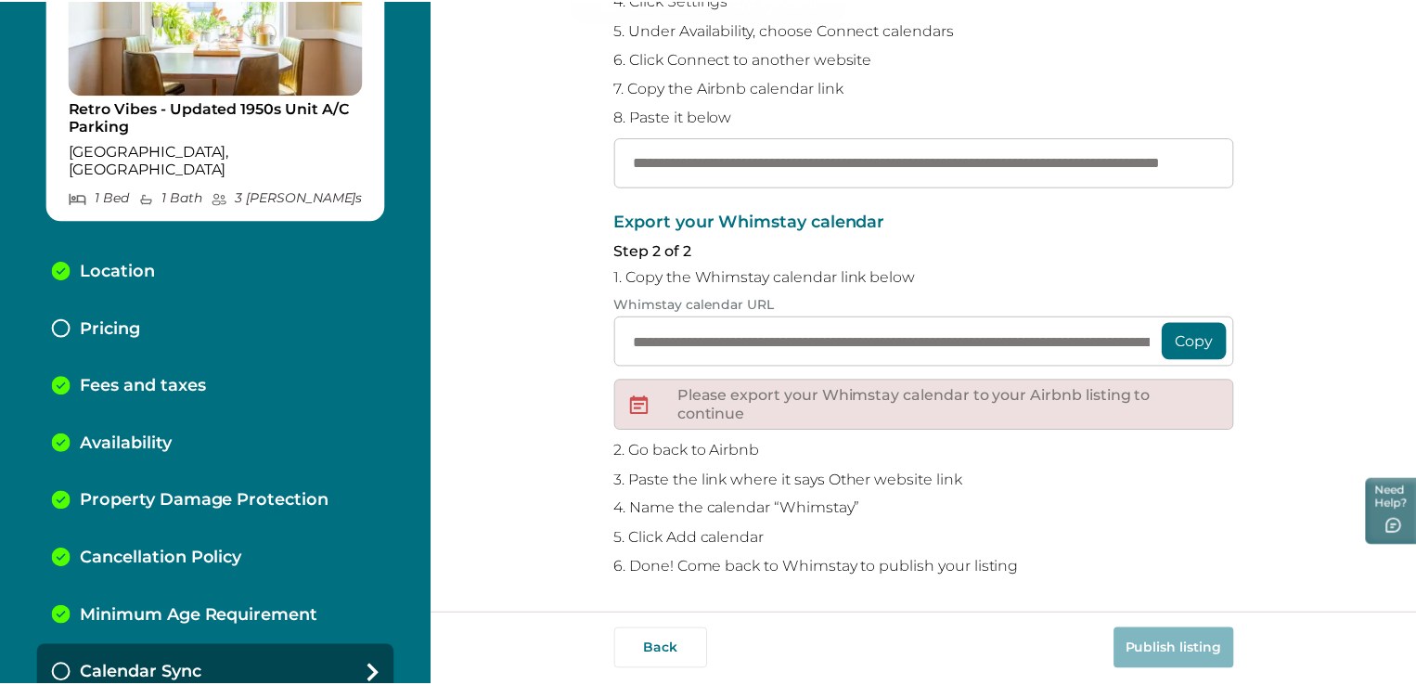
scroll to position [215, 0]
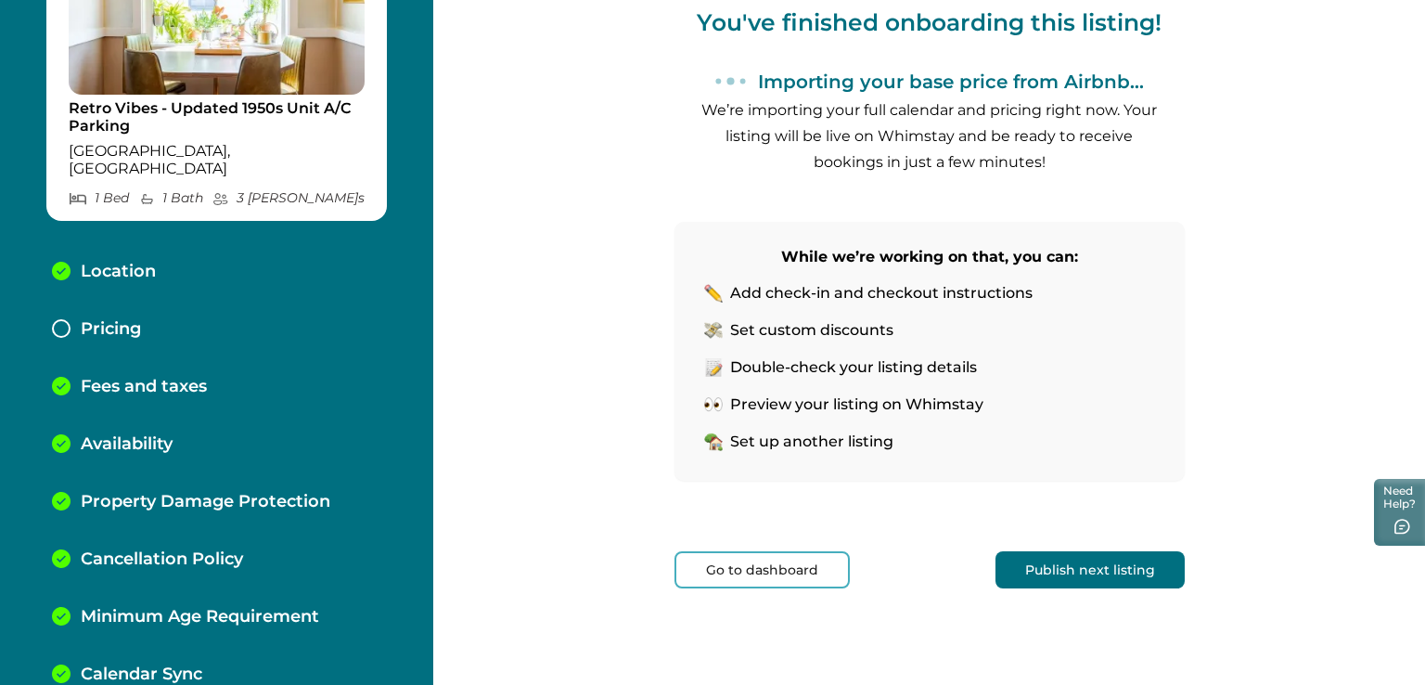
click at [742, 561] on button "Go to dashboard" at bounding box center [762, 569] width 175 height 37
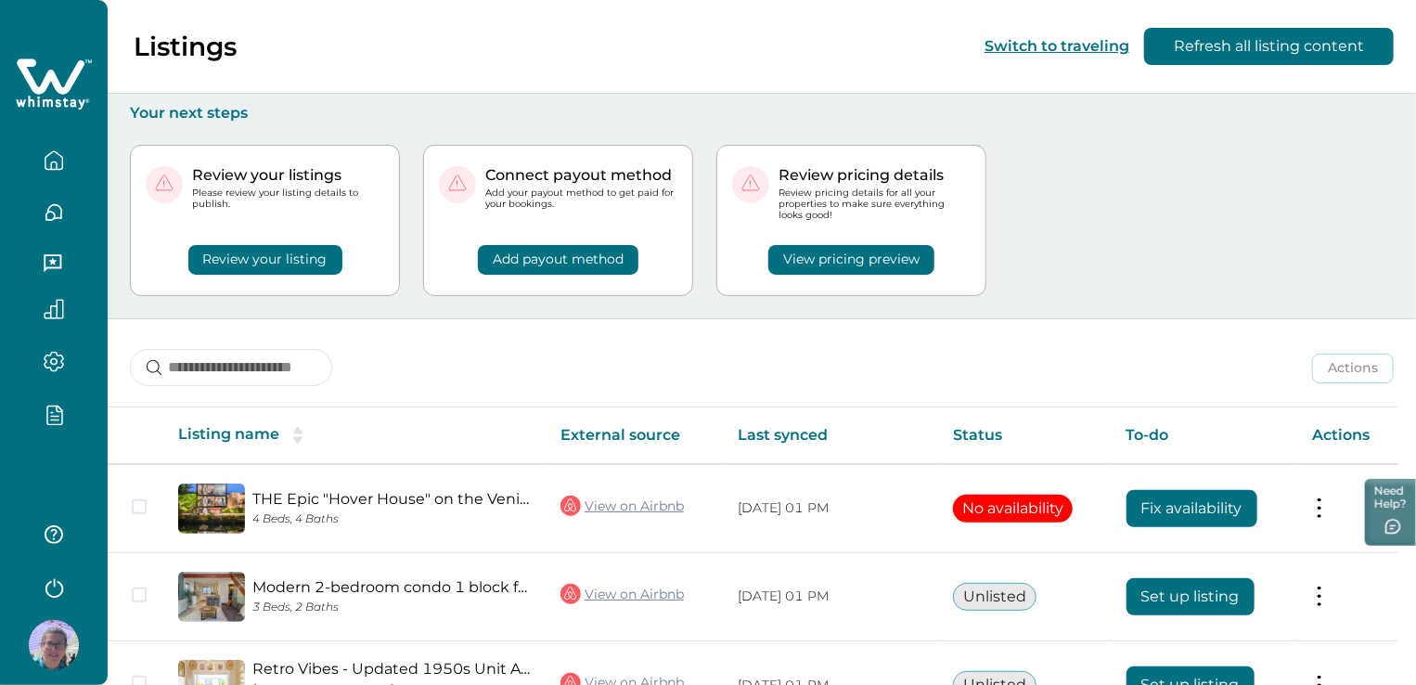
click at [55, 582] on icon "button" at bounding box center [54, 588] width 18 height 19
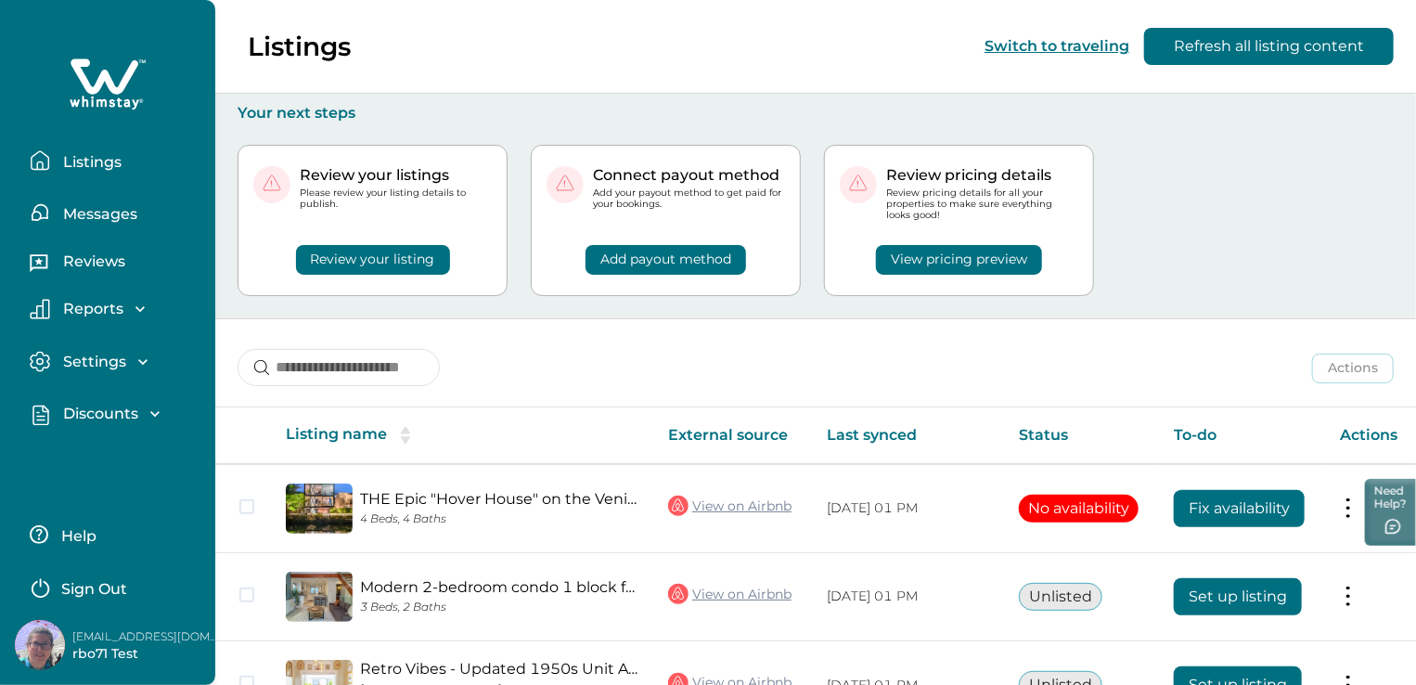
click at [178, 547] on button "Help" at bounding box center [112, 534] width 164 height 37
